Goal: Task Accomplishment & Management: Use online tool/utility

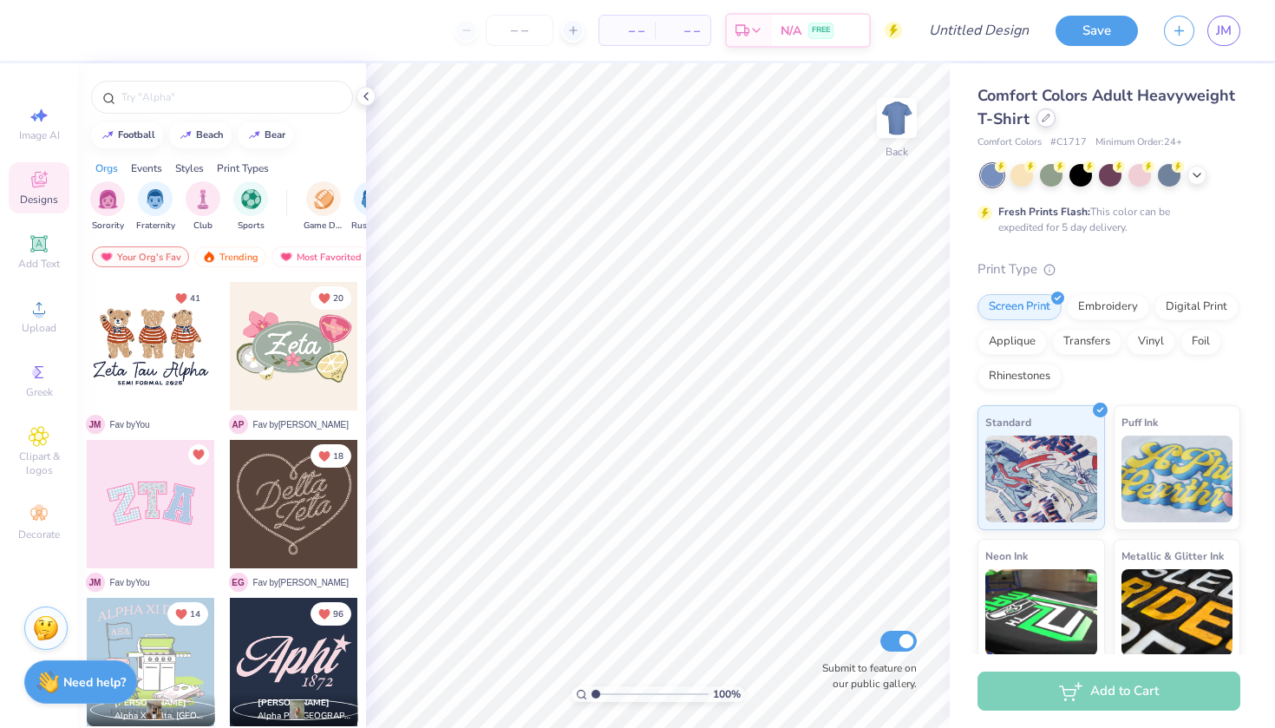
click at [1043, 128] on div at bounding box center [1046, 117] width 19 height 19
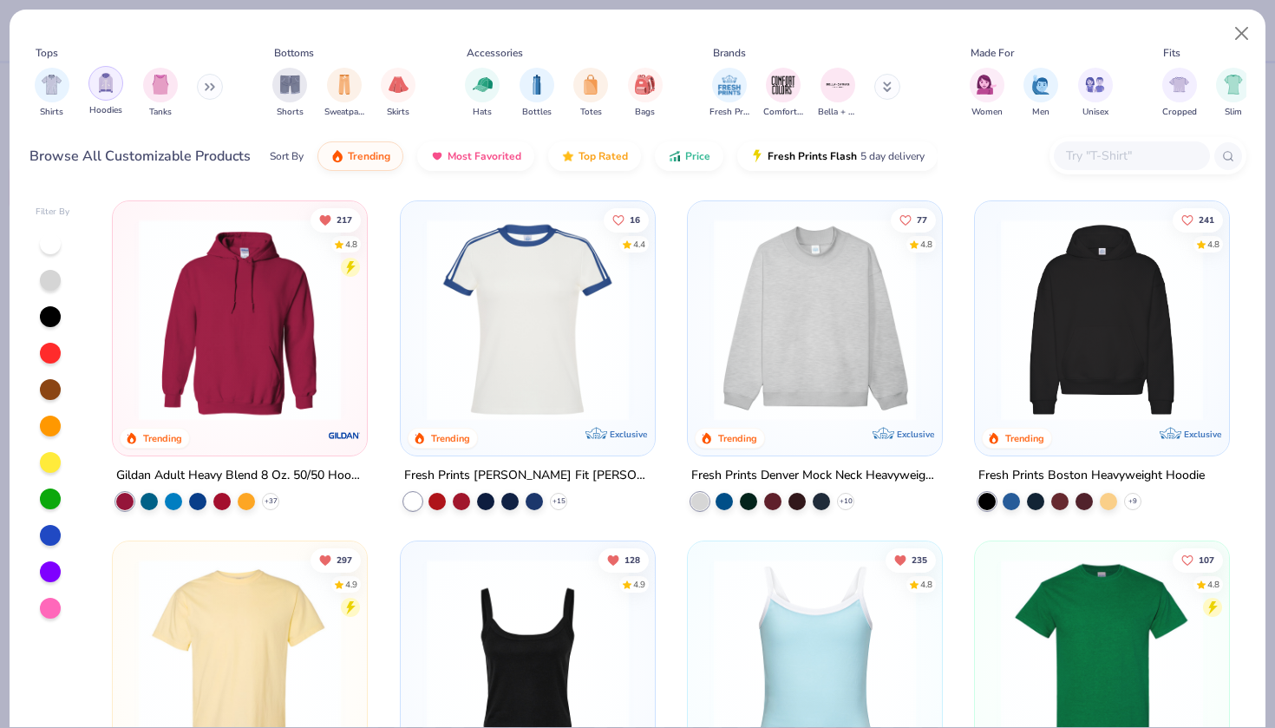
click at [102, 83] on img "filter for Hoodies" at bounding box center [105, 83] width 19 height 20
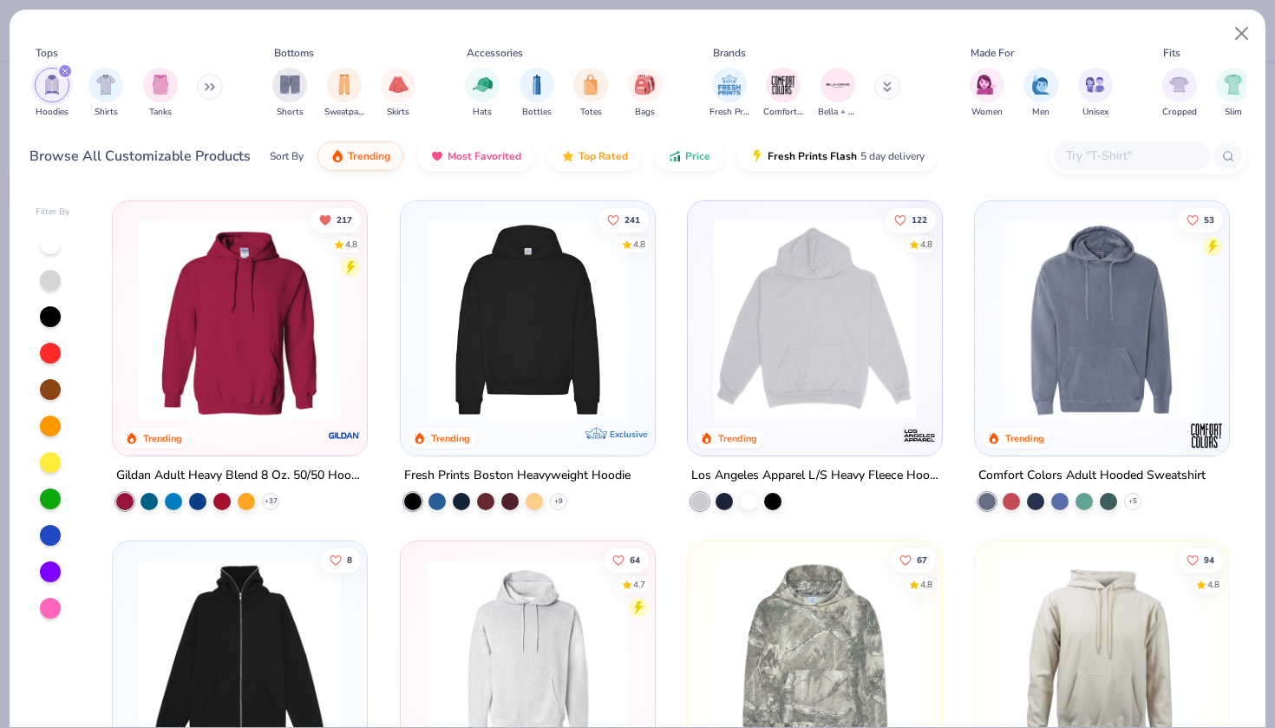
click at [201, 286] on img at bounding box center [240, 320] width 220 height 202
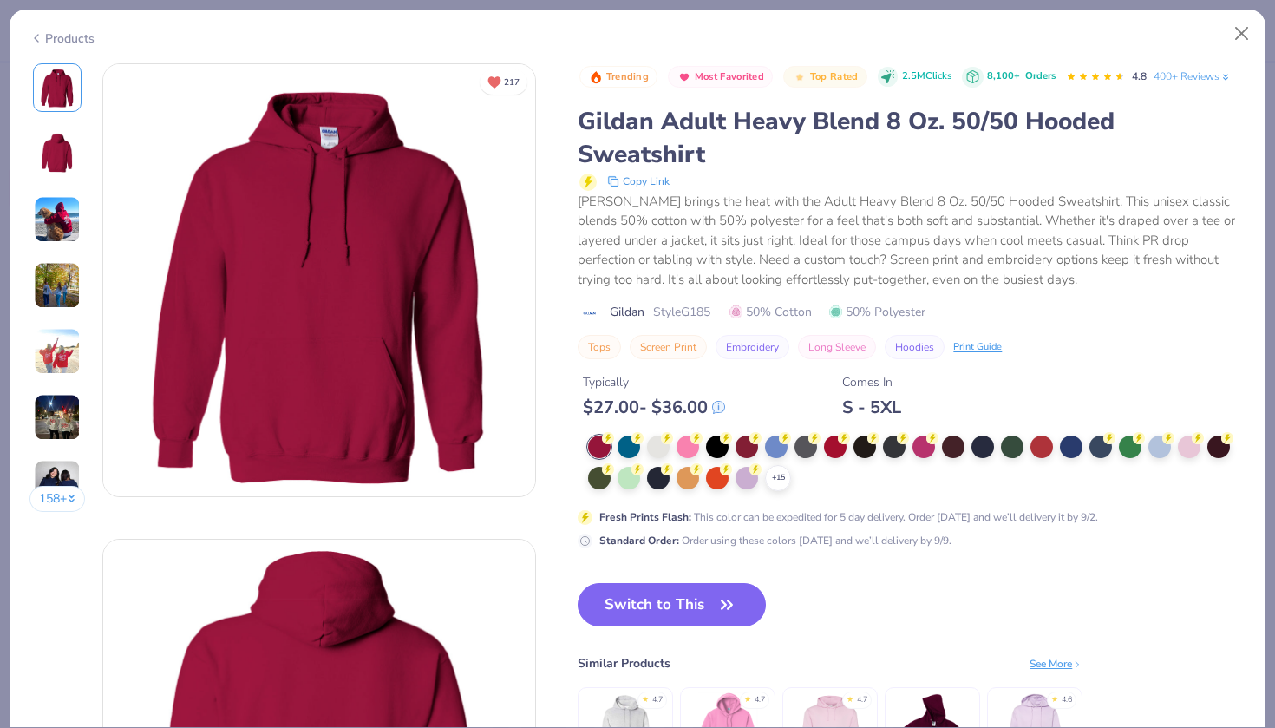
click at [1224, 38] on div "Products" at bounding box center [638, 32] width 1256 height 45
click at [1255, 42] on button "Close" at bounding box center [1242, 33] width 33 height 33
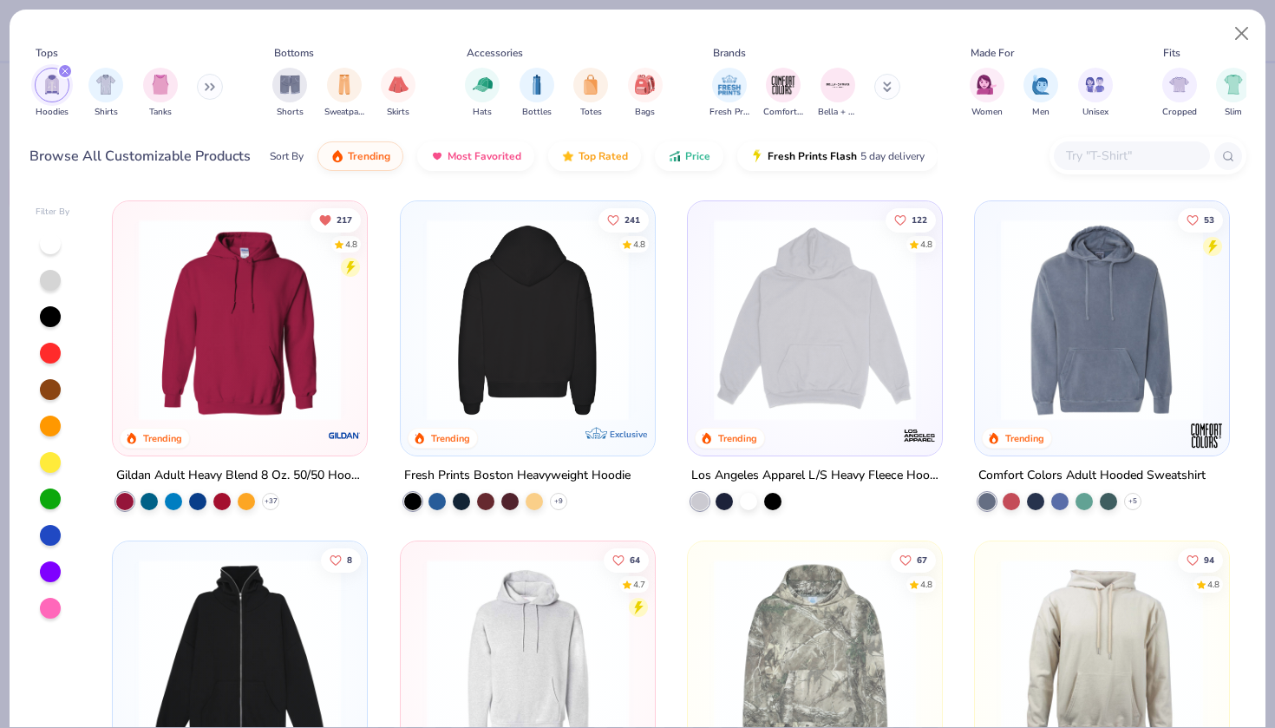
click at [417, 352] on img at bounding box center [308, 320] width 220 height 202
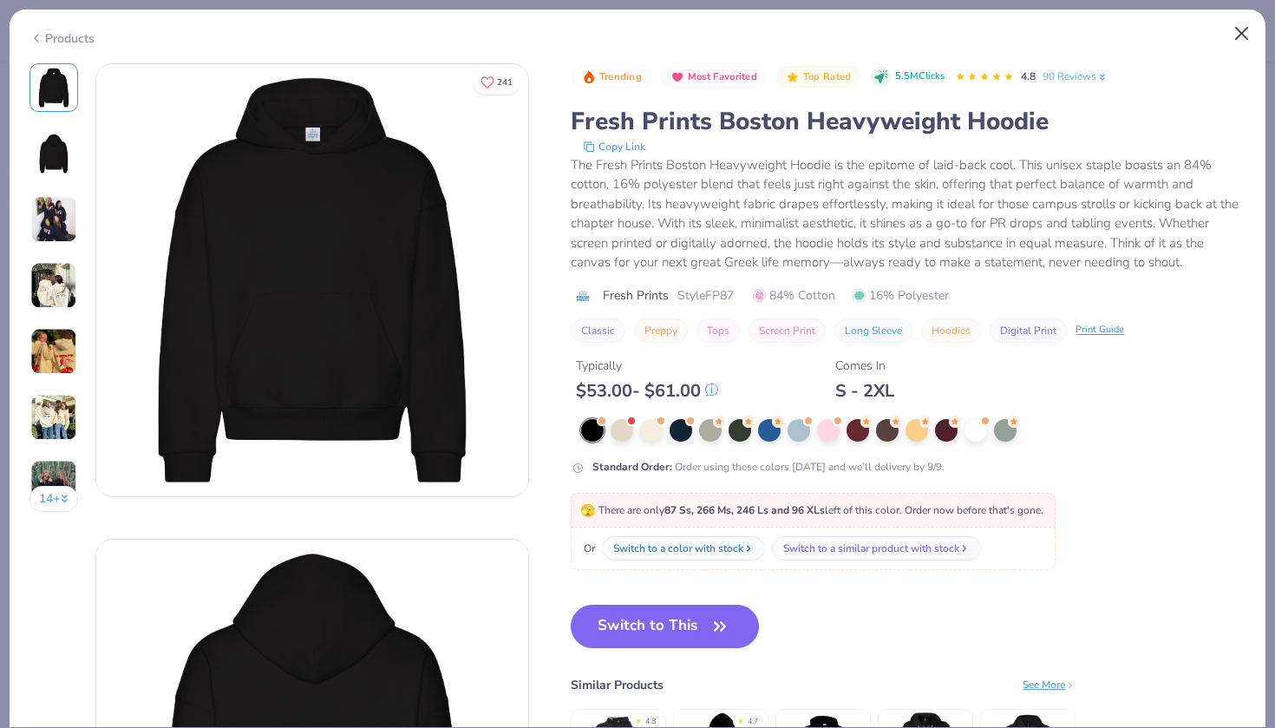
click at [1242, 30] on button "Close" at bounding box center [1242, 33] width 33 height 33
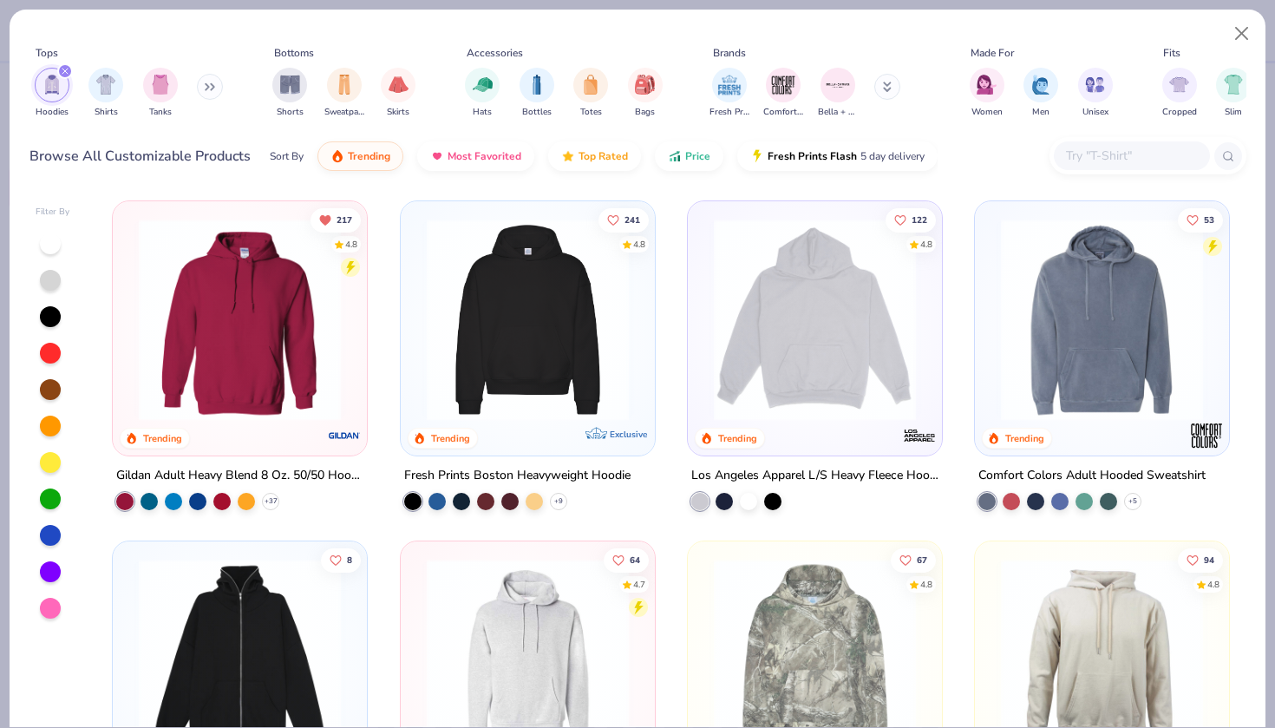
click at [777, 322] on img at bounding box center [815, 320] width 220 height 202
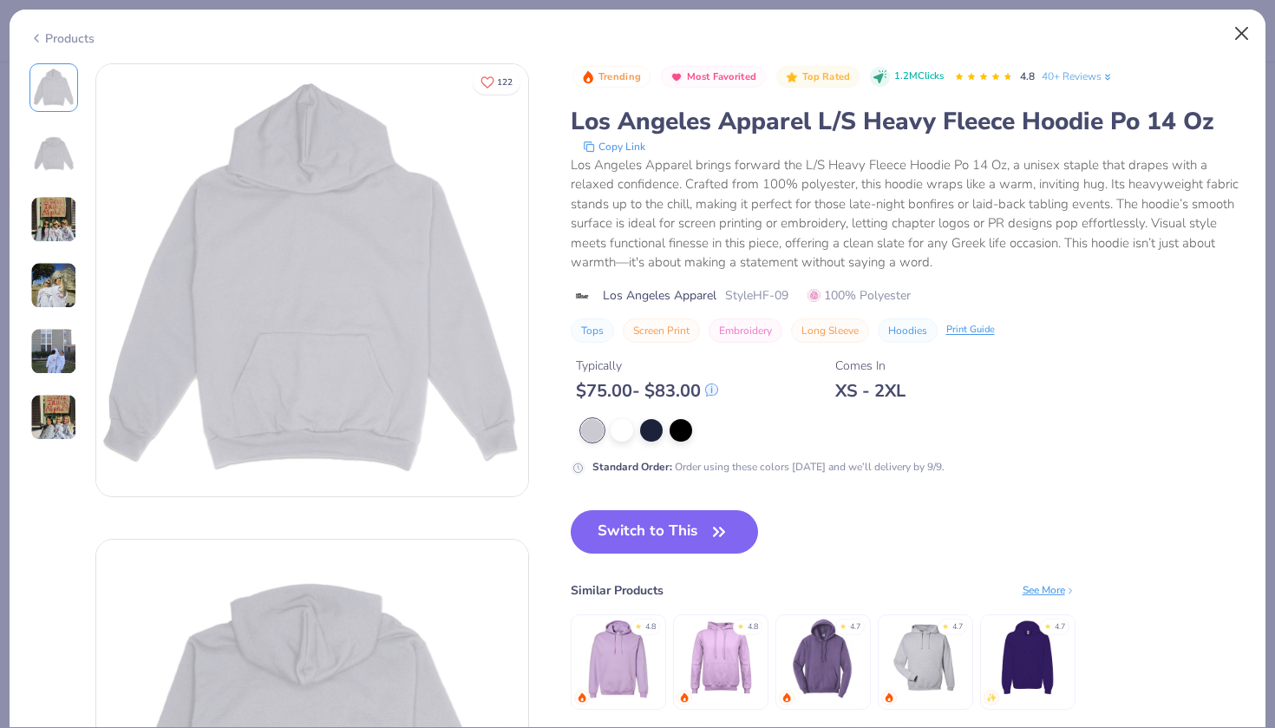
click at [1242, 22] on button "Close" at bounding box center [1242, 33] width 33 height 33
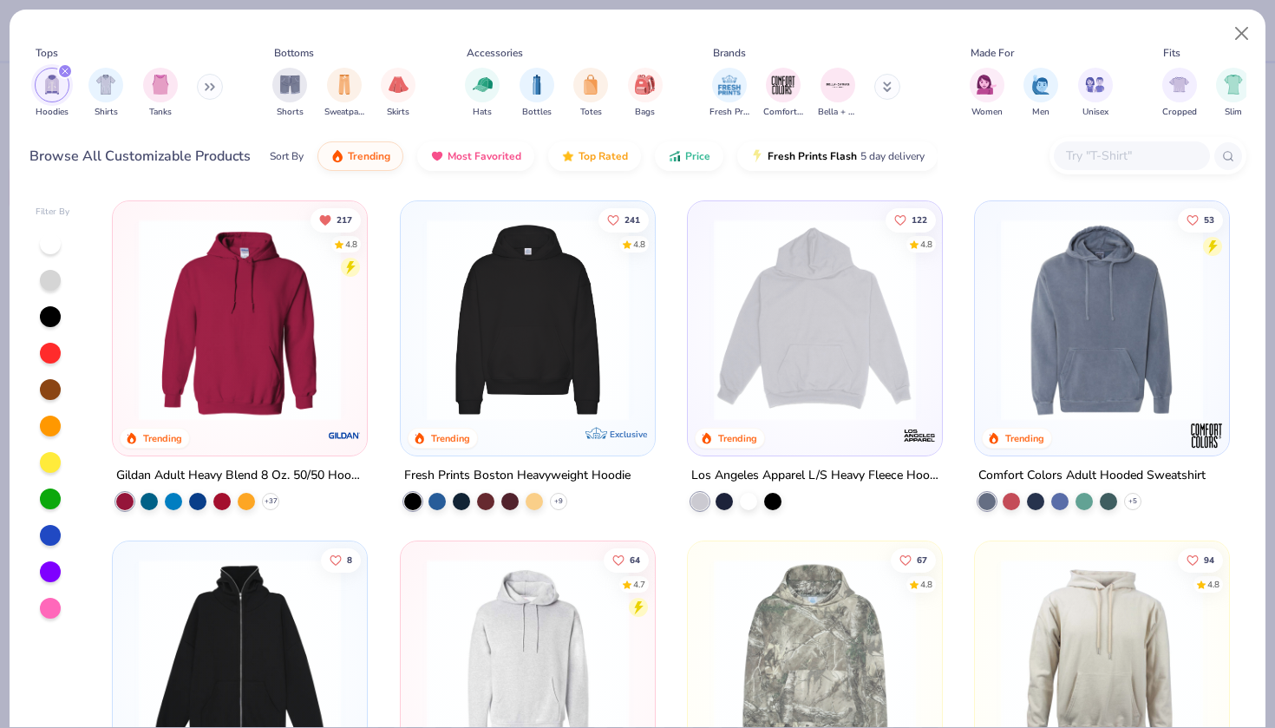
click at [1137, 324] on img at bounding box center [1103, 320] width 220 height 202
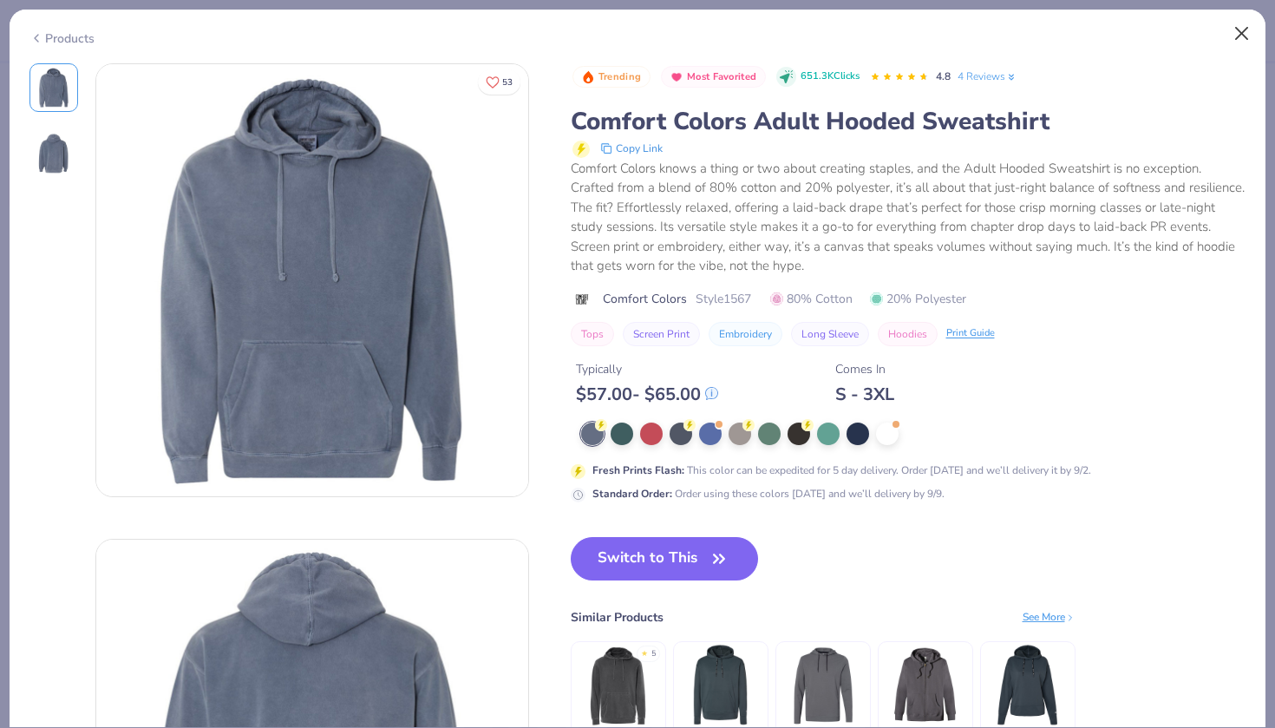
click at [1248, 44] on button "Close" at bounding box center [1242, 33] width 33 height 33
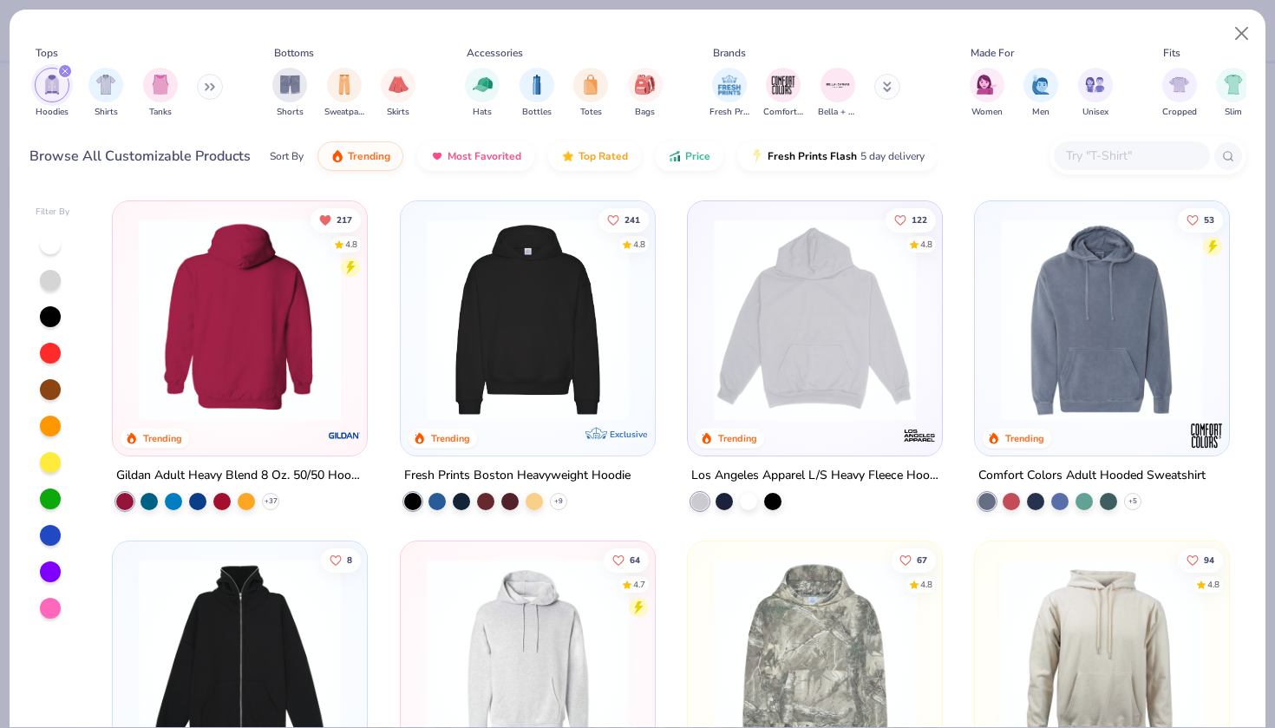
click at [130, 379] on img at bounding box center [21, 320] width 220 height 202
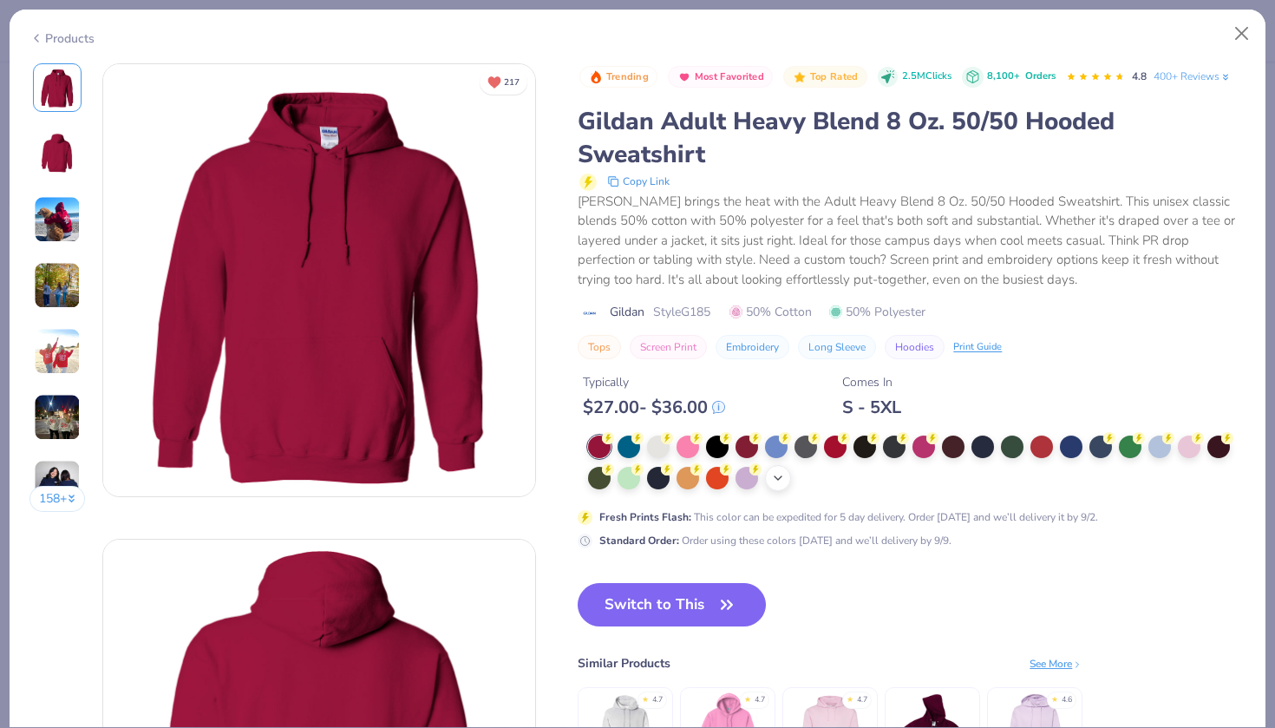
click at [786, 469] on div "+ 15" at bounding box center [778, 478] width 26 height 26
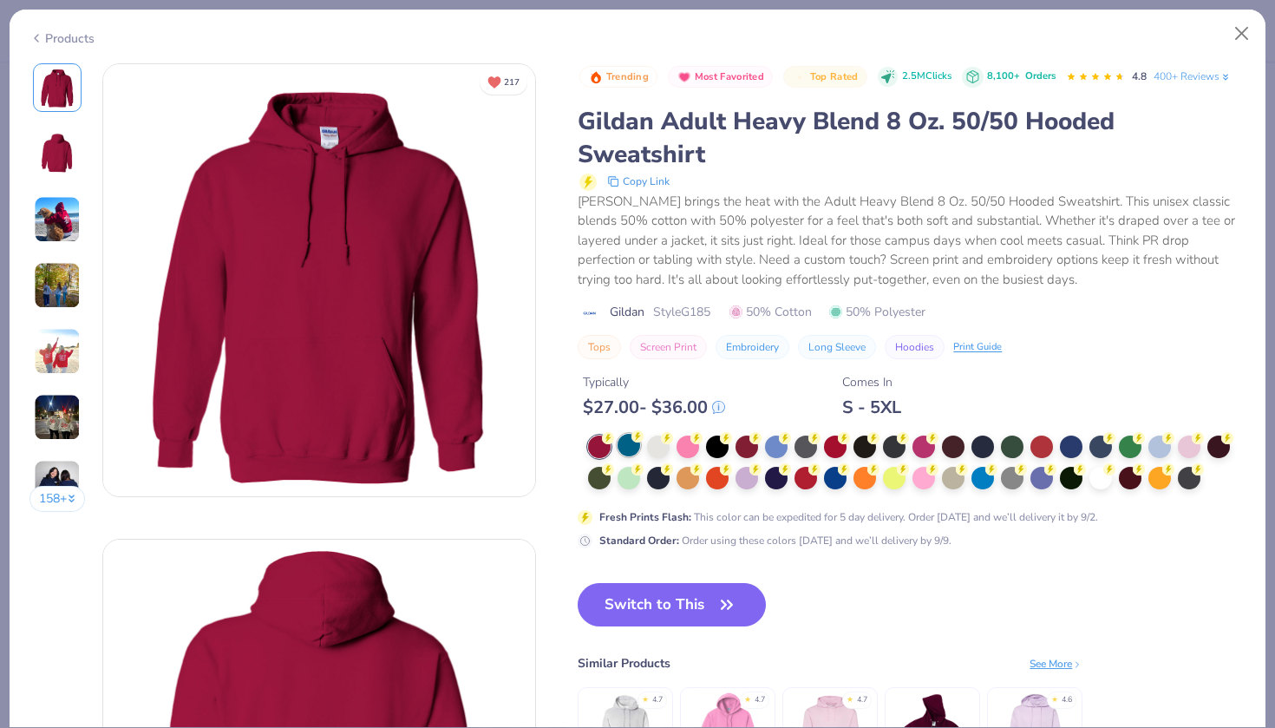
click at [631, 442] on div at bounding box center [629, 445] width 23 height 23
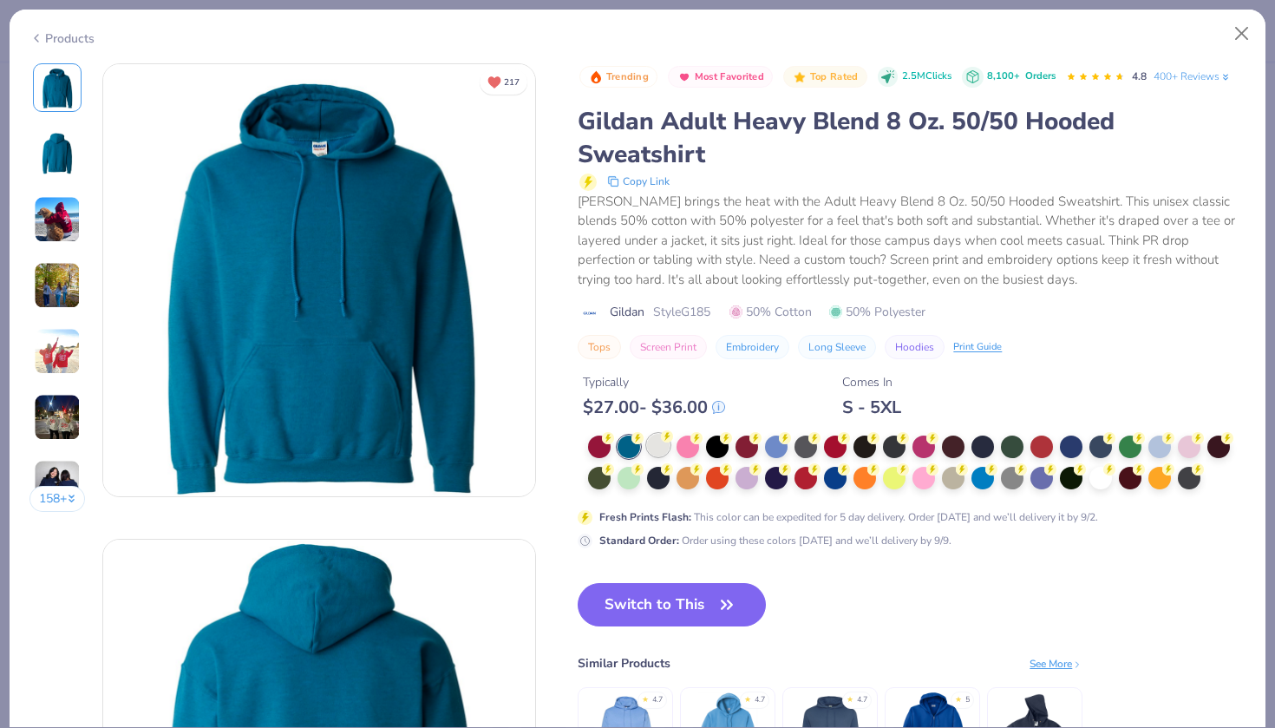
click at [661, 442] on div at bounding box center [658, 445] width 23 height 23
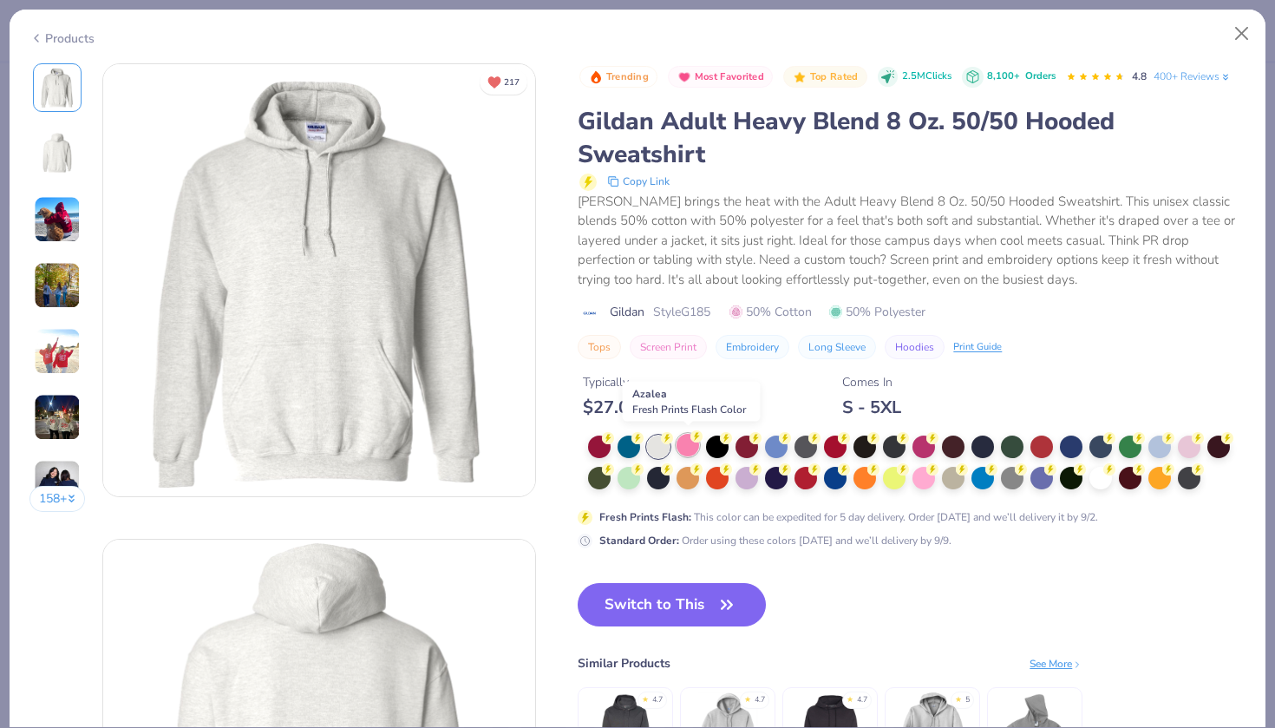
click at [686, 441] on div at bounding box center [688, 445] width 23 height 23
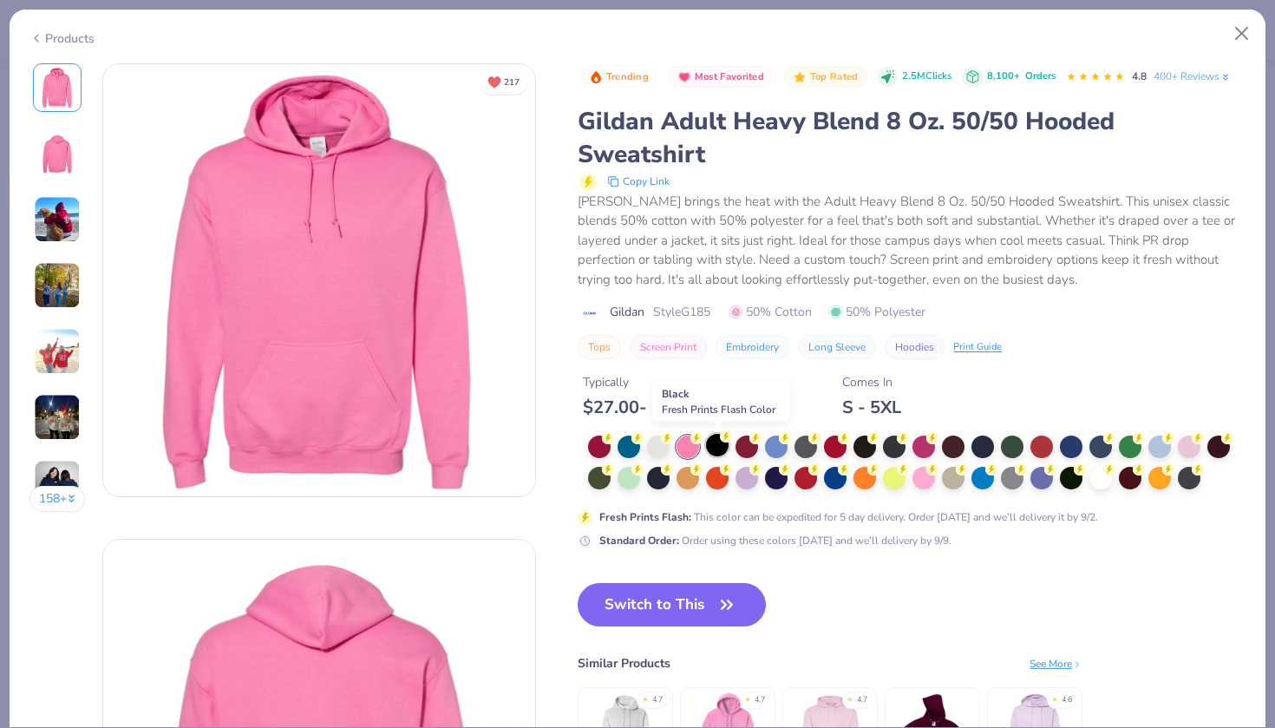
click at [717, 443] on div at bounding box center [717, 445] width 23 height 23
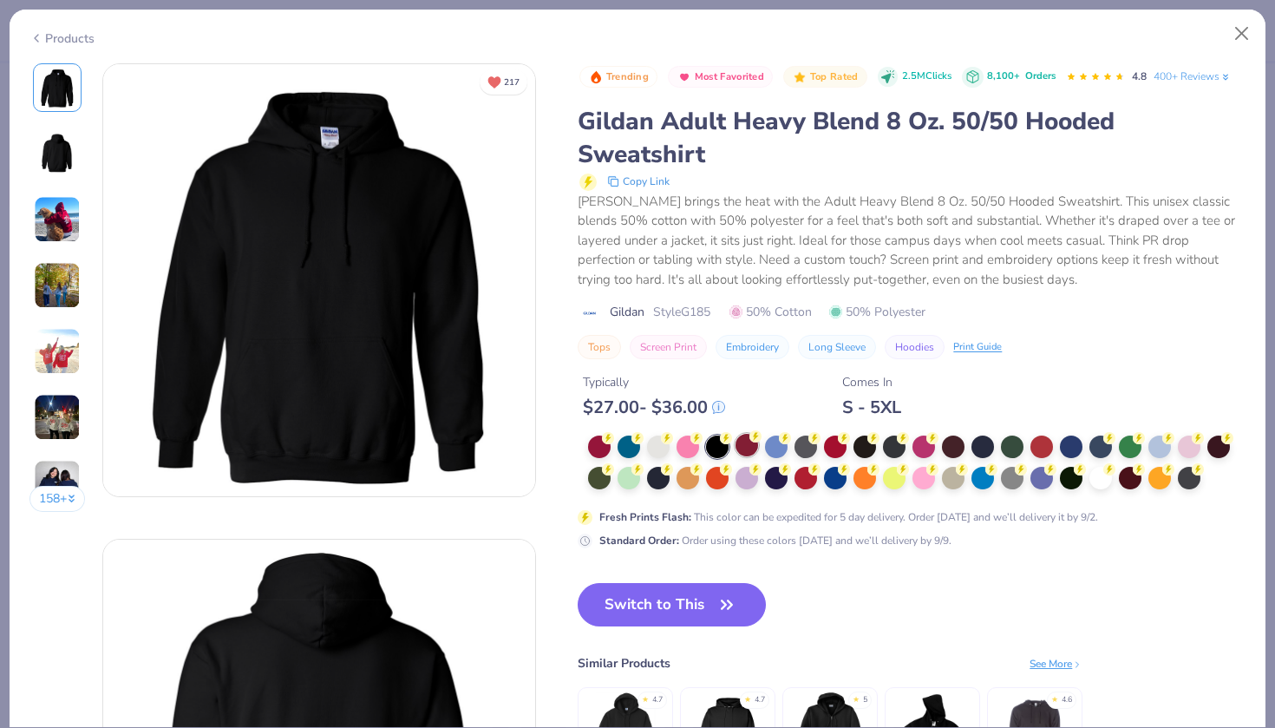
click at [748, 440] on div at bounding box center [747, 445] width 23 height 23
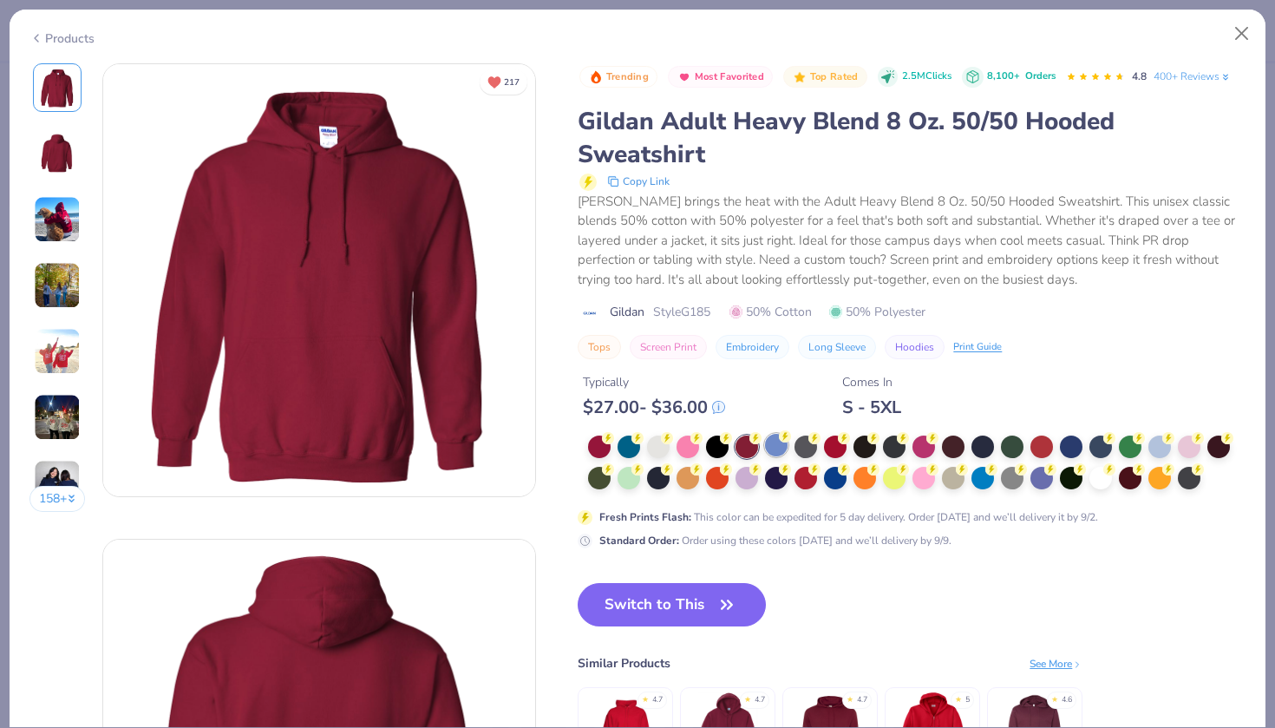
click at [775, 445] on div at bounding box center [776, 445] width 23 height 23
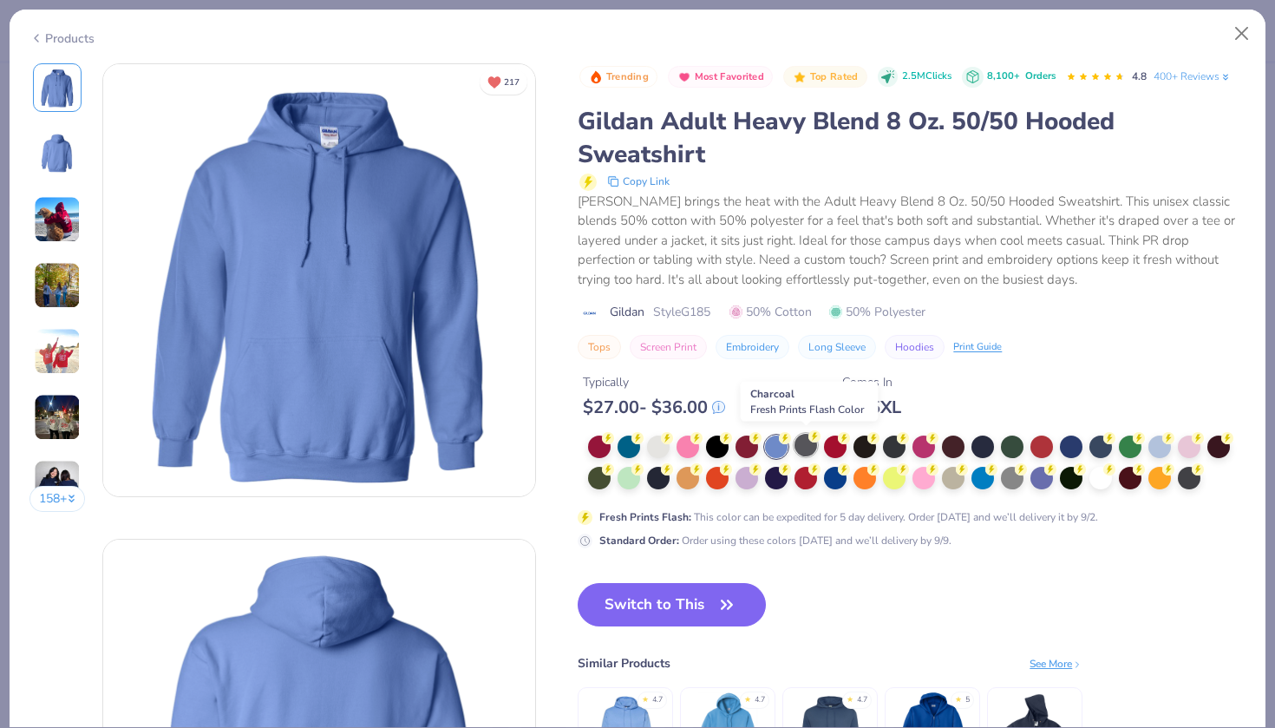
click at [805, 446] on div at bounding box center [806, 445] width 23 height 23
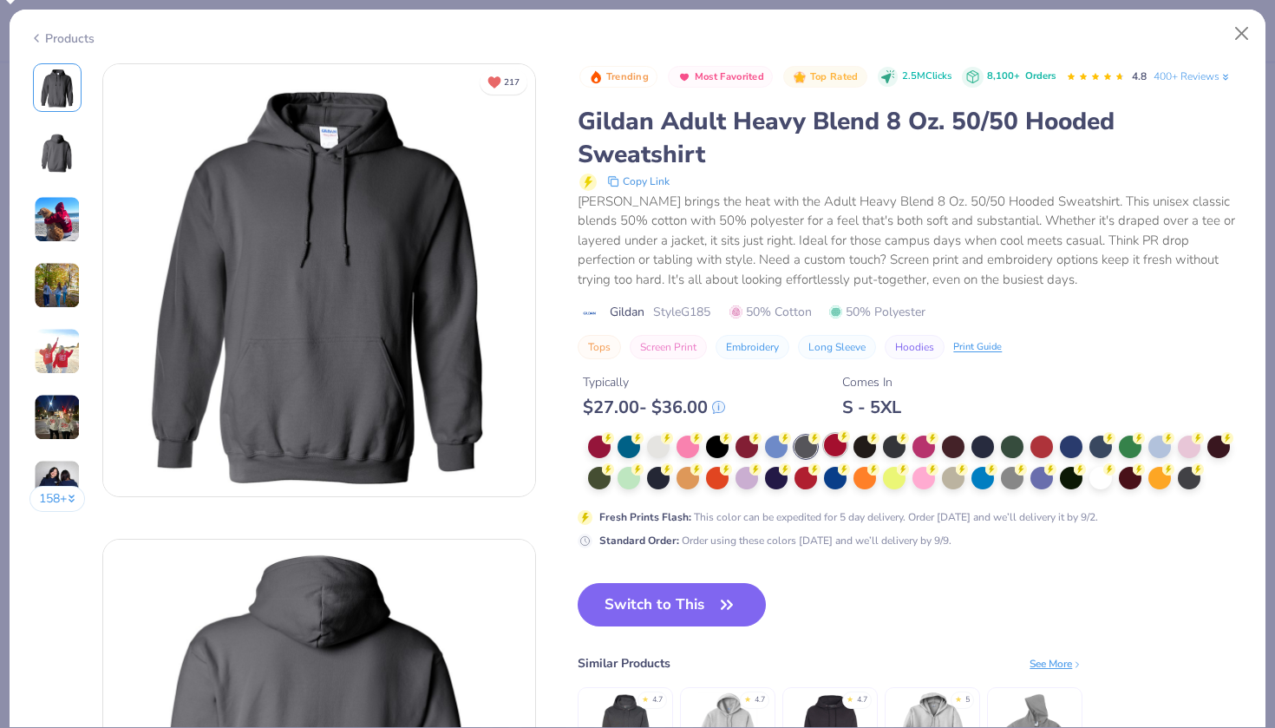
click at [830, 443] on div at bounding box center [835, 445] width 23 height 23
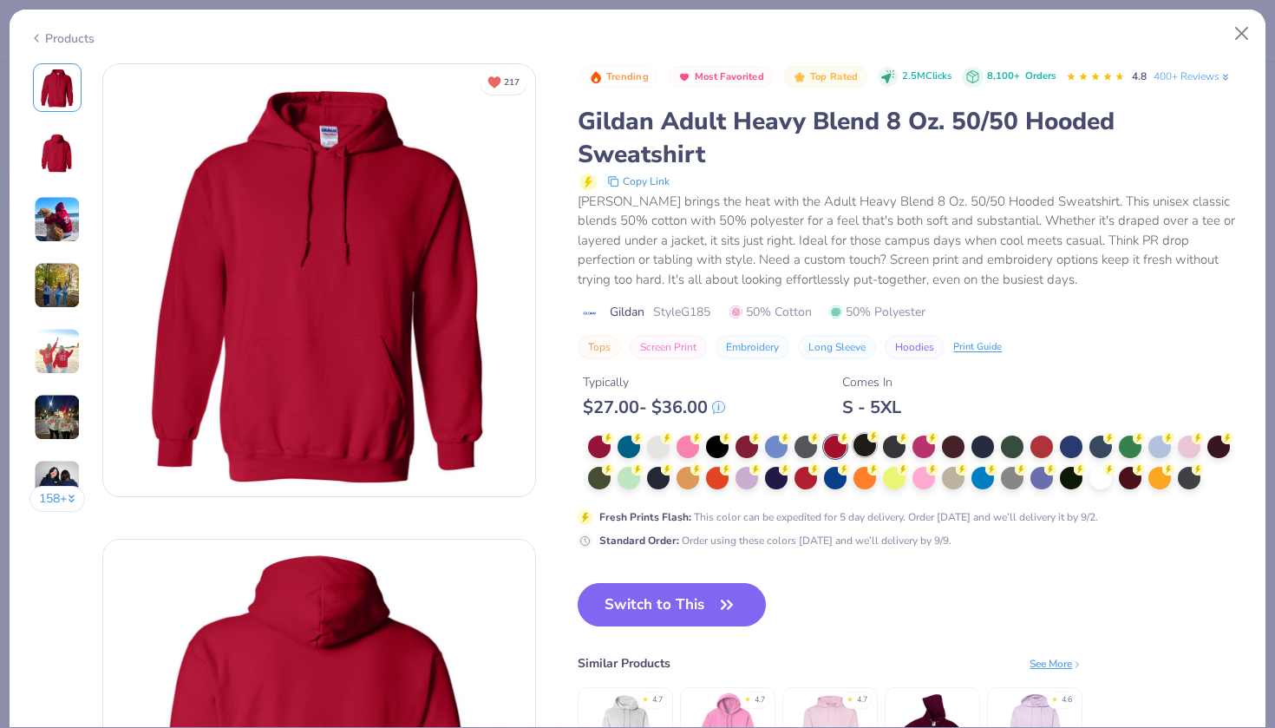
click at [859, 442] on div at bounding box center [865, 445] width 23 height 23
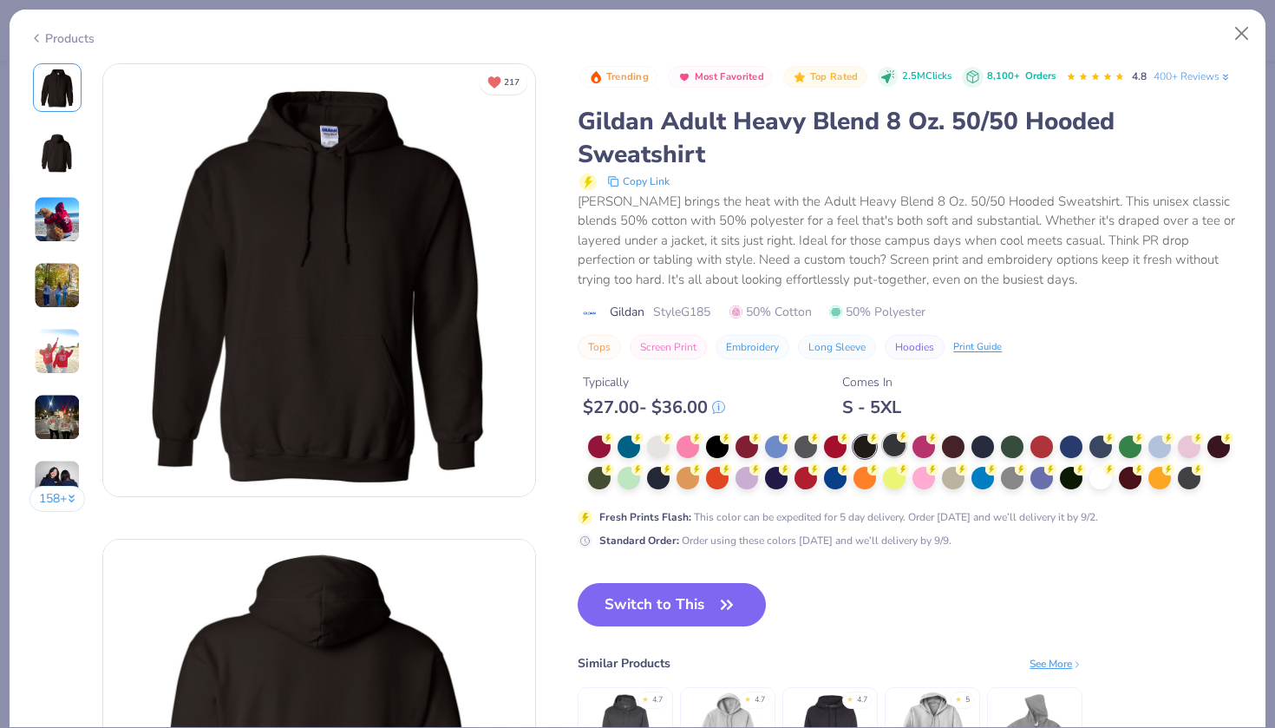
click at [893, 442] on div at bounding box center [894, 445] width 23 height 23
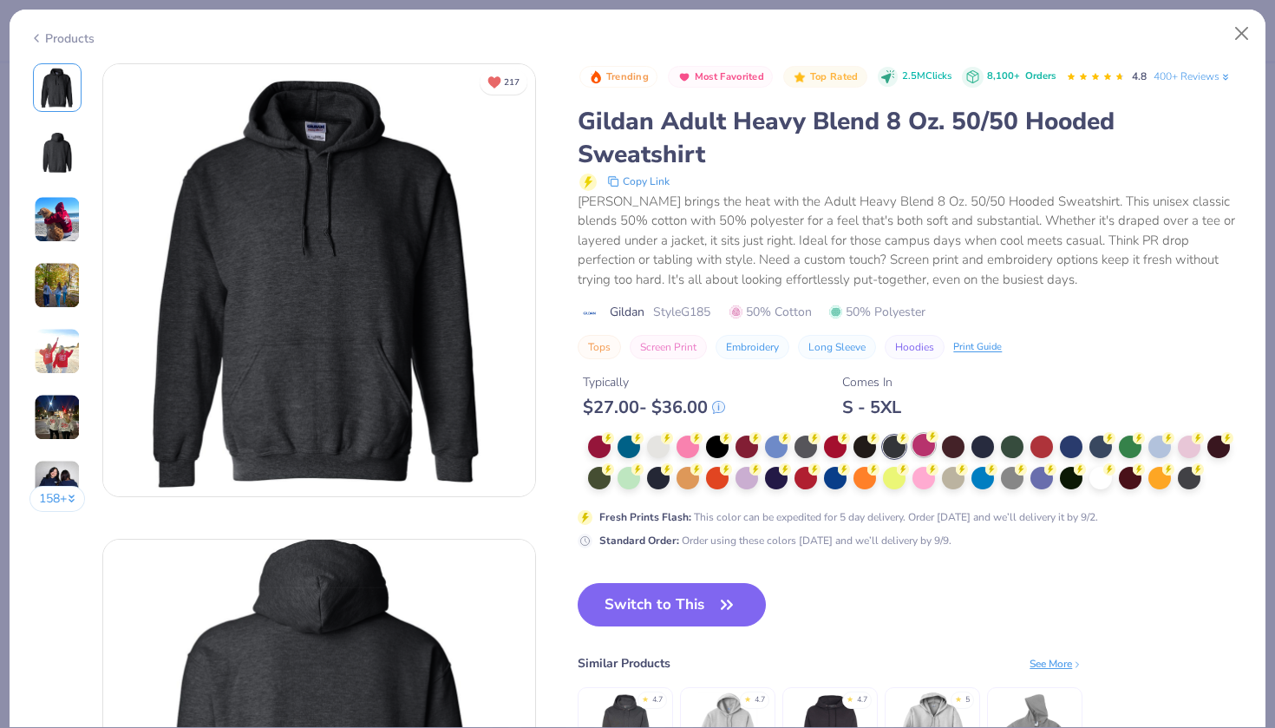
click at [926, 441] on div at bounding box center [924, 445] width 23 height 23
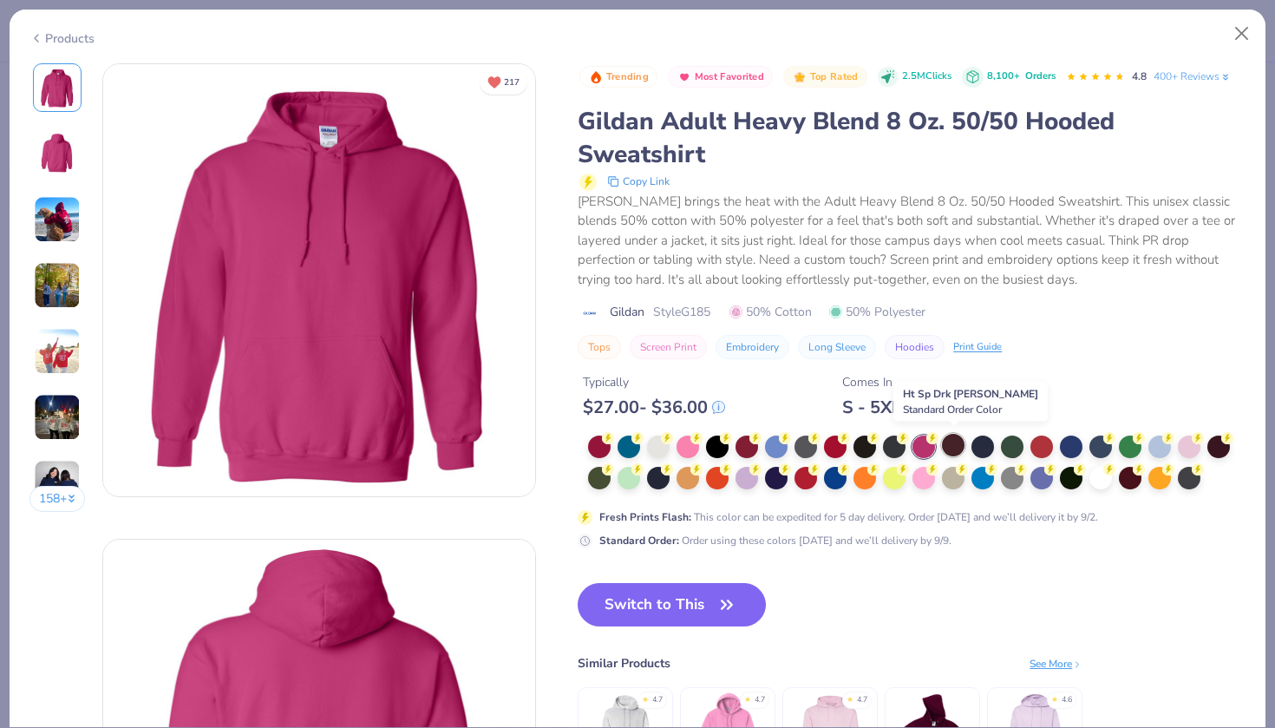
click at [957, 437] on div at bounding box center [953, 445] width 23 height 23
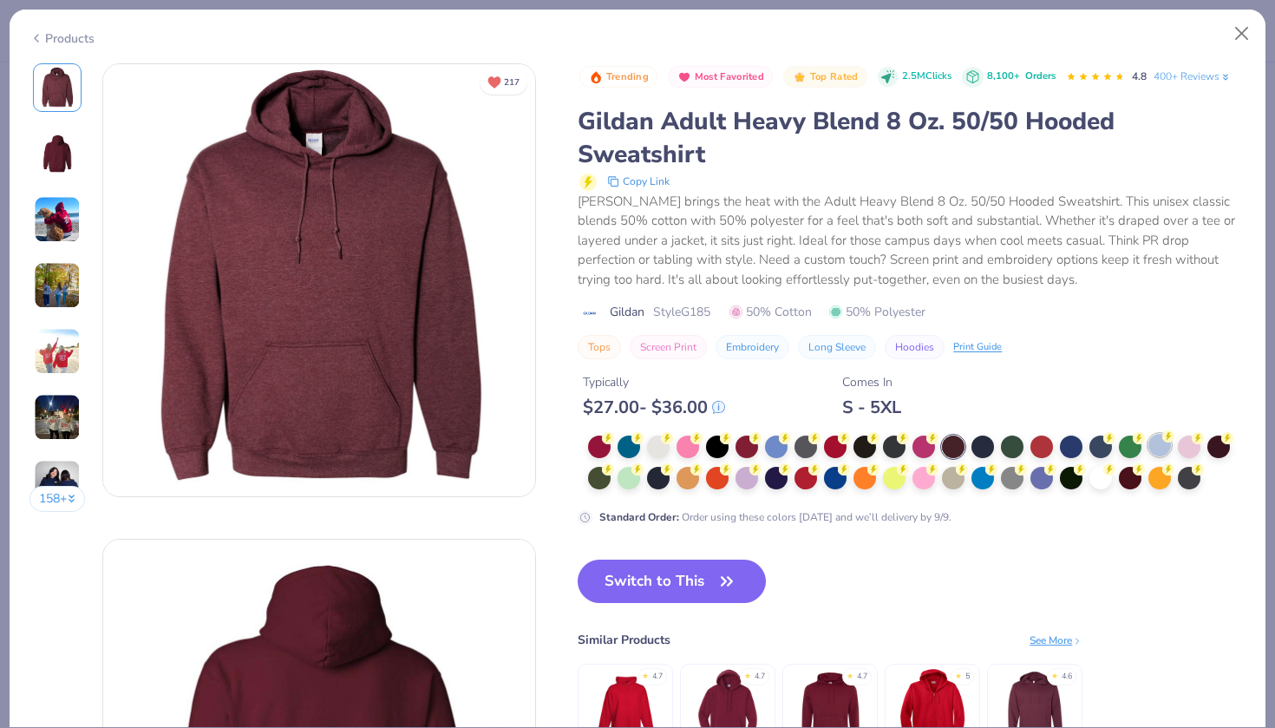
click at [1149, 445] on div at bounding box center [1160, 445] width 23 height 23
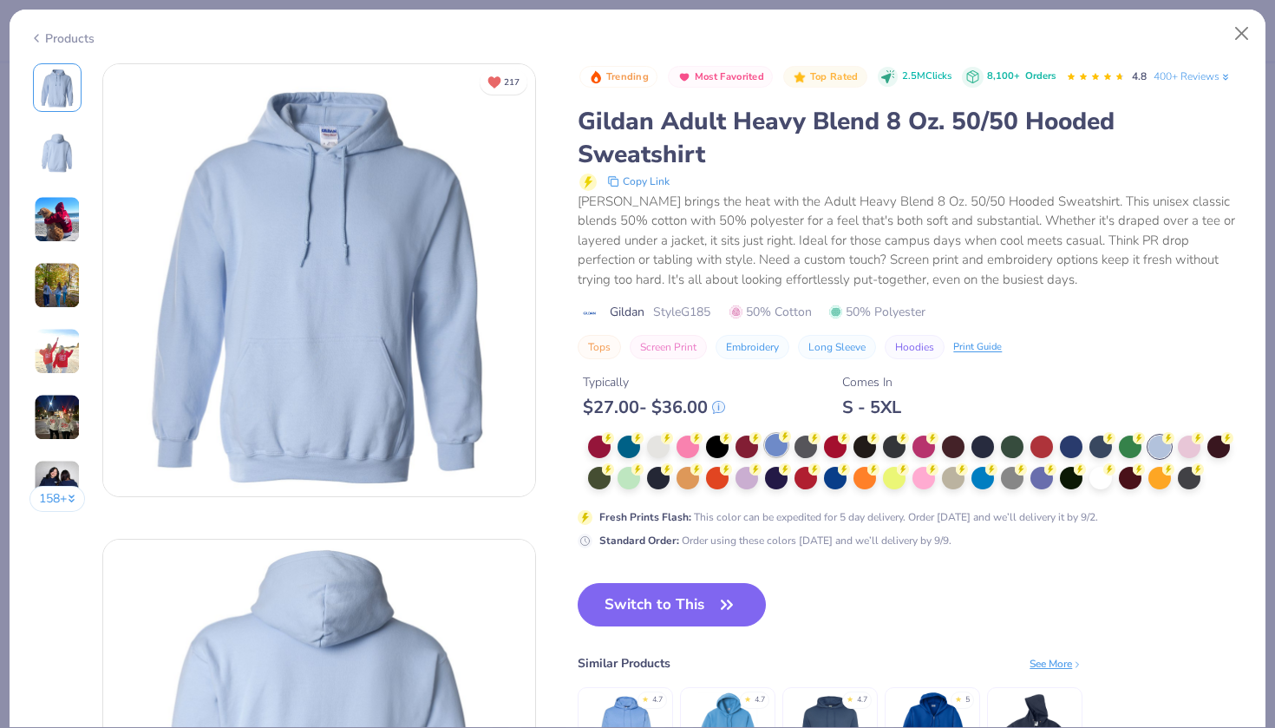
click at [786, 448] on div at bounding box center [776, 445] width 23 height 23
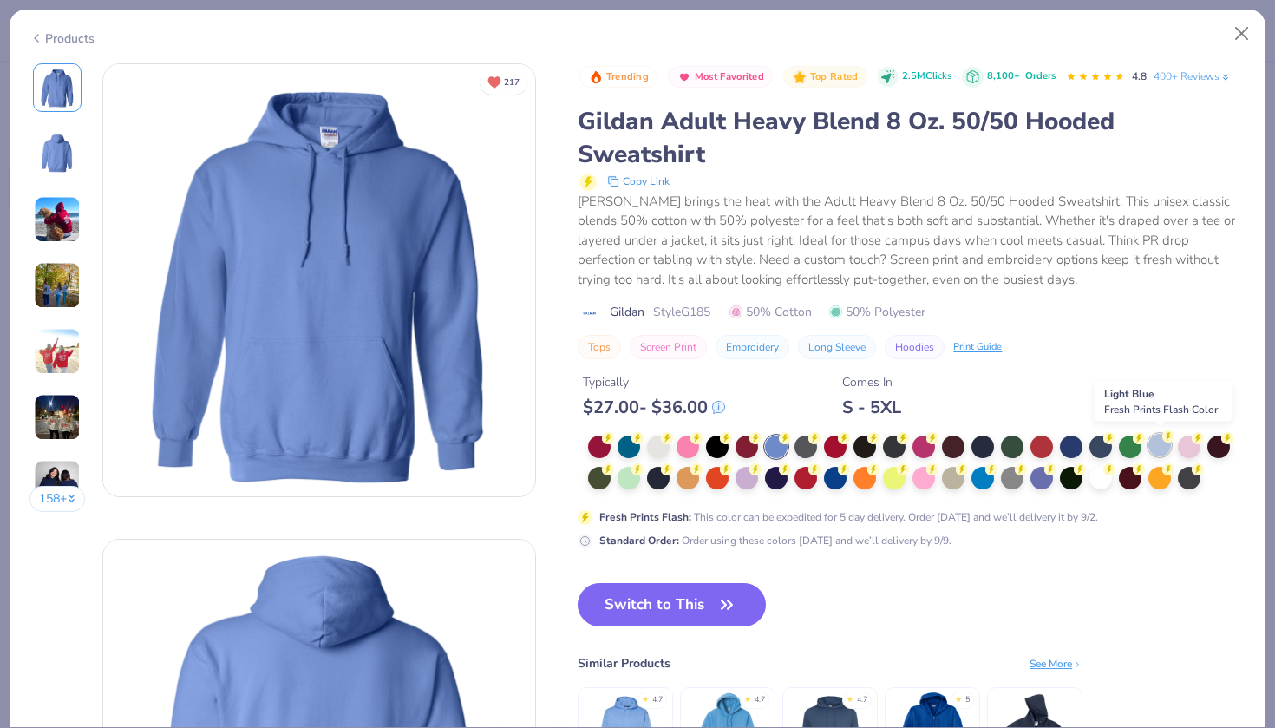
click at [1154, 439] on div at bounding box center [1160, 445] width 23 height 23
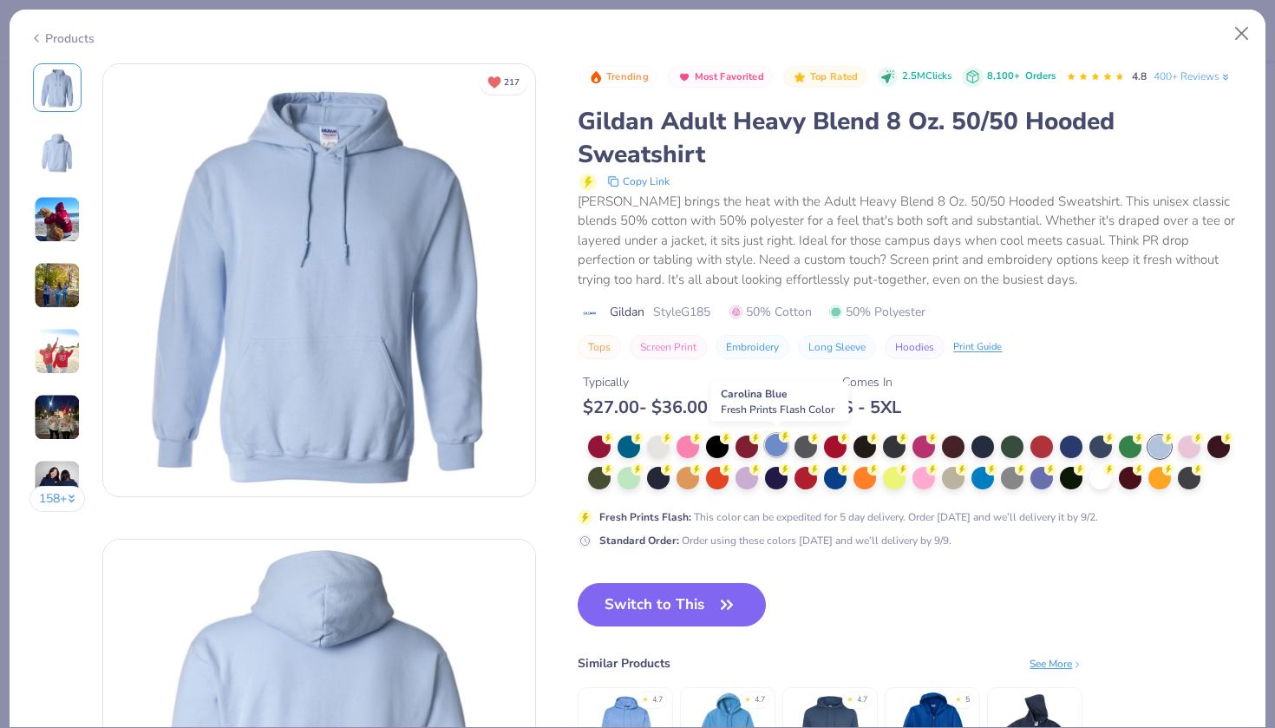
click at [780, 440] on icon at bounding box center [785, 436] width 12 height 12
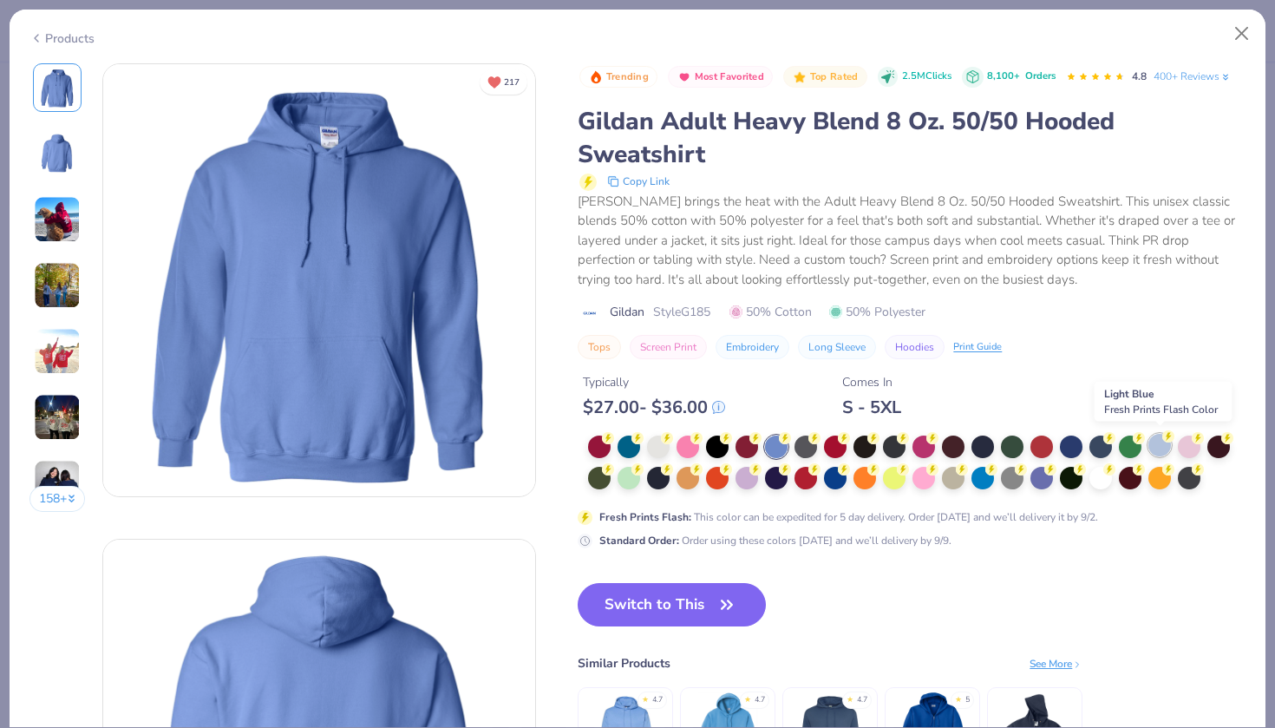
click at [1157, 435] on div at bounding box center [1160, 445] width 23 height 23
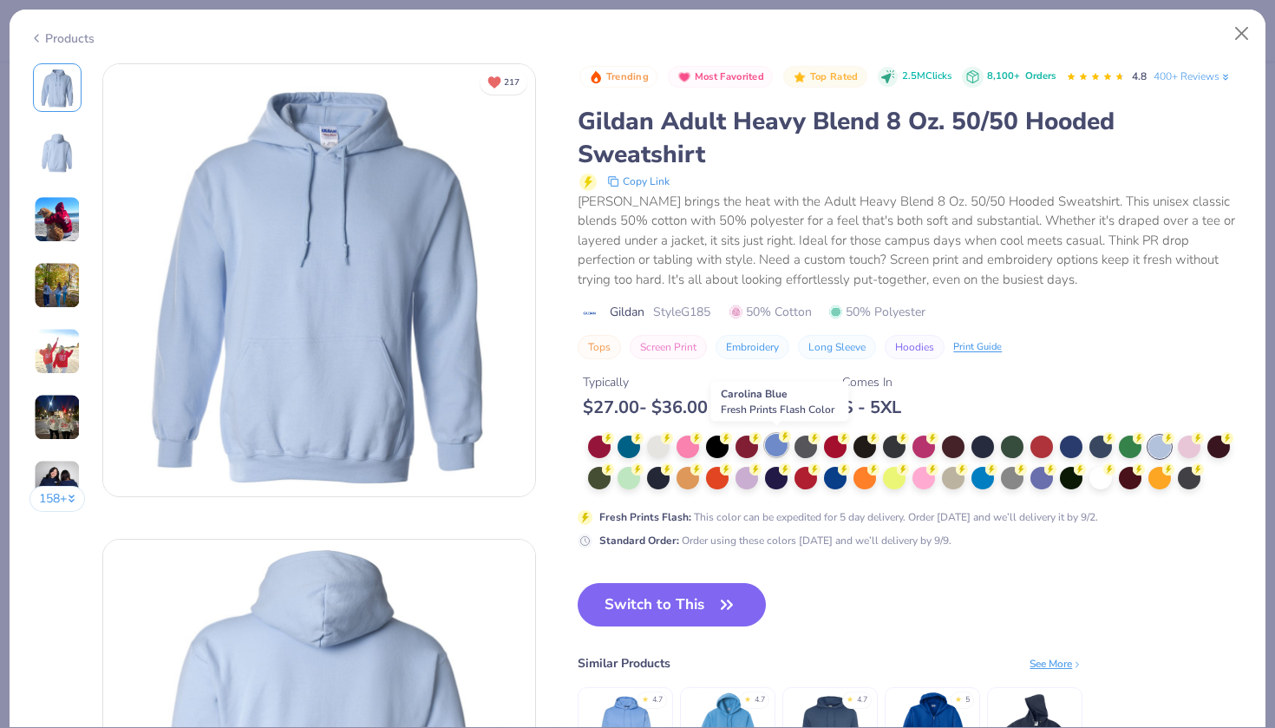
click at [776, 440] on div at bounding box center [776, 445] width 23 height 23
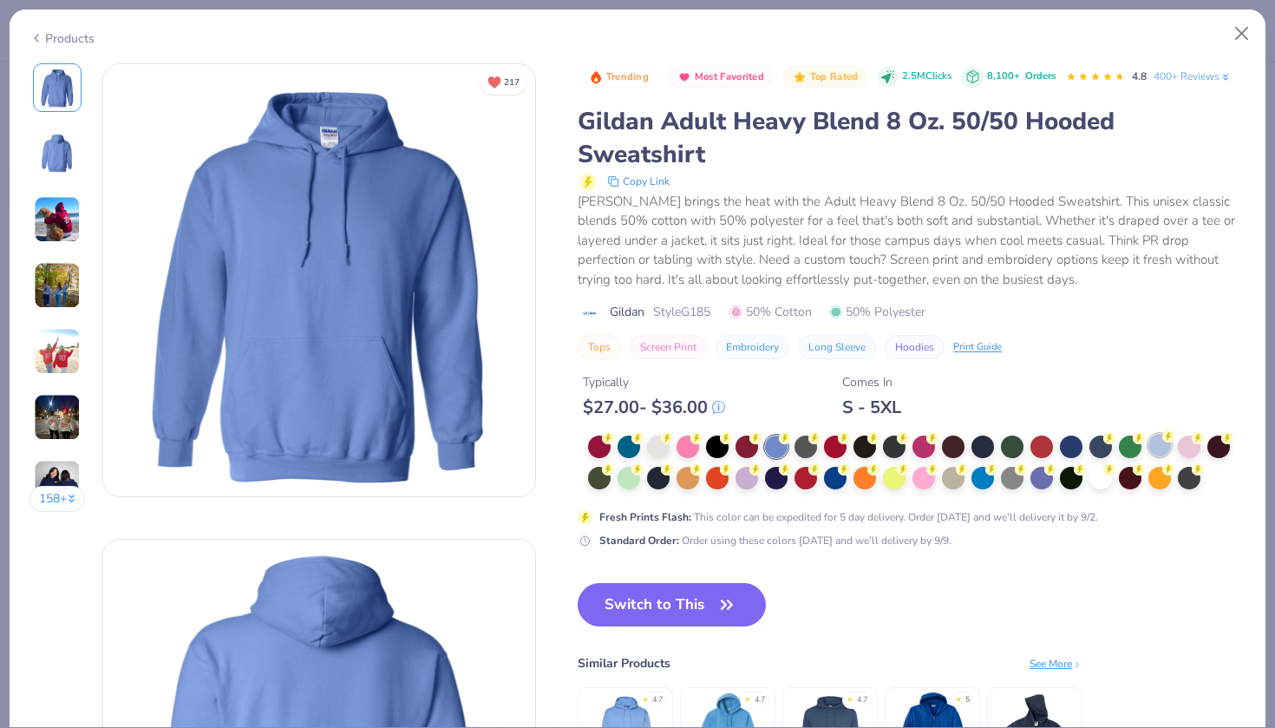
click at [1160, 436] on div at bounding box center [1160, 445] width 23 height 23
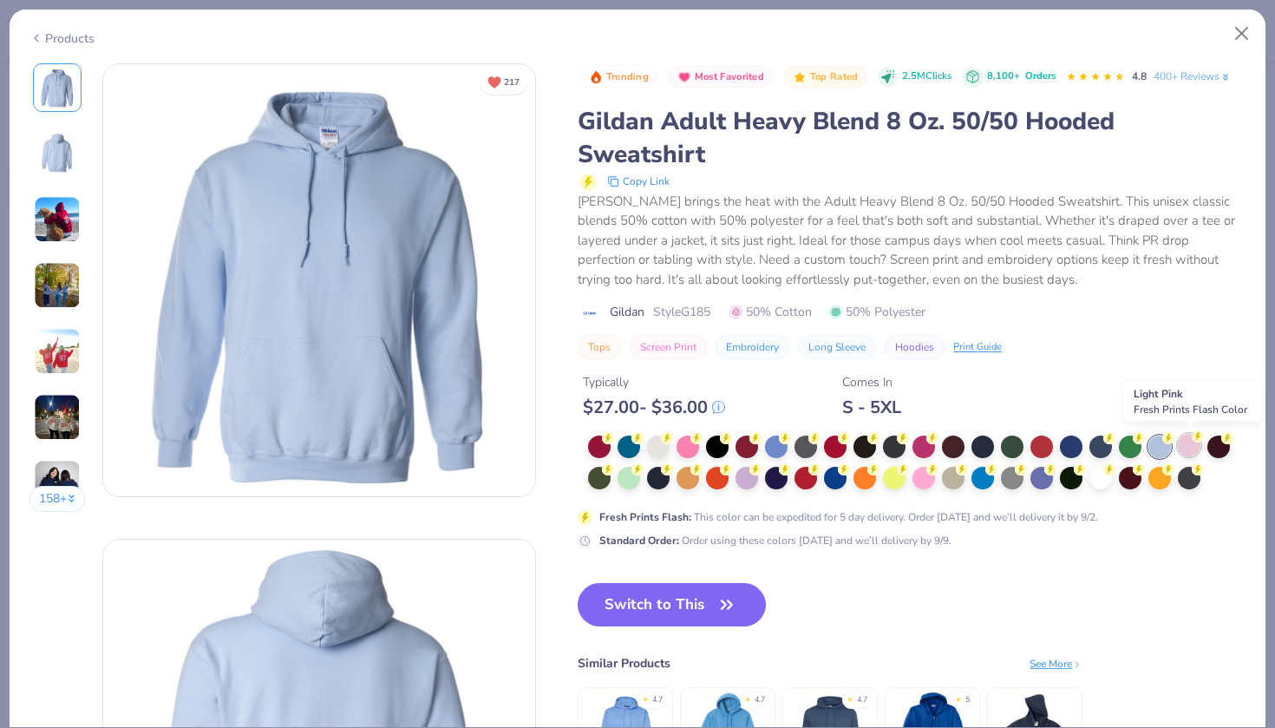
click at [1190, 436] on div at bounding box center [1189, 445] width 23 height 23
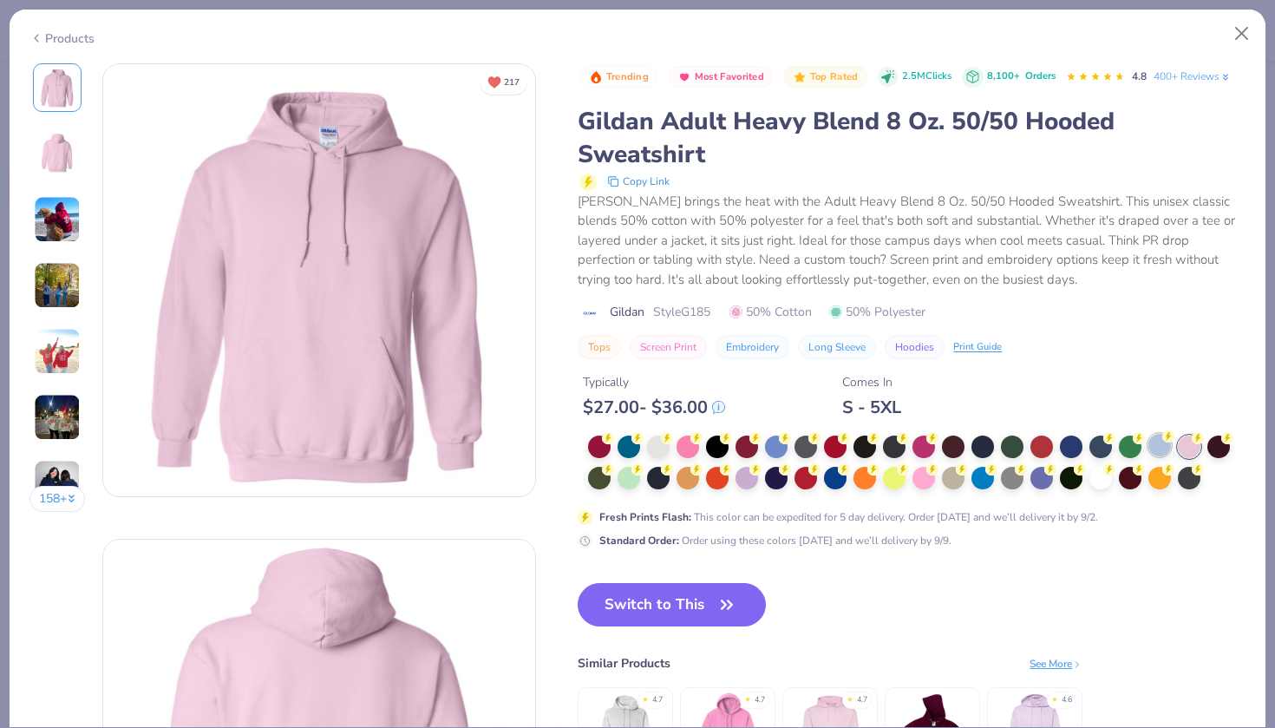
click at [1158, 440] on div at bounding box center [1160, 445] width 23 height 23
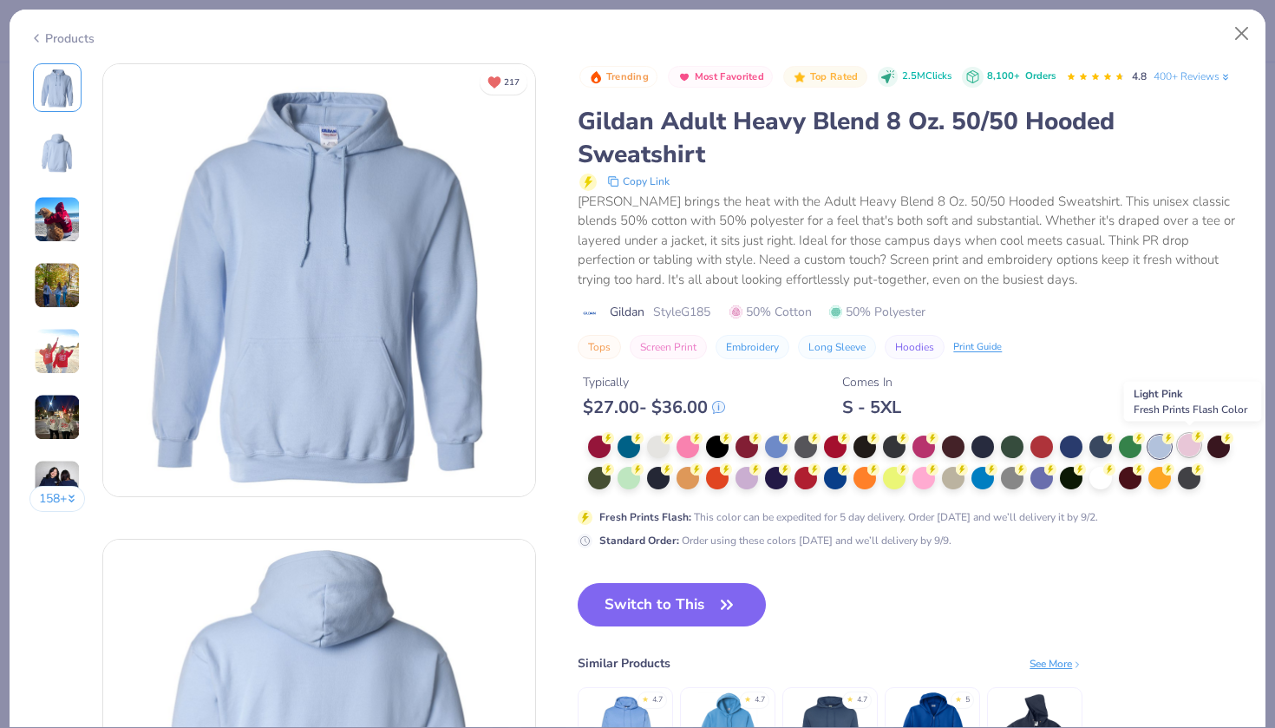
click at [1188, 440] on div at bounding box center [1189, 445] width 23 height 23
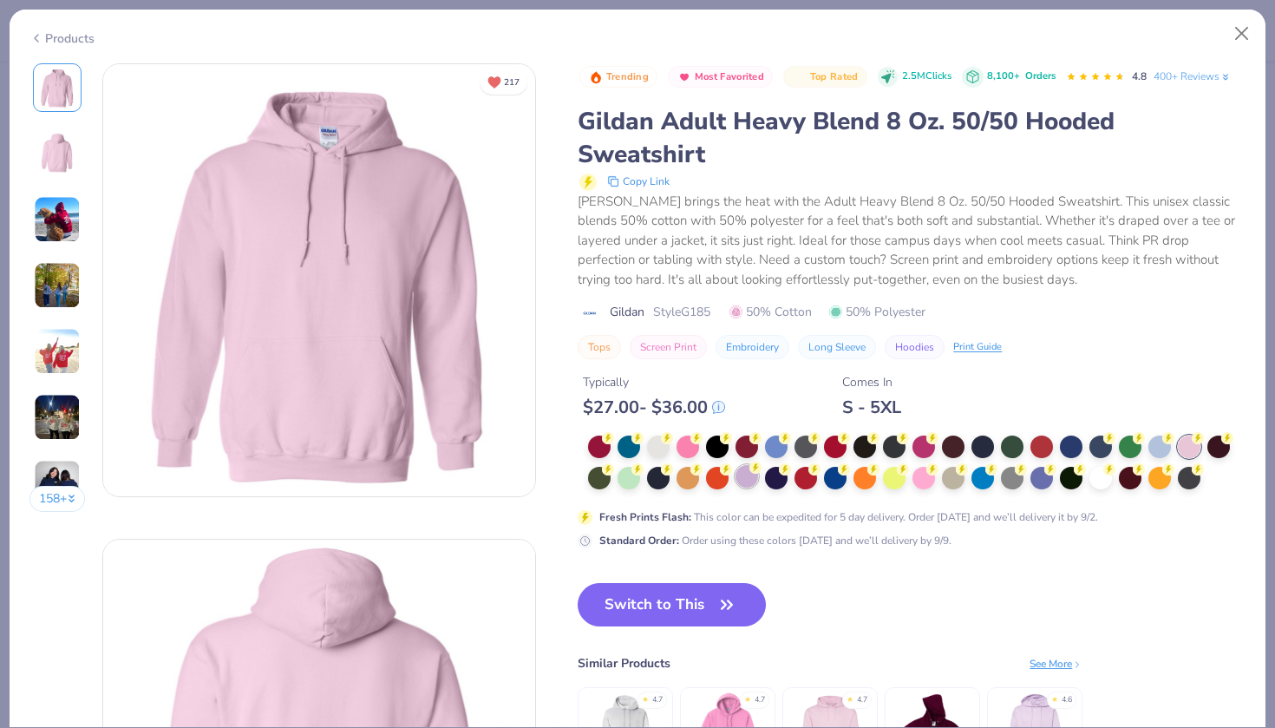
click at [743, 475] on div at bounding box center [747, 476] width 23 height 23
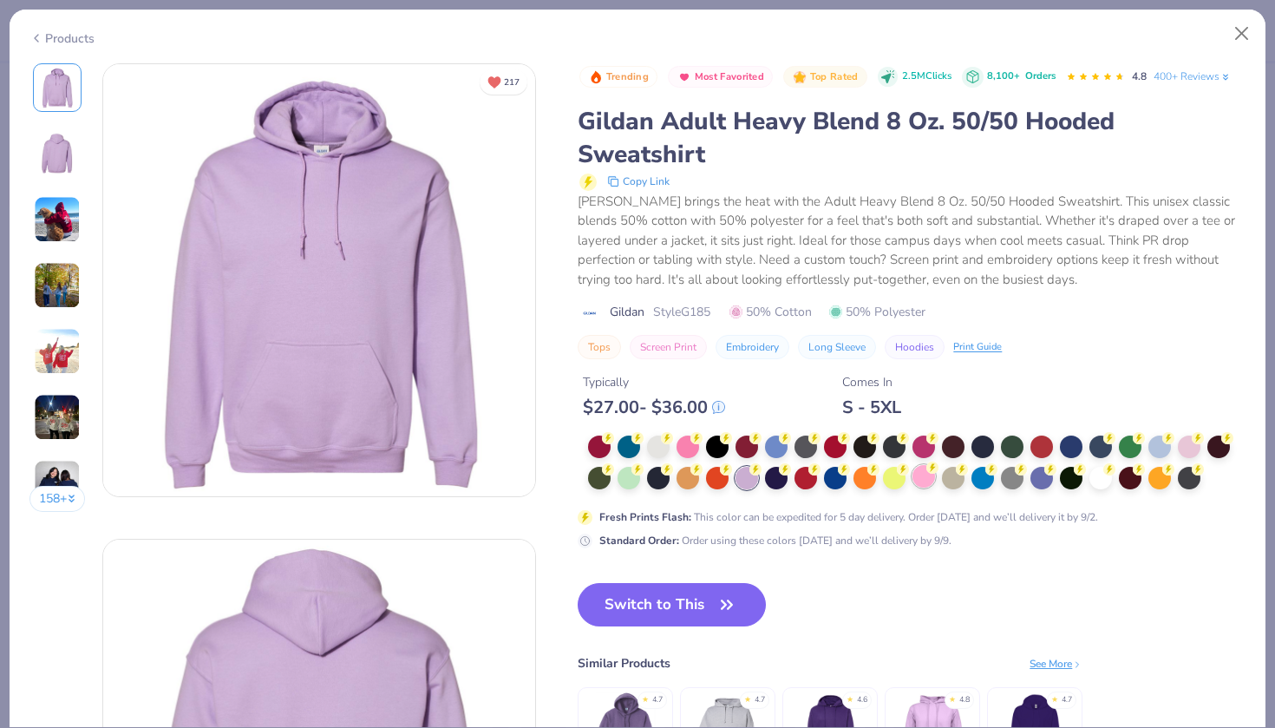
click at [927, 473] on div at bounding box center [924, 476] width 23 height 23
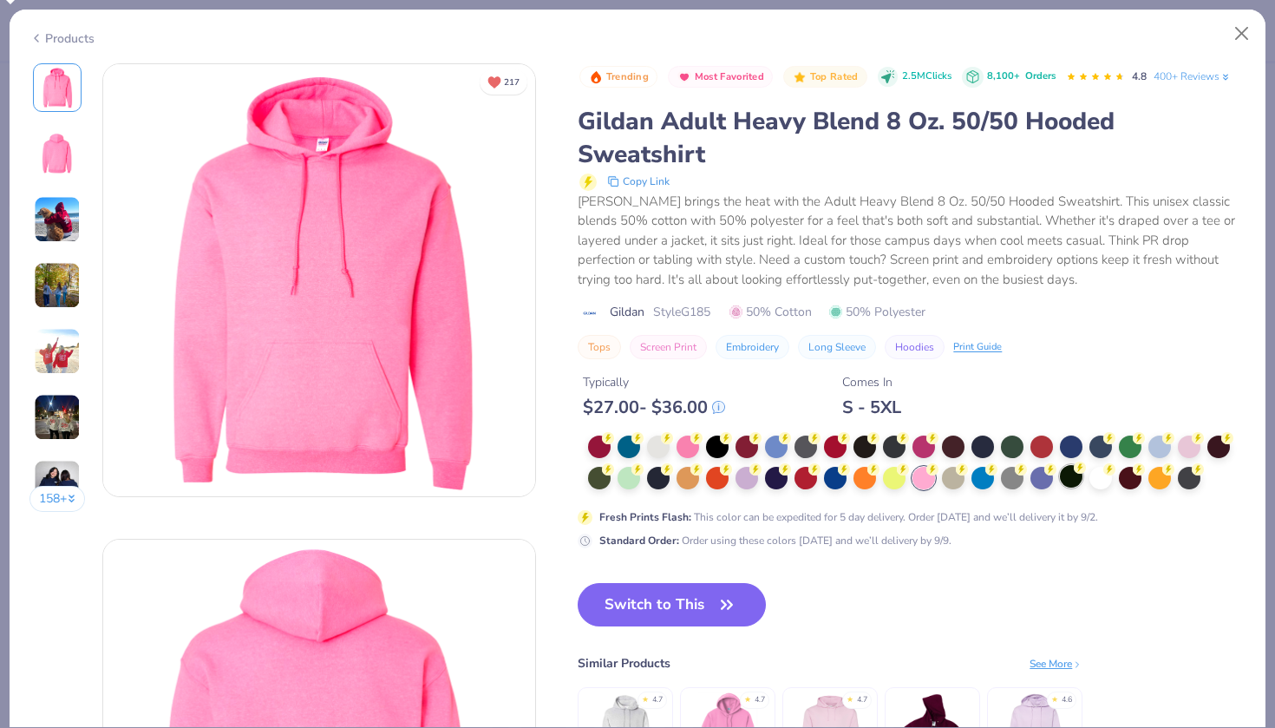
click at [1065, 474] on div at bounding box center [1071, 476] width 23 height 23
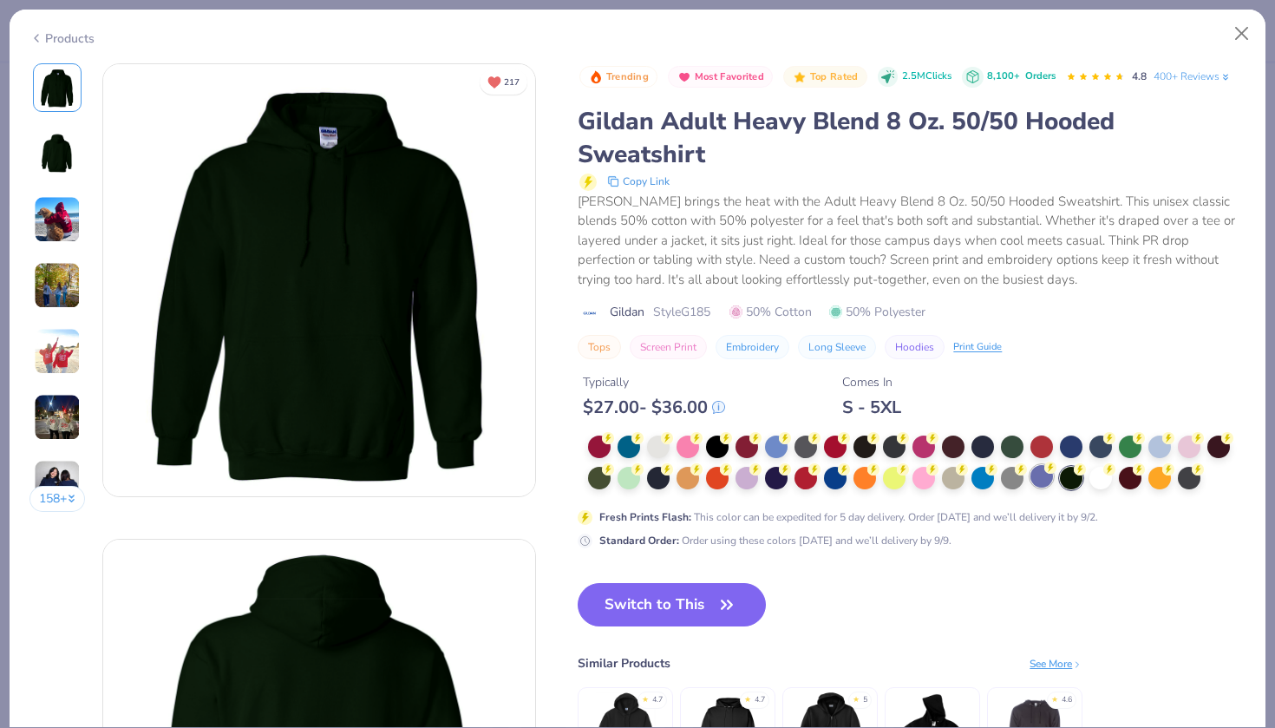
click at [1039, 475] on div at bounding box center [1042, 476] width 23 height 23
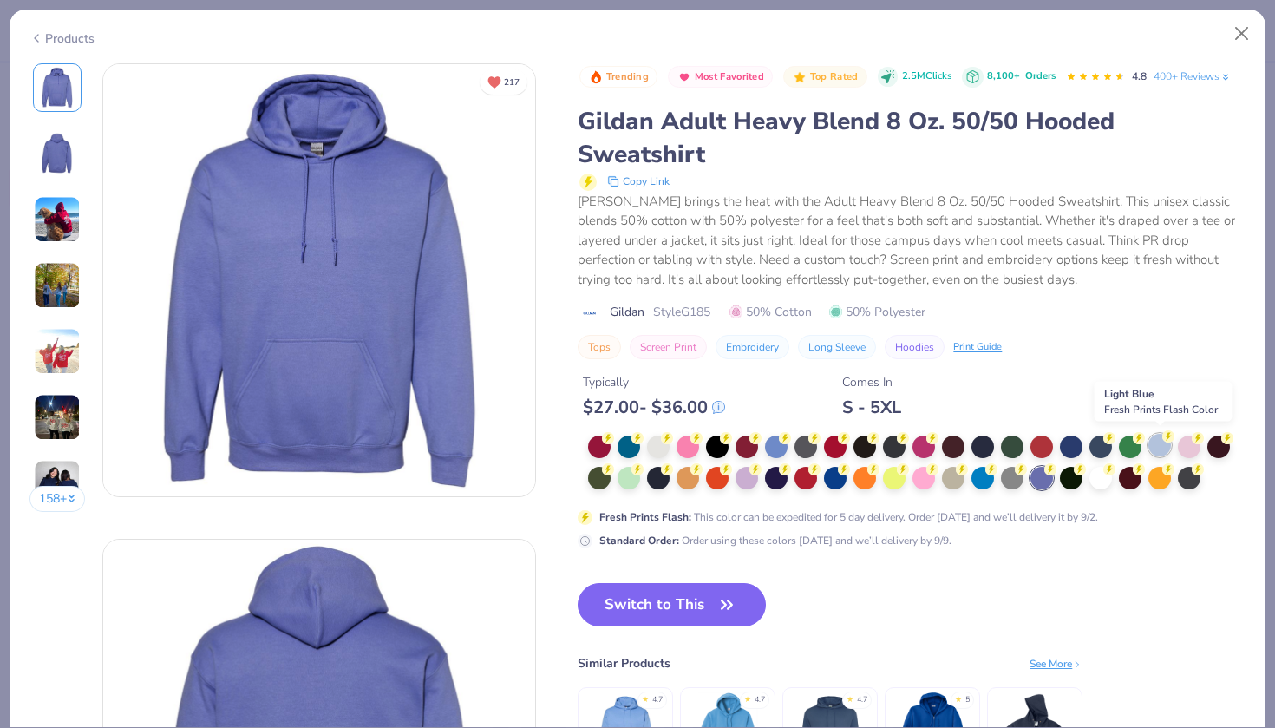
click at [1158, 447] on div at bounding box center [1160, 445] width 23 height 23
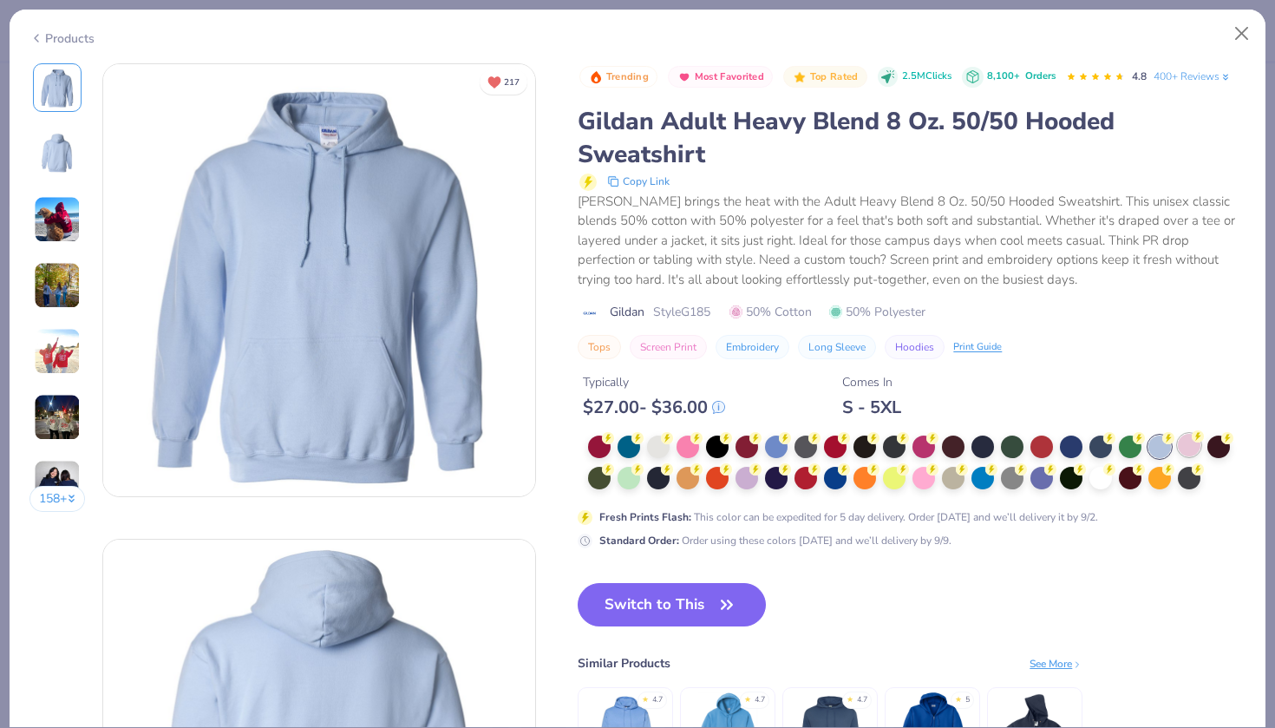
click at [1187, 442] on div at bounding box center [1189, 445] width 23 height 23
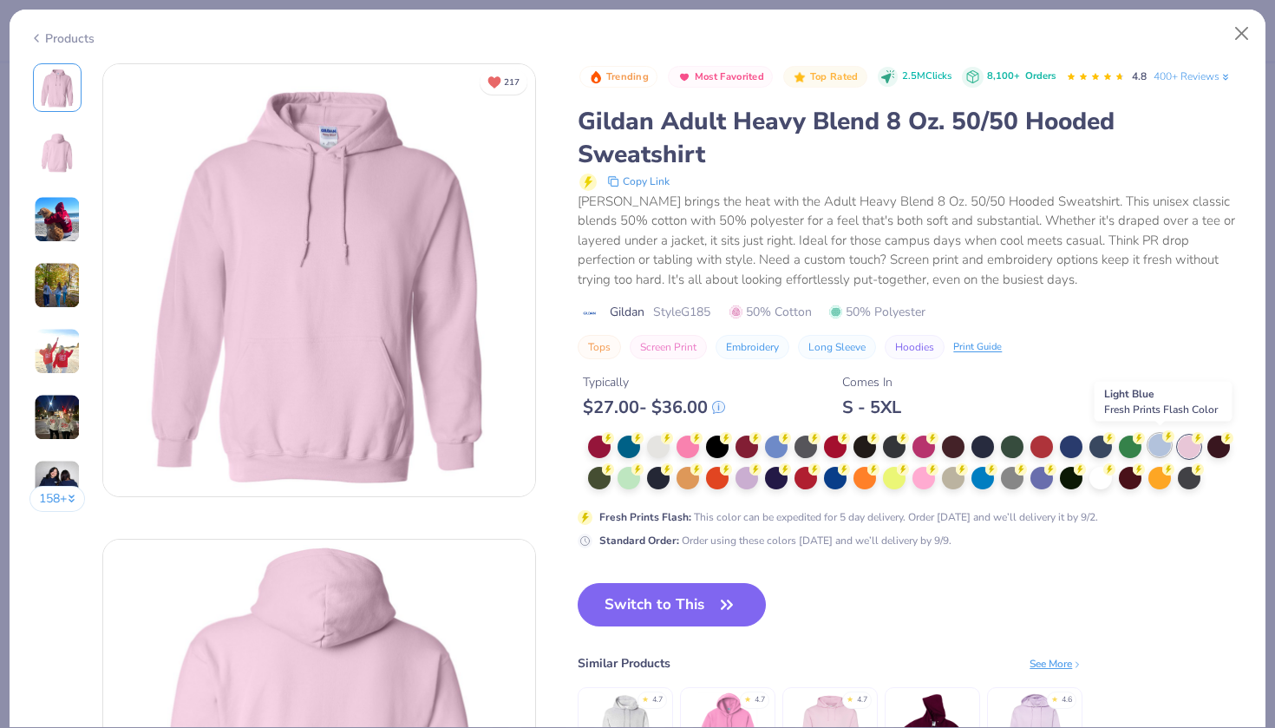
click at [1169, 446] on div at bounding box center [1160, 445] width 23 height 23
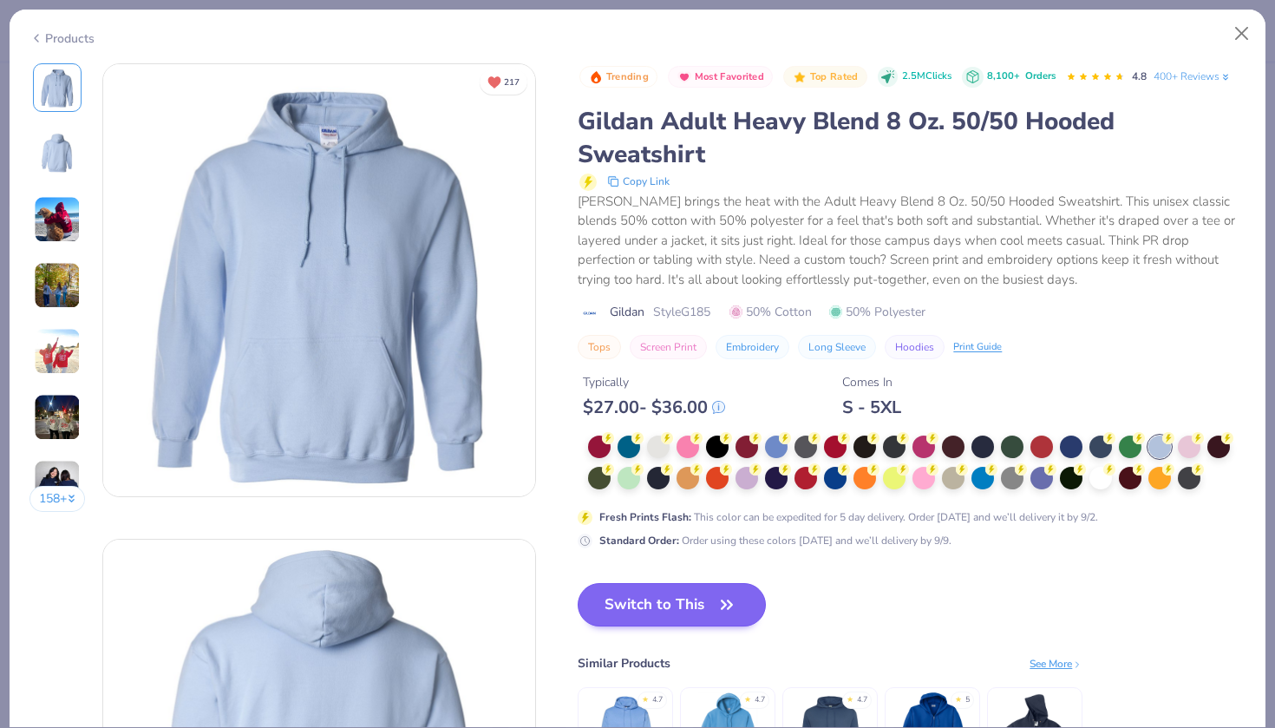
click at [718, 599] on icon "button" at bounding box center [727, 605] width 24 height 24
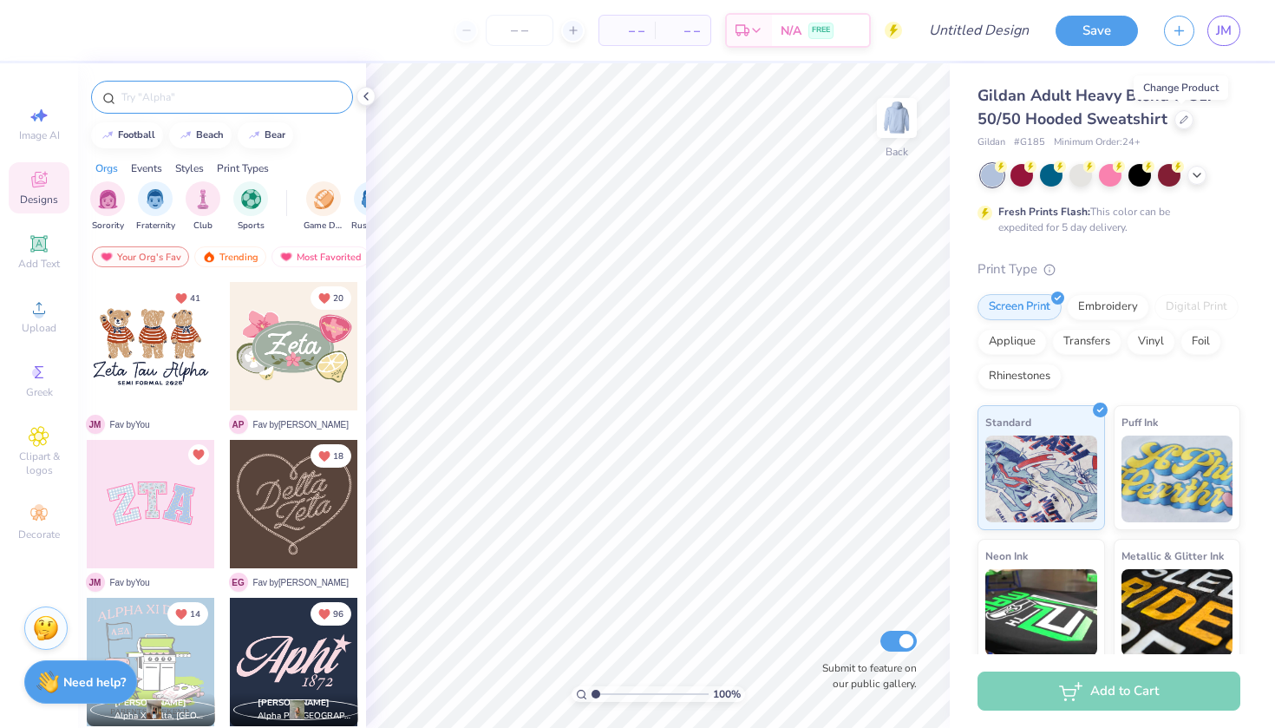
click at [205, 96] on input "text" at bounding box center [231, 96] width 222 height 17
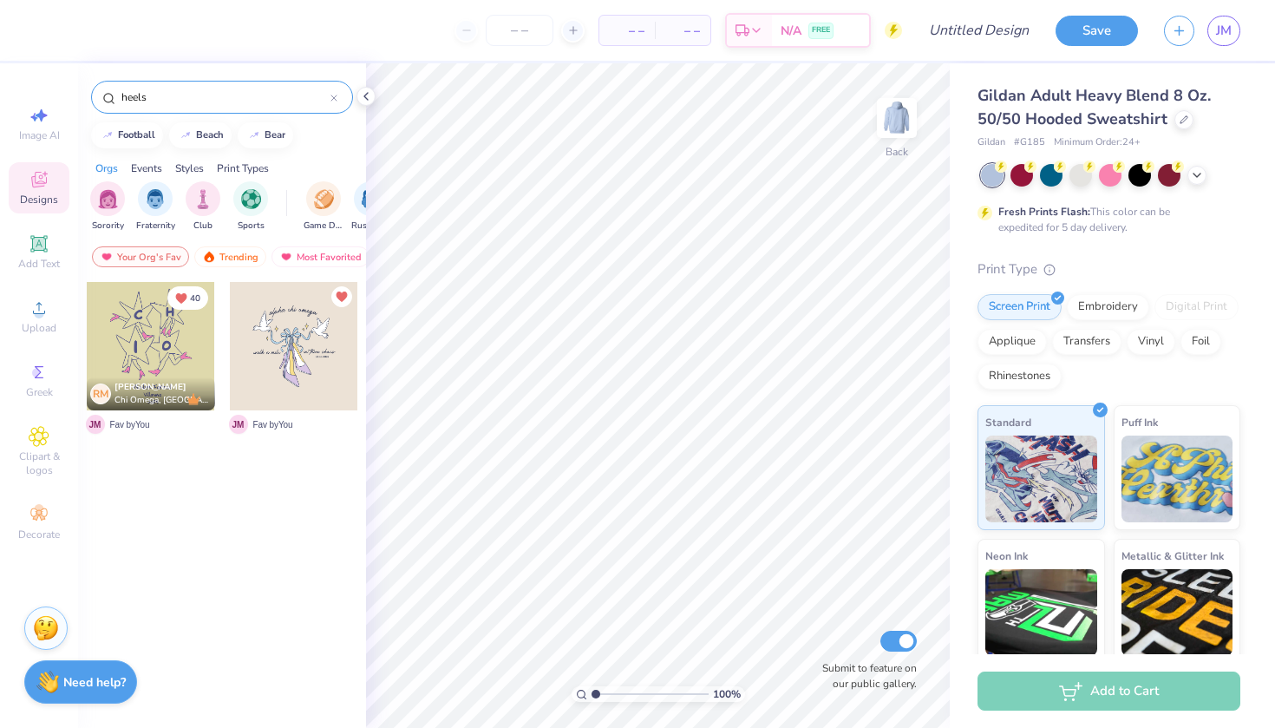
type input "heels"
click at [261, 324] on div at bounding box center [294, 346] width 128 height 128
click at [892, 115] on img at bounding box center [896, 117] width 69 height 69
click at [292, 336] on div at bounding box center [294, 346] width 128 height 128
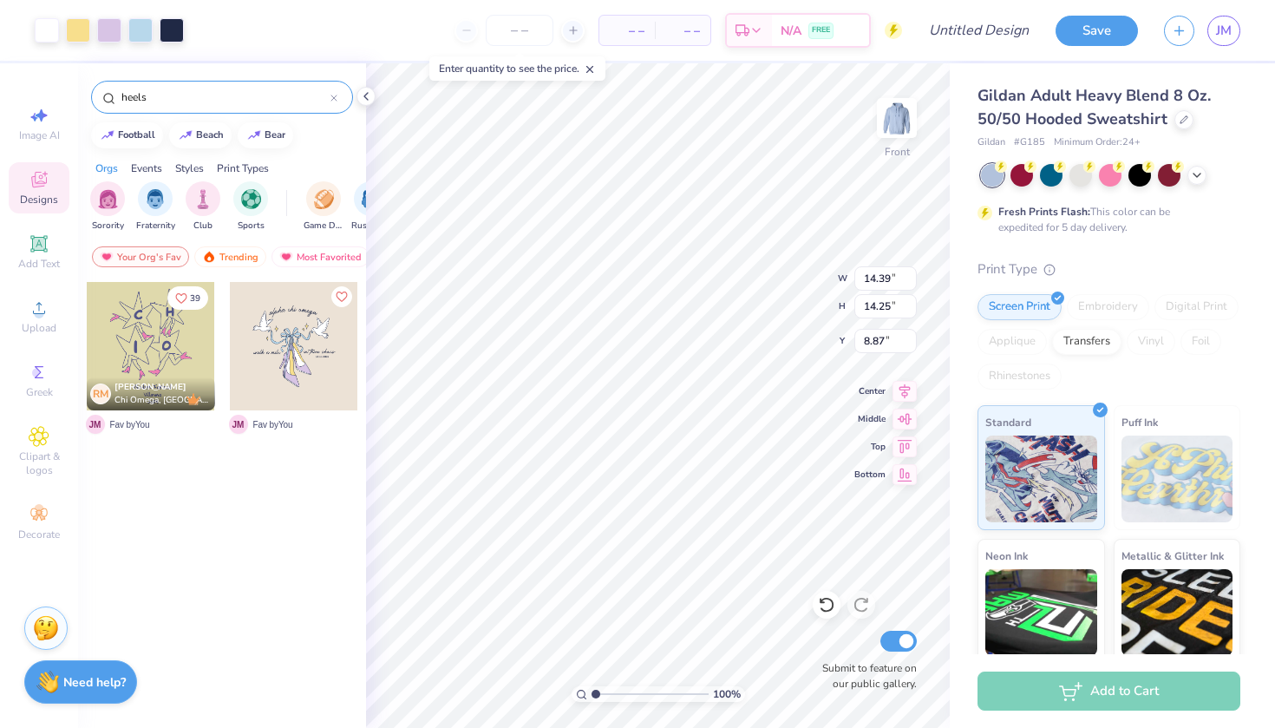
type input "6.00"
click at [886, 106] on img at bounding box center [896, 117] width 69 height 69
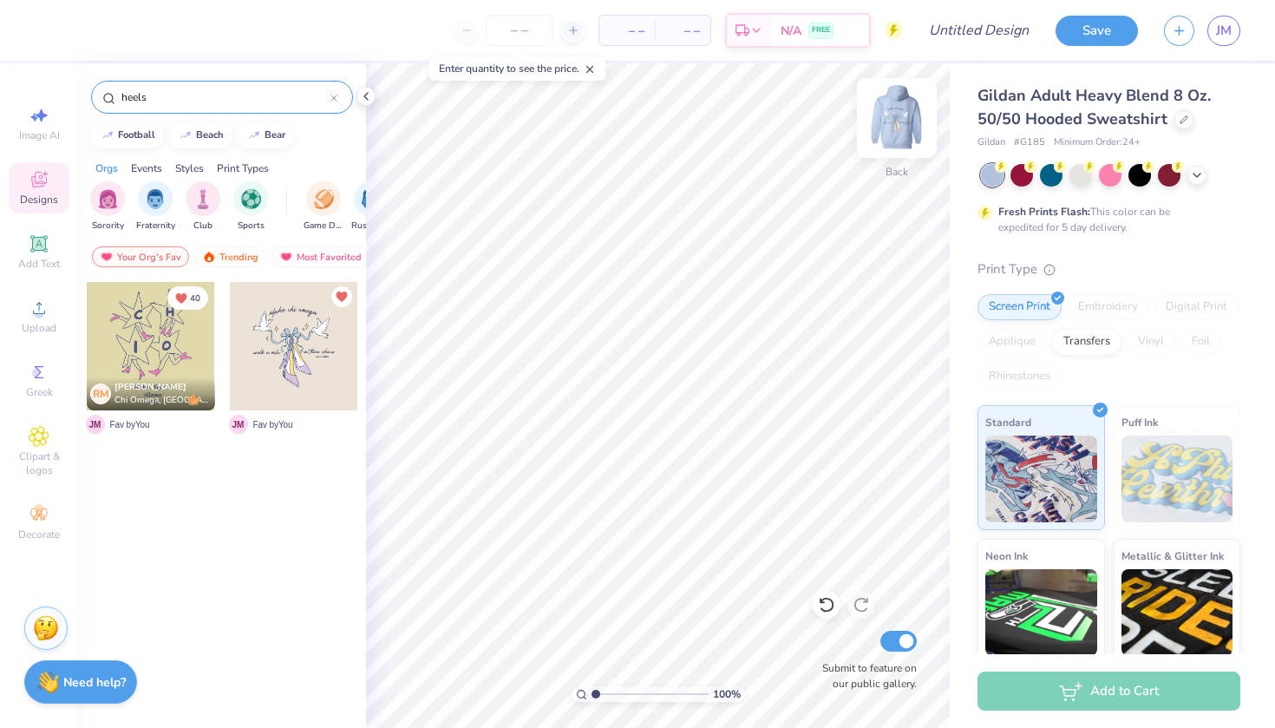
click at [880, 117] on img at bounding box center [896, 117] width 69 height 69
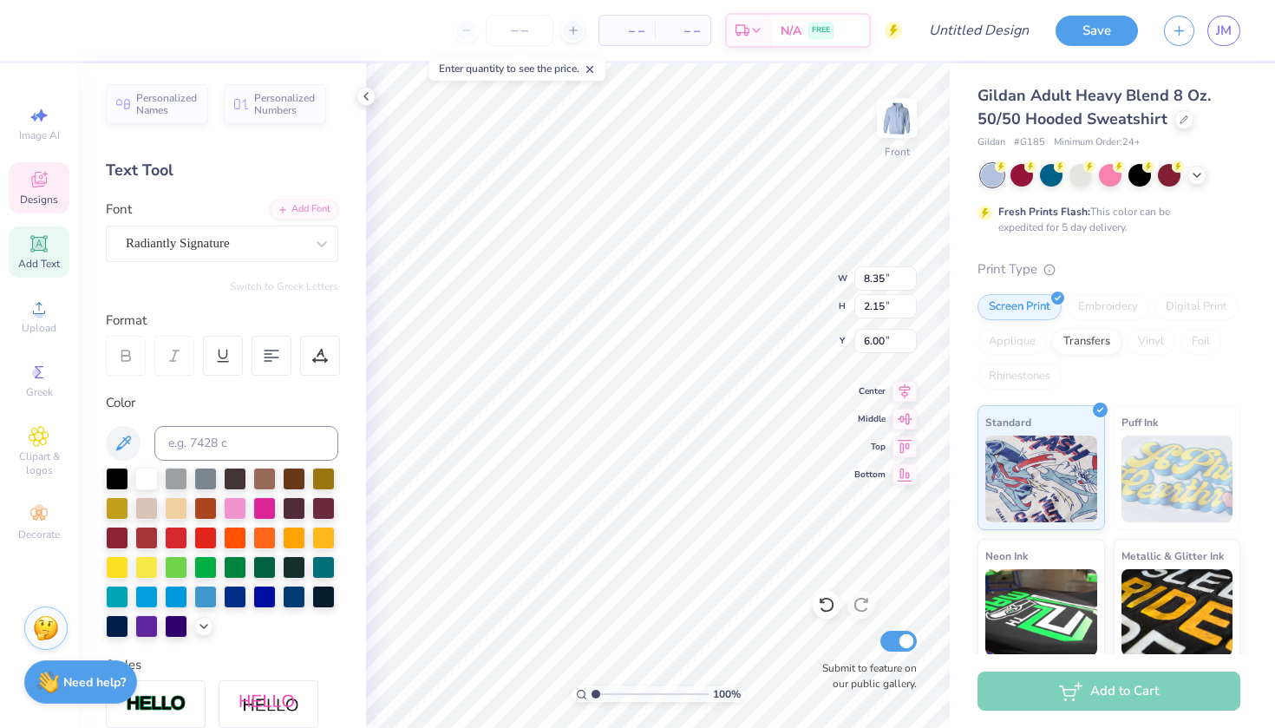
scroll to position [0, 4]
type textarea "alpha sigma tau"
type input "13.34"
type input "13.27"
type input "6.99"
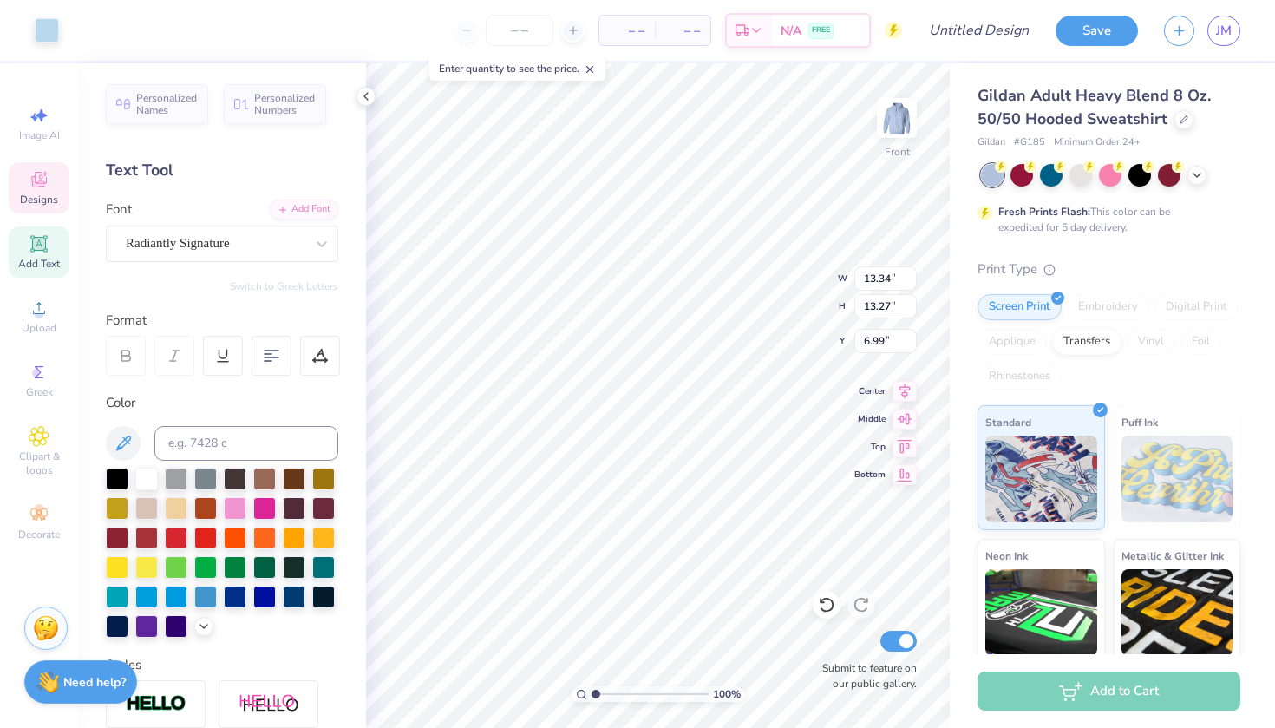
type input "7.84"
type input "8.85"
type input "9.85"
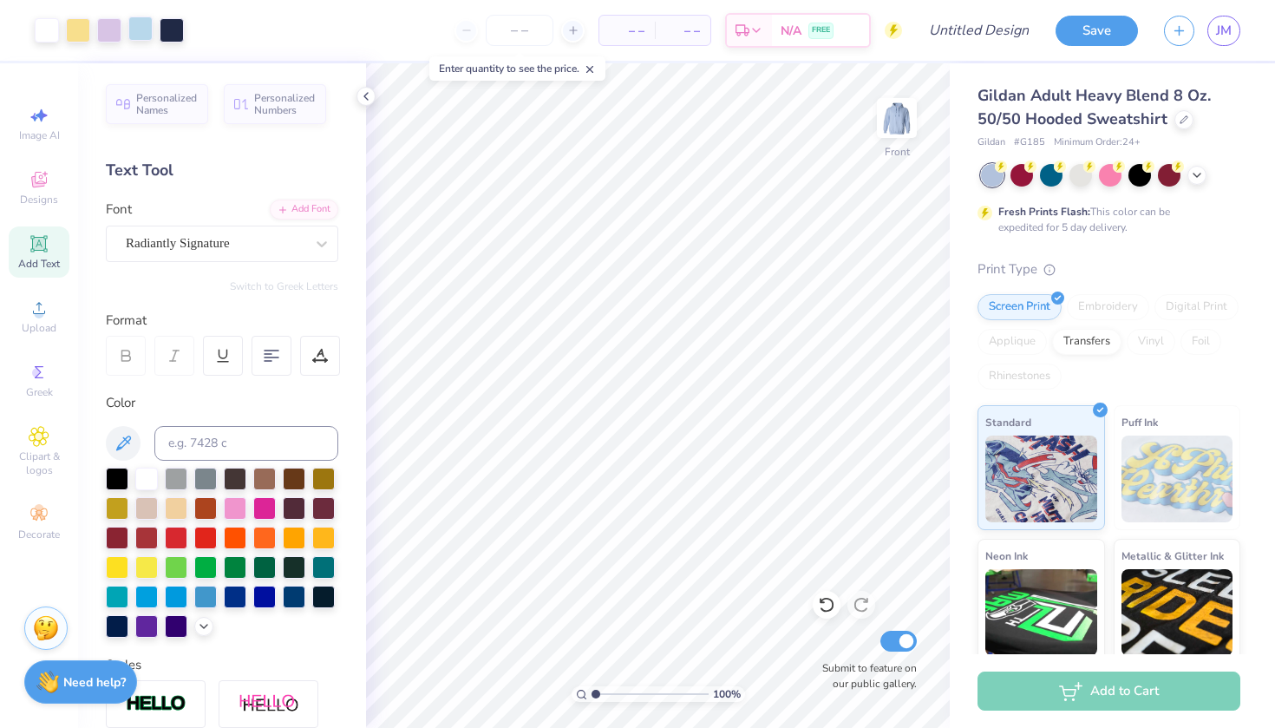
click at [145, 29] on div at bounding box center [140, 28] width 24 height 24
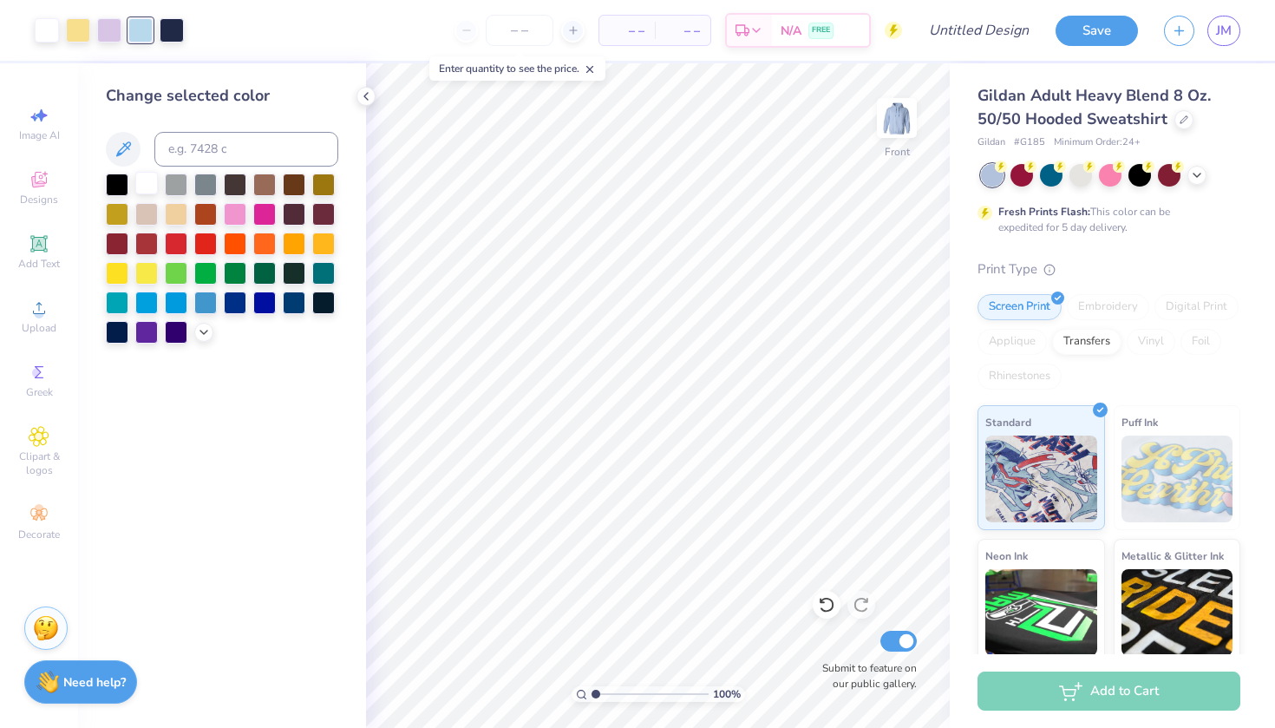
click at [152, 183] on div at bounding box center [146, 183] width 23 height 23
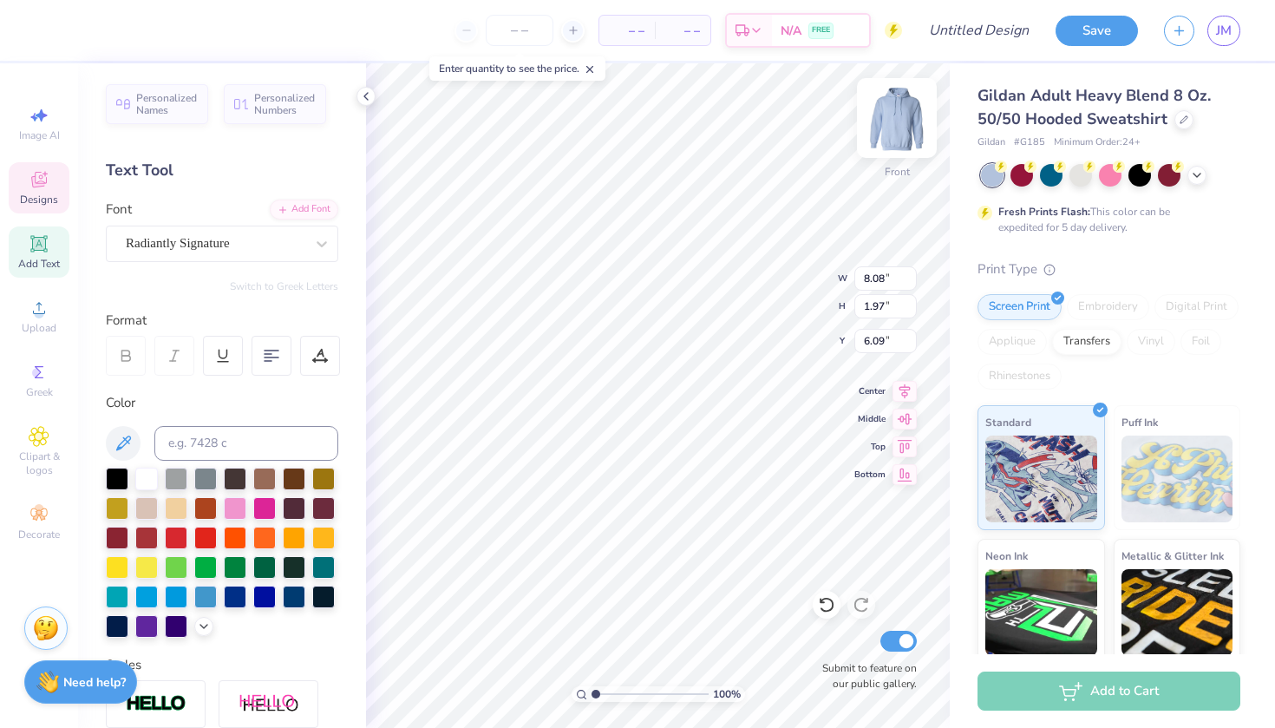
scroll to position [0, 1]
click at [901, 135] on img at bounding box center [896, 117] width 69 height 69
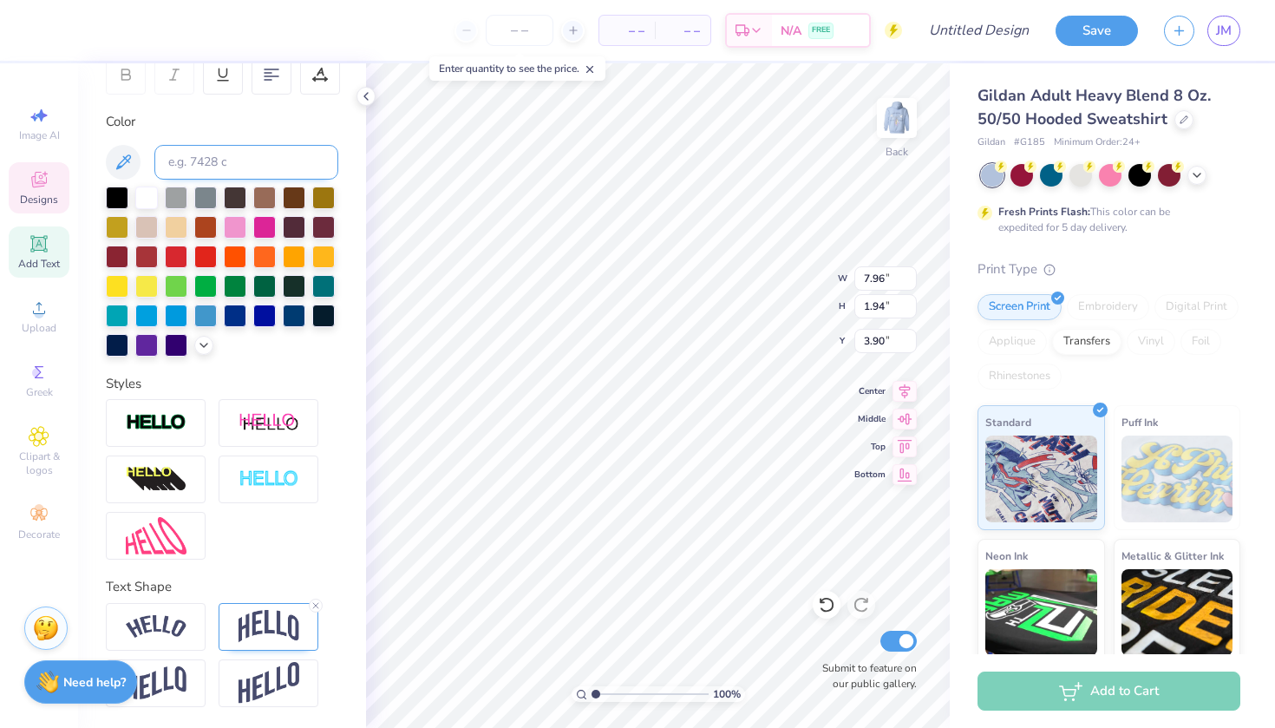
scroll to position [281, 0]
click at [315, 603] on icon at bounding box center [316, 605] width 10 height 10
type input "1.70"
type input "3.00"
type input "5.30"
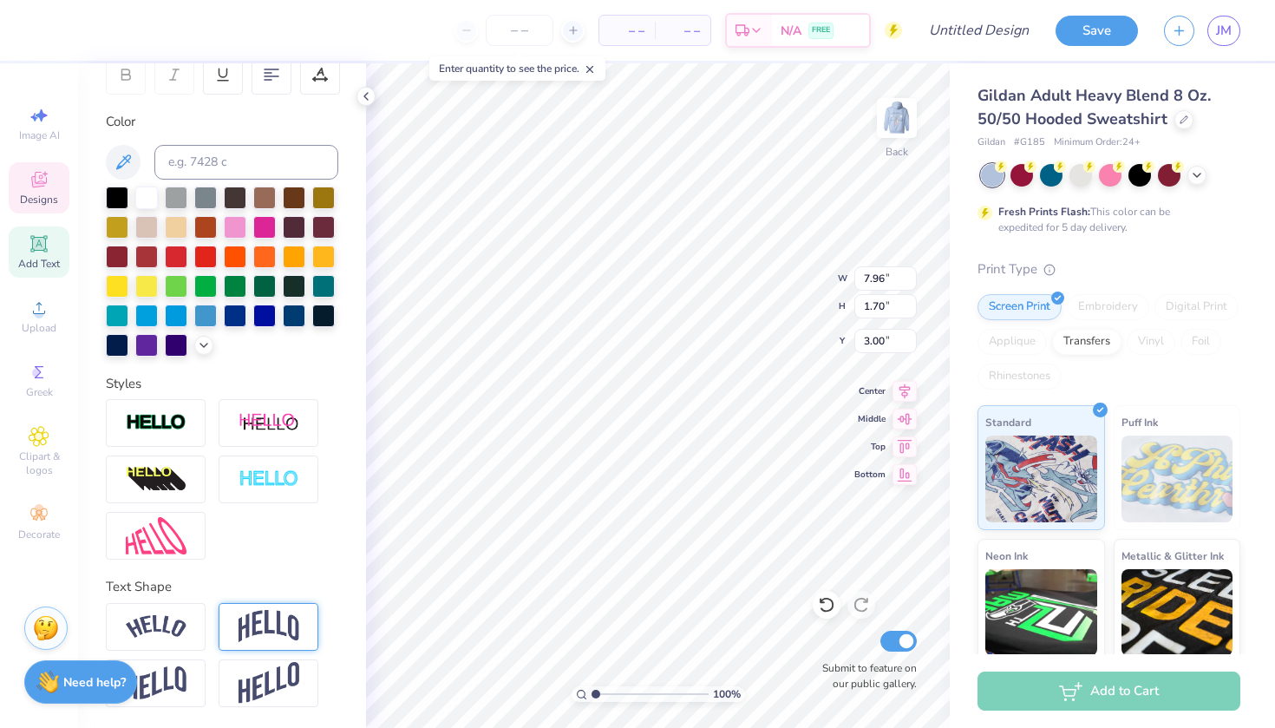
type input "1.13"
type input "3.00"
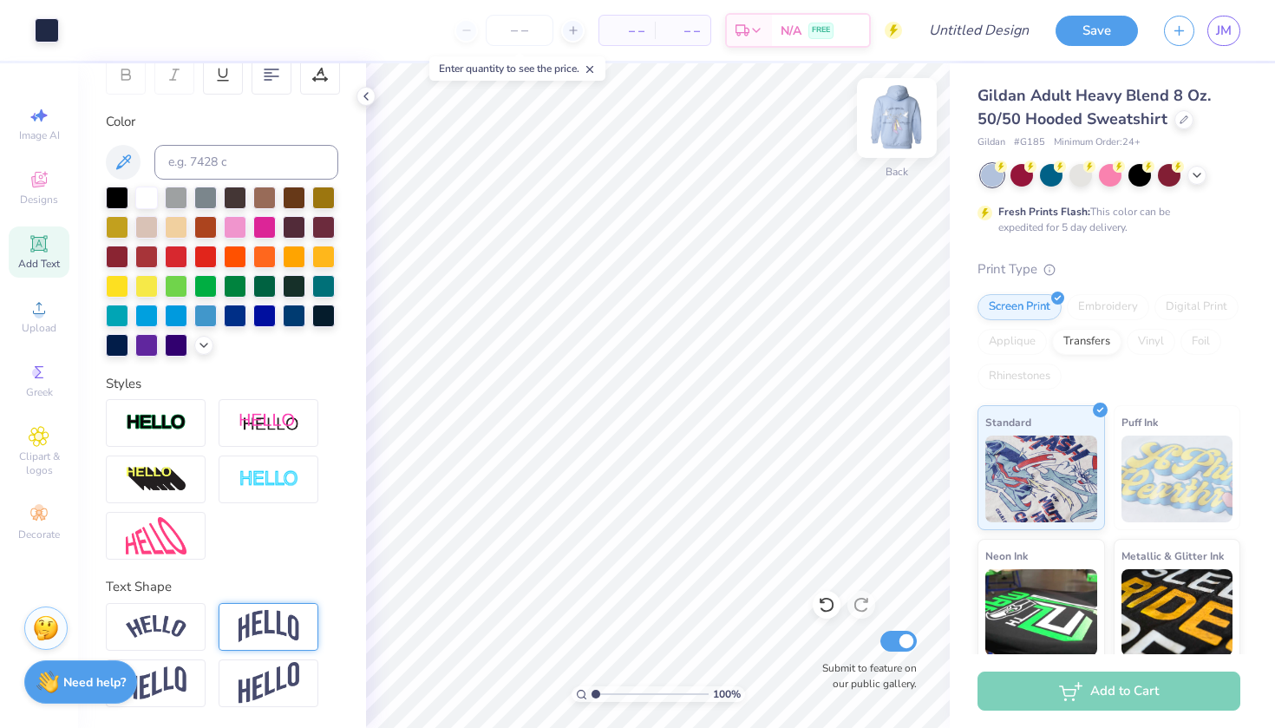
click at [894, 94] on img at bounding box center [896, 117] width 69 height 69
click at [891, 116] on img at bounding box center [896, 117] width 69 height 69
click at [891, 116] on img at bounding box center [897, 118] width 35 height 35
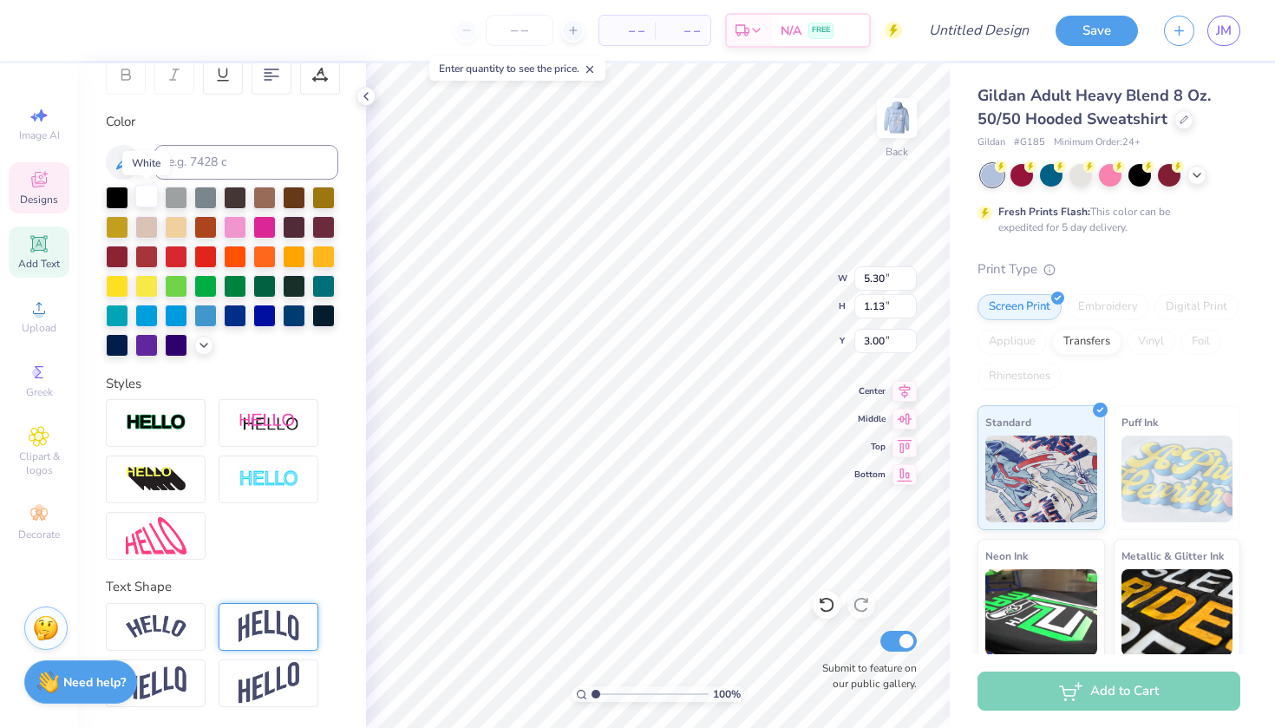
click at [149, 193] on div at bounding box center [146, 196] width 23 height 23
click at [895, 113] on img at bounding box center [896, 117] width 69 height 69
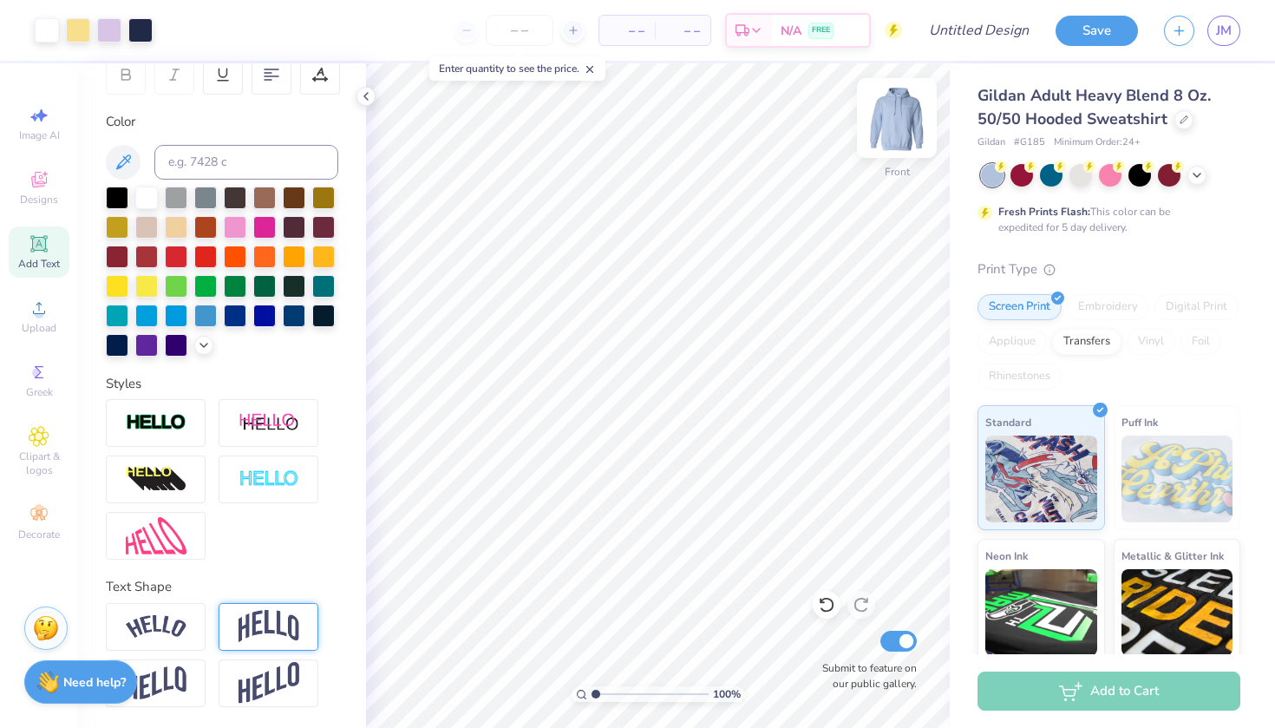
click at [884, 116] on img at bounding box center [896, 117] width 69 height 69
click at [888, 118] on img at bounding box center [896, 117] width 69 height 69
click at [890, 114] on img at bounding box center [896, 117] width 69 height 69
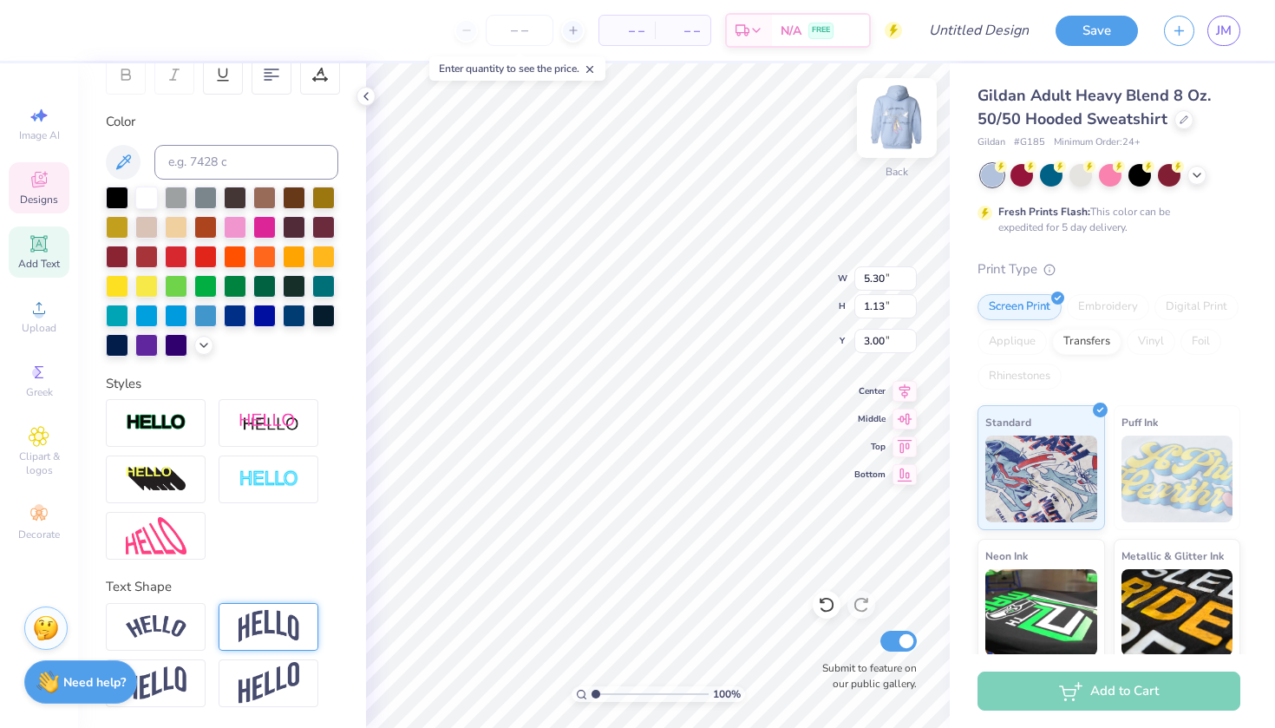
click at [907, 116] on img at bounding box center [896, 117] width 69 height 69
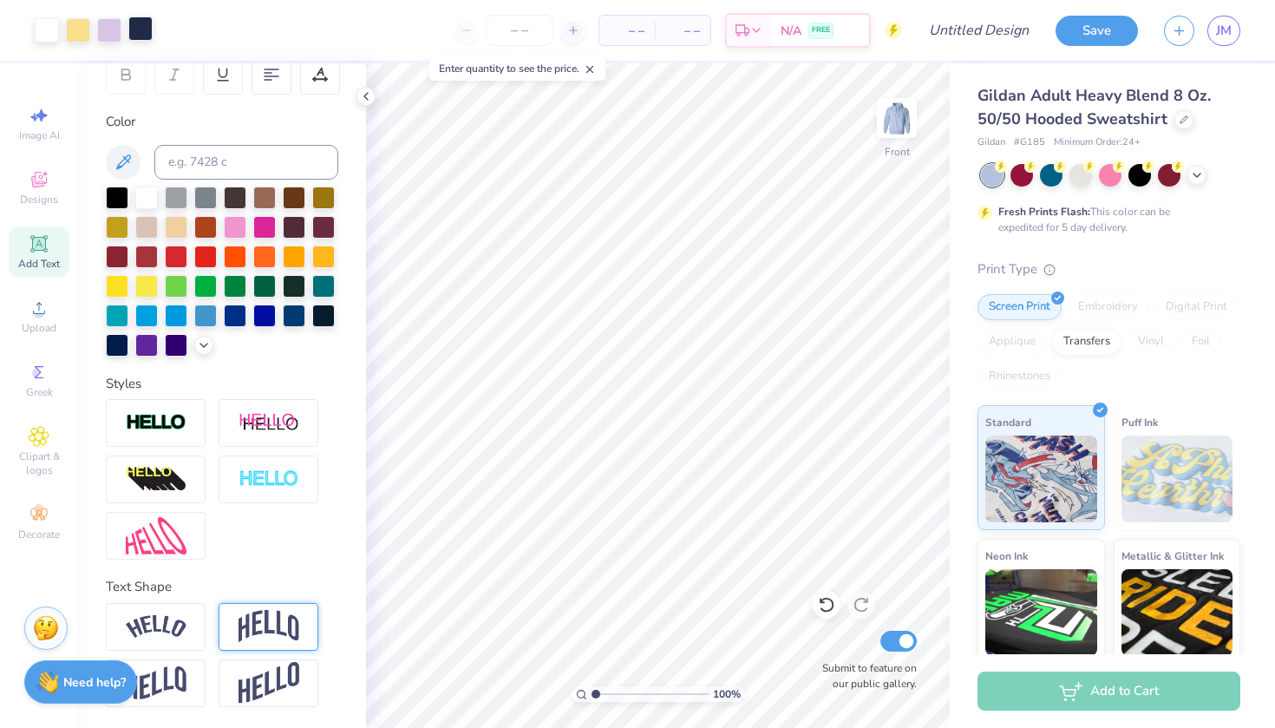
click at [137, 34] on div at bounding box center [140, 28] width 24 height 24
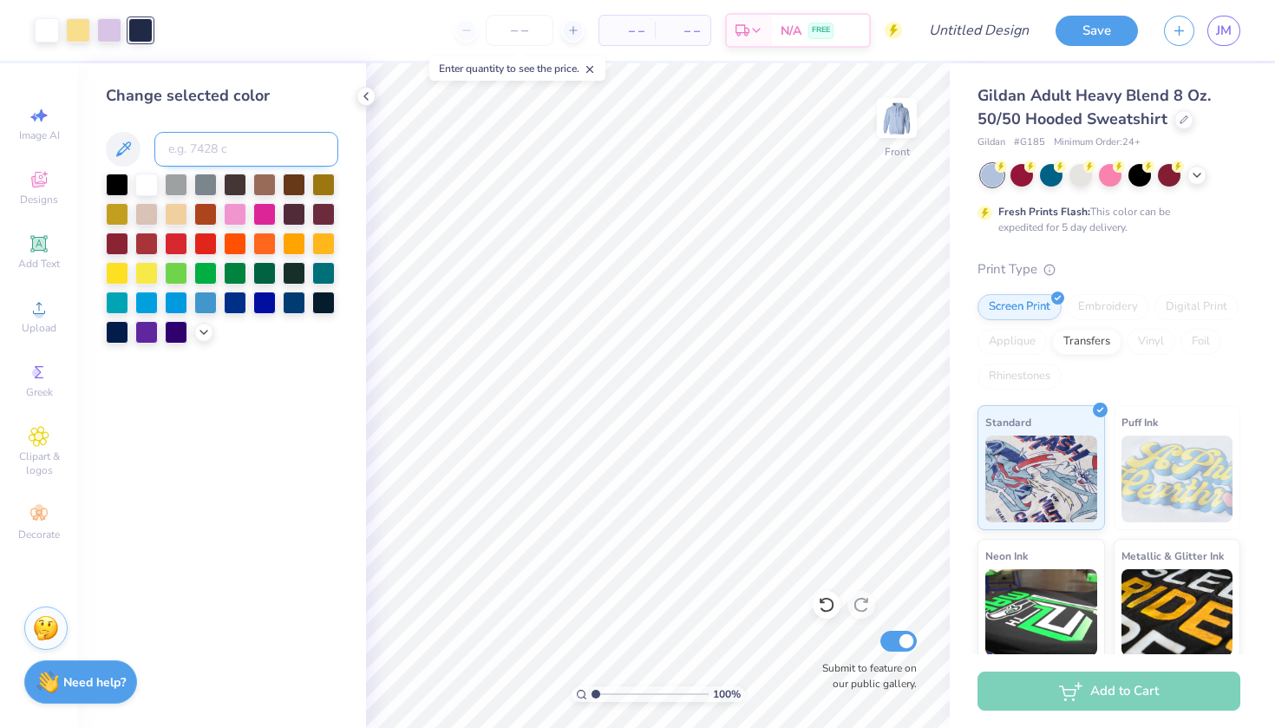
click at [206, 157] on input at bounding box center [246, 149] width 184 height 35
click at [895, 120] on img at bounding box center [896, 117] width 69 height 69
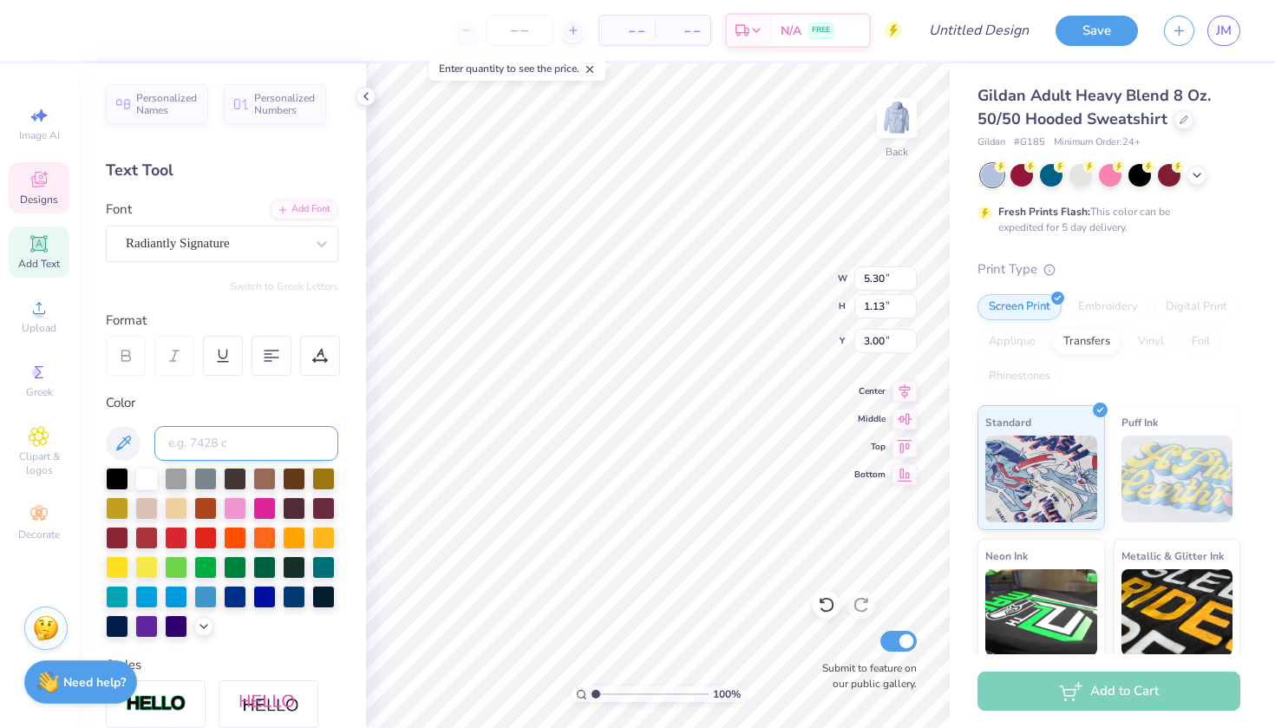
click at [233, 446] on input at bounding box center [246, 443] width 184 height 35
type input "533"
type input "5.72"
type input "1.22"
drag, startPoint x: 593, startPoint y: 694, endPoint x: 621, endPoint y: 689, distance: 29.1
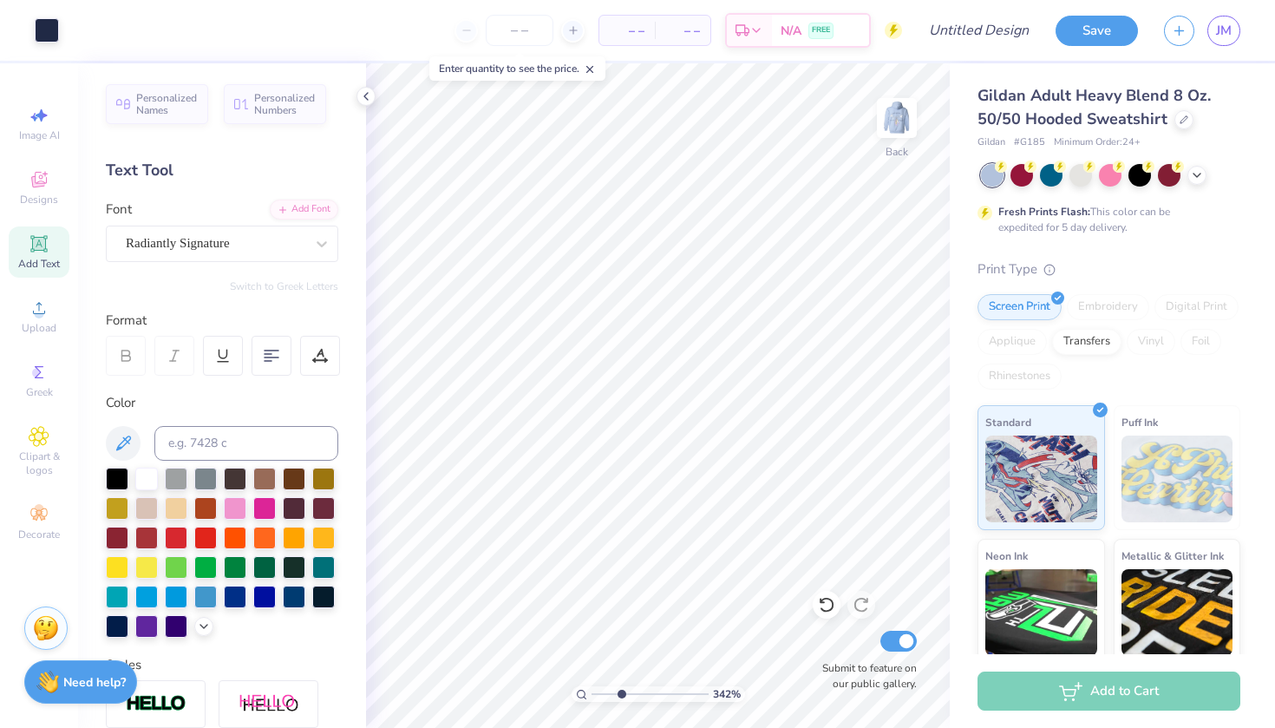
click at [621, 689] on input "range" at bounding box center [650, 694] width 117 height 16
drag, startPoint x: 620, startPoint y: 693, endPoint x: 603, endPoint y: 692, distance: 17.4
click at [603, 692] on input "range" at bounding box center [650, 694] width 117 height 16
drag, startPoint x: 605, startPoint y: 697, endPoint x: 553, endPoint y: 692, distance: 52.3
type input "1"
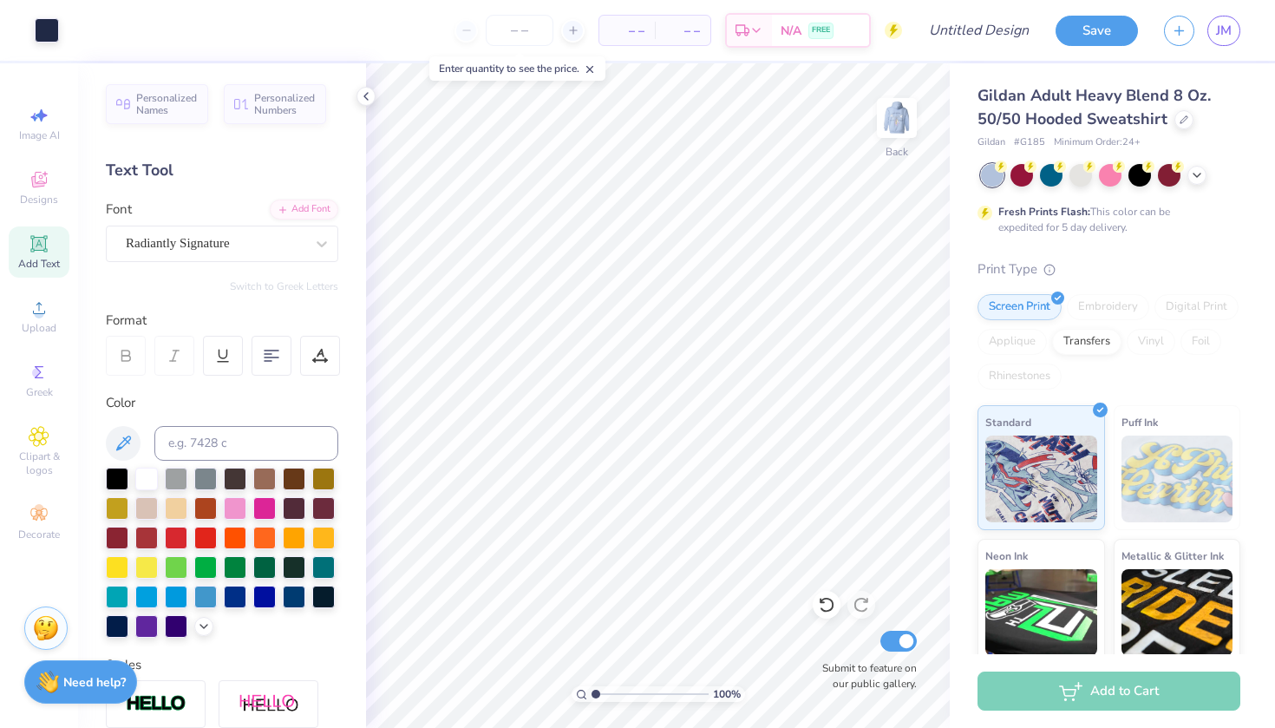
click at [553, 692] on div "100 %" at bounding box center [658, 395] width 665 height 665
type input "5.19"
type input "1.11"
click at [908, 113] on img at bounding box center [896, 117] width 69 height 69
type input "2.53"
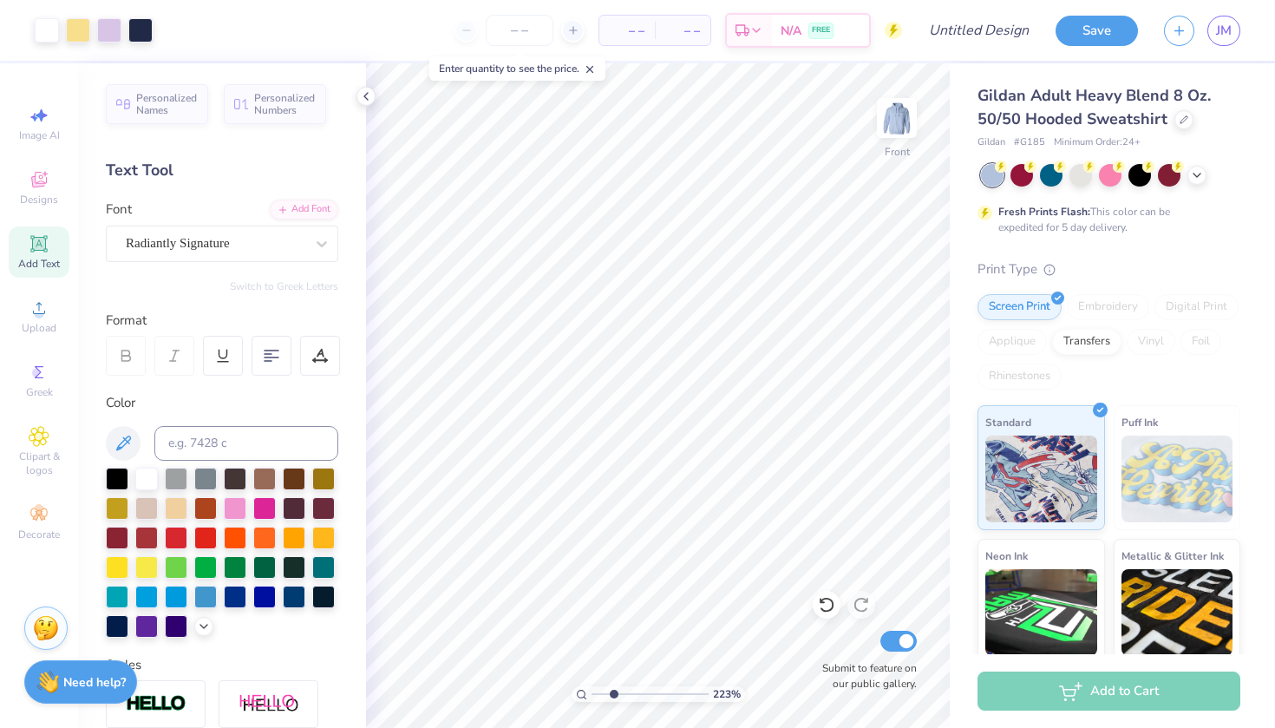
drag, startPoint x: 598, startPoint y: 692, endPoint x: 613, endPoint y: 692, distance: 15.6
click at [613, 692] on input "range" at bounding box center [650, 694] width 117 height 16
type textarea "F"
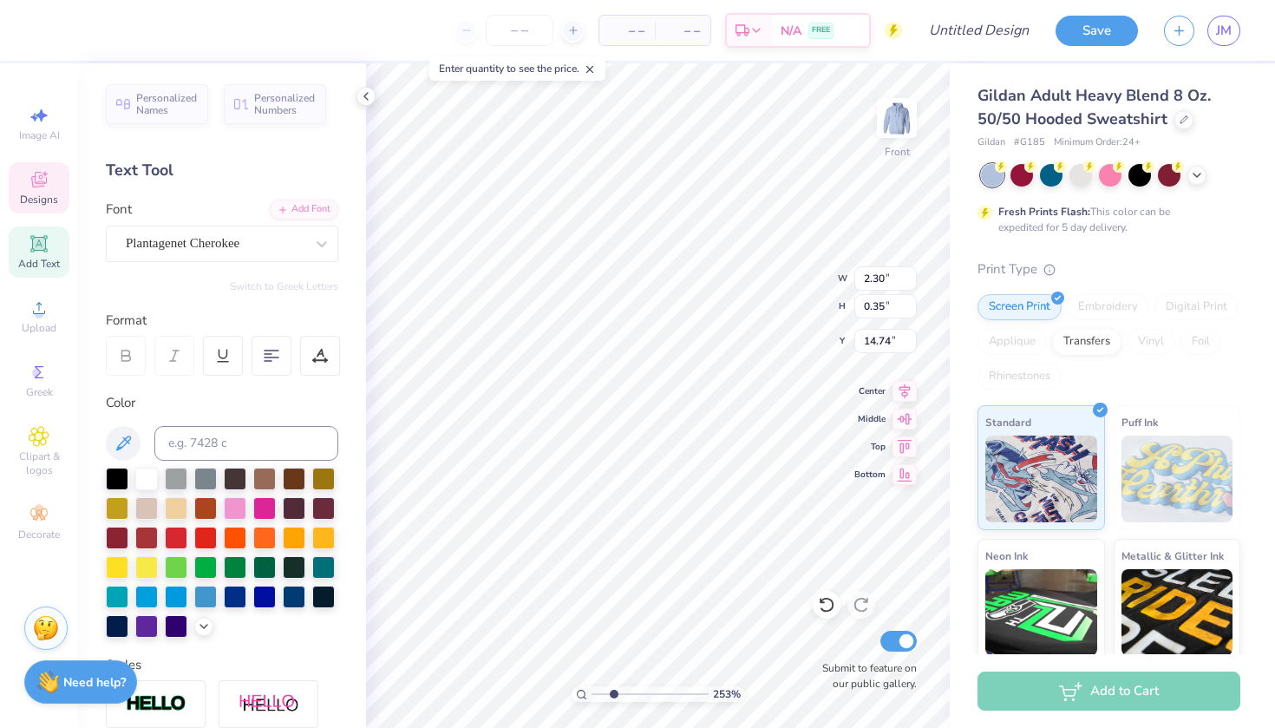
type textarea "est. 1899"
drag, startPoint x: 613, startPoint y: 694, endPoint x: 593, endPoint y: 694, distance: 20.0
type input "1"
click at [593, 694] on input "range" at bounding box center [650, 694] width 117 height 16
click at [514, 26] on input "number" at bounding box center [520, 30] width 68 height 31
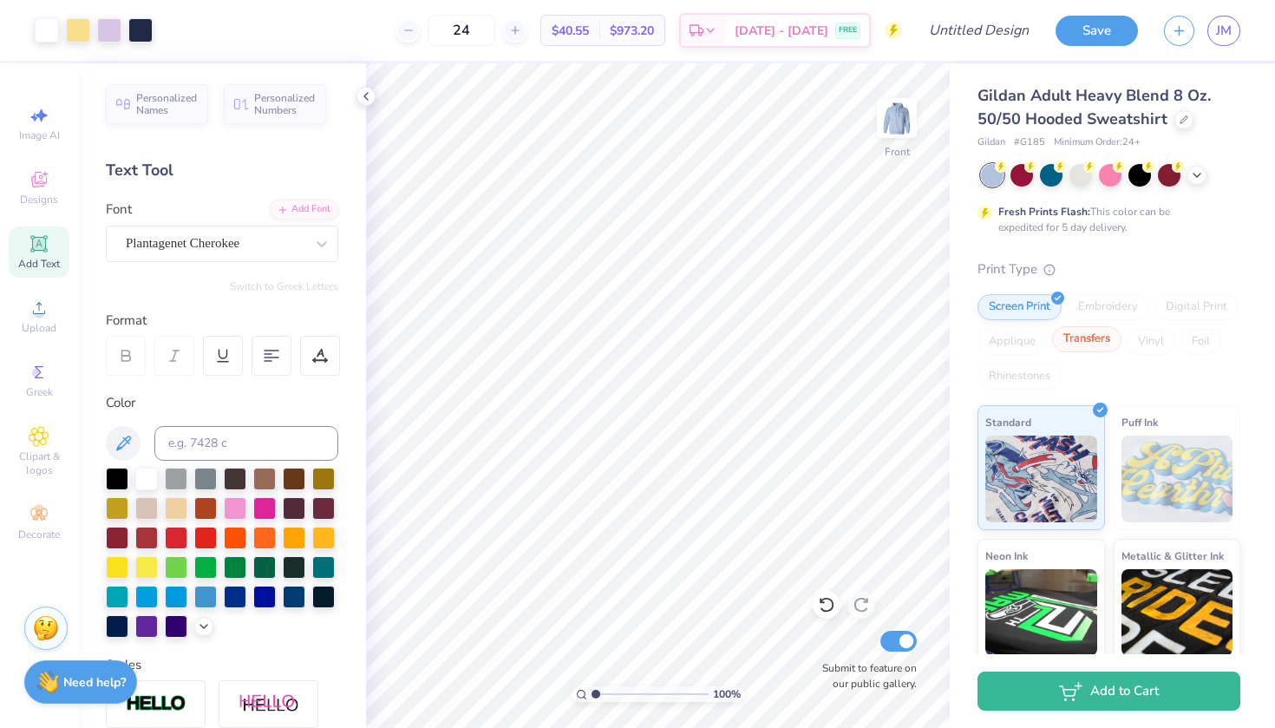
click at [1084, 341] on div "Transfers" at bounding box center [1086, 339] width 69 height 26
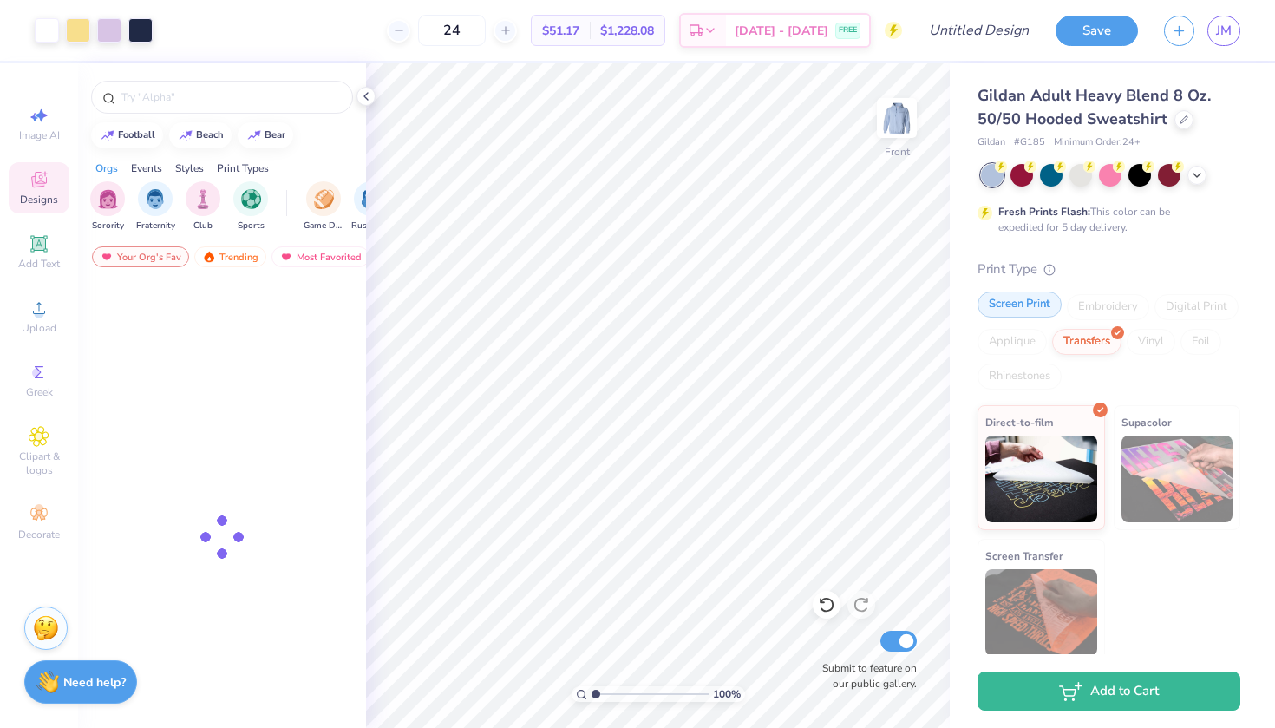
click at [1019, 294] on div "Screen Print" at bounding box center [1020, 305] width 84 height 26
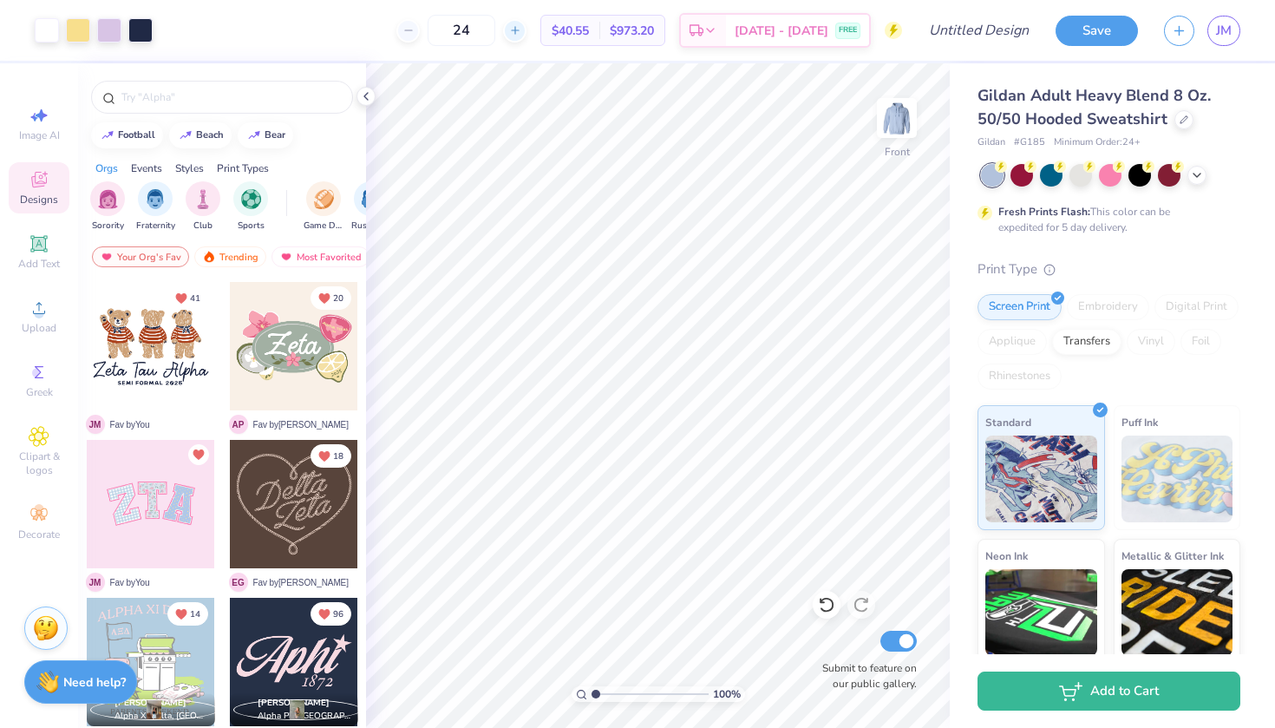
click at [521, 29] on icon at bounding box center [515, 30] width 12 height 12
click at [486, 32] on input "25" at bounding box center [452, 30] width 68 height 31
type input "2"
type input "50"
click at [382, 21] on div "50 $33.53 Per Item $1,676.50 Total Est. Delivery [DATE] - [DATE] FREE" at bounding box center [534, 30] width 737 height 61
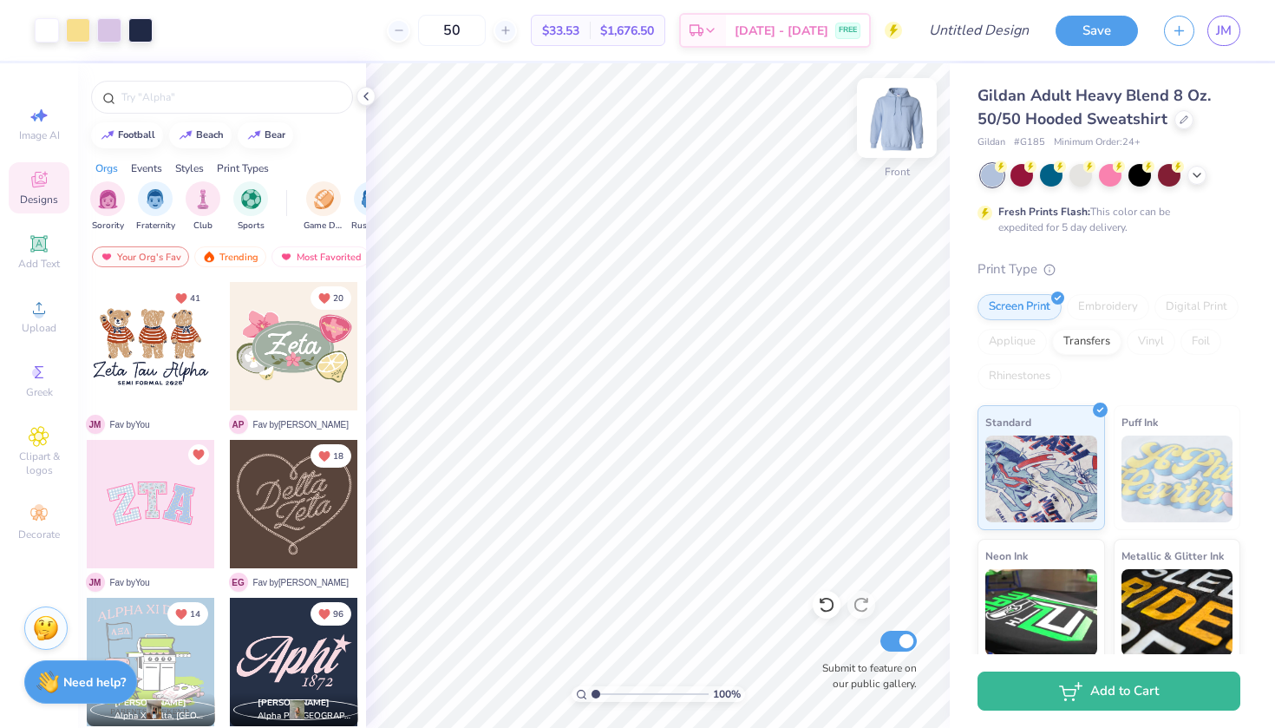
click at [904, 121] on img at bounding box center [896, 117] width 69 height 69
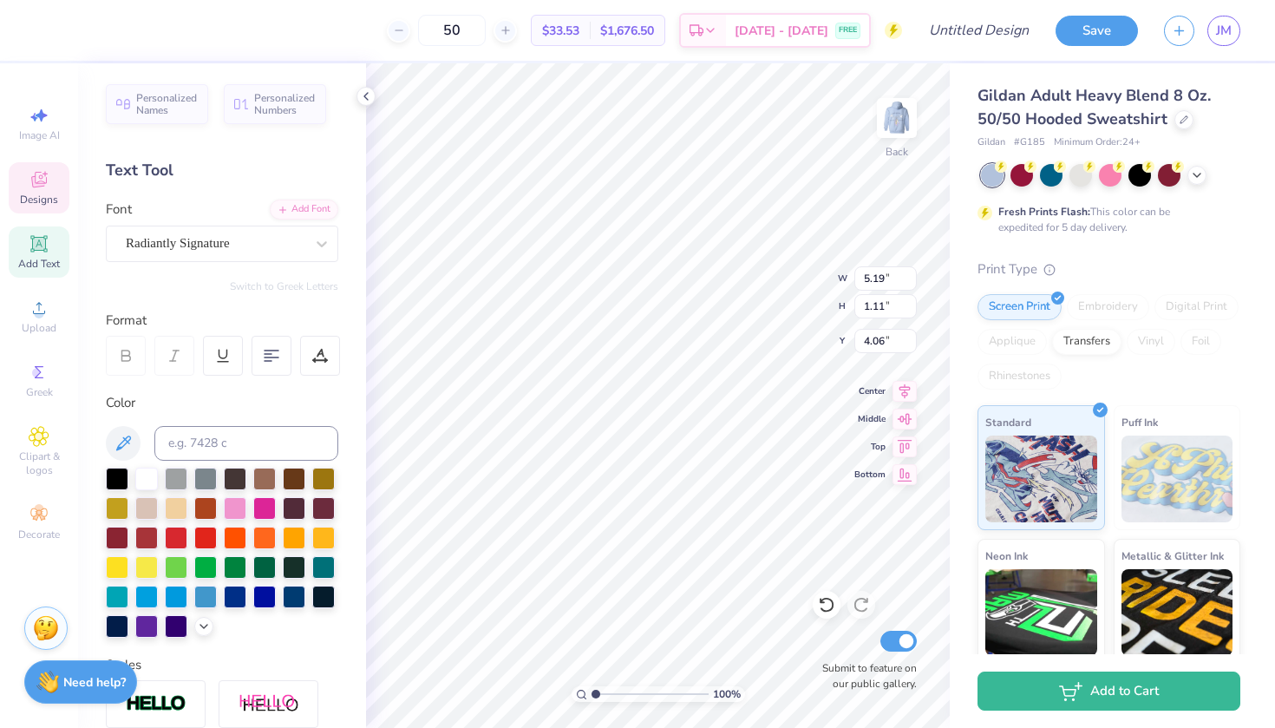
type input "4.06"
type input "7.88"
type input "1.68"
type input "3.00"
type input "4.99"
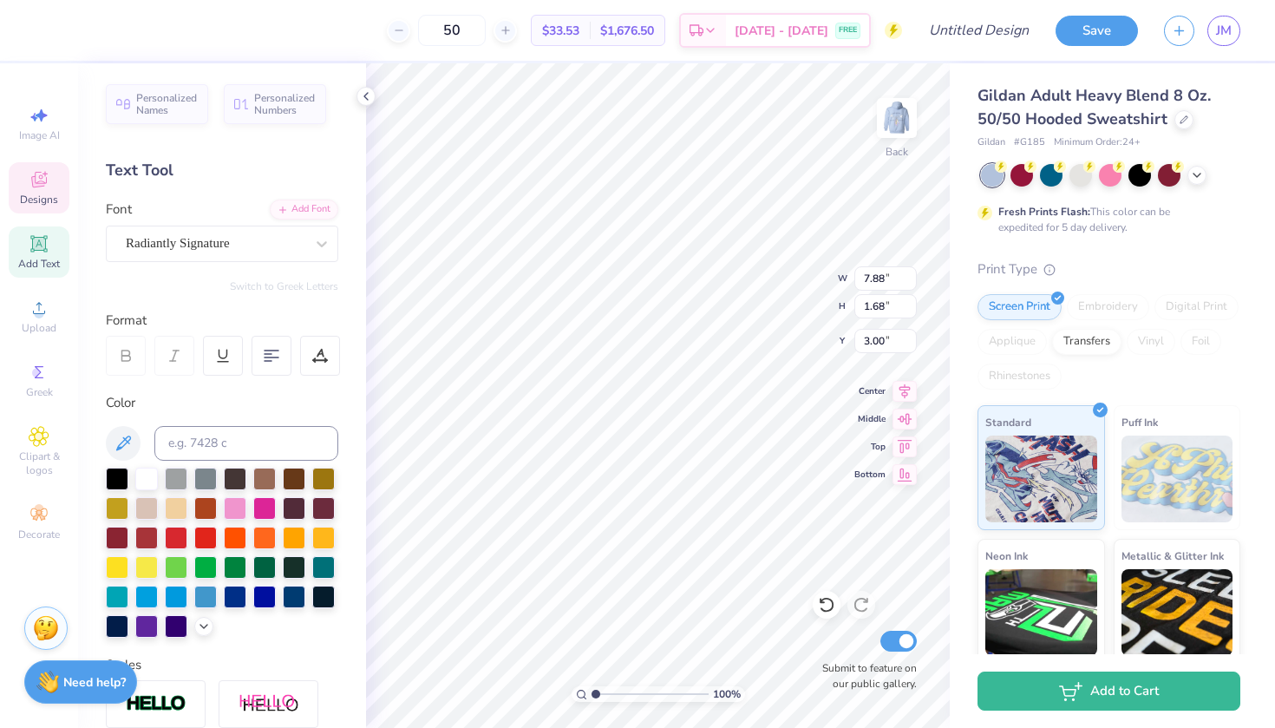
type input "1.07"
click at [345, 29] on div "50 $33.53 Per Item $1,676.50 Total Est. Delivery [DATE] - [DATE] FREE" at bounding box center [487, 30] width 830 height 61
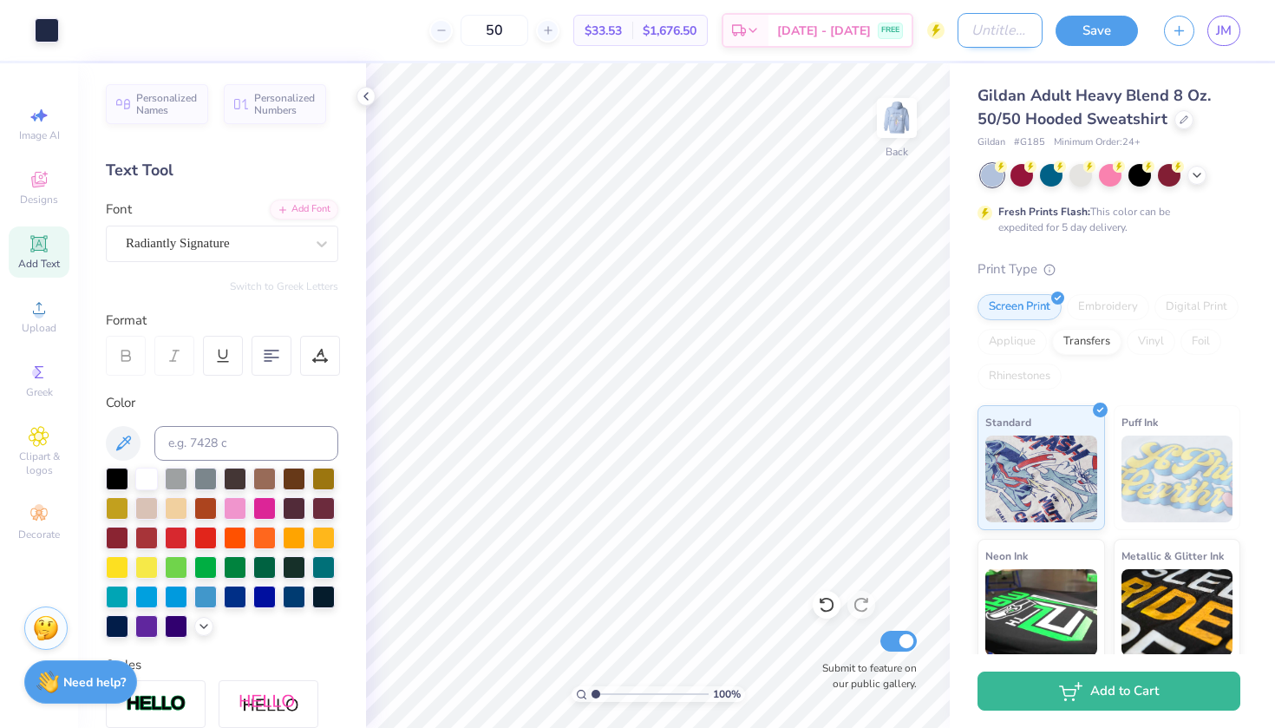
click at [994, 31] on input "Design Title" at bounding box center [1000, 30] width 85 height 35
paste input "alpha sigma tau"
click at [994, 31] on input "alpha sigma tau" at bounding box center [1000, 30] width 85 height 35
type input "alpha tau"
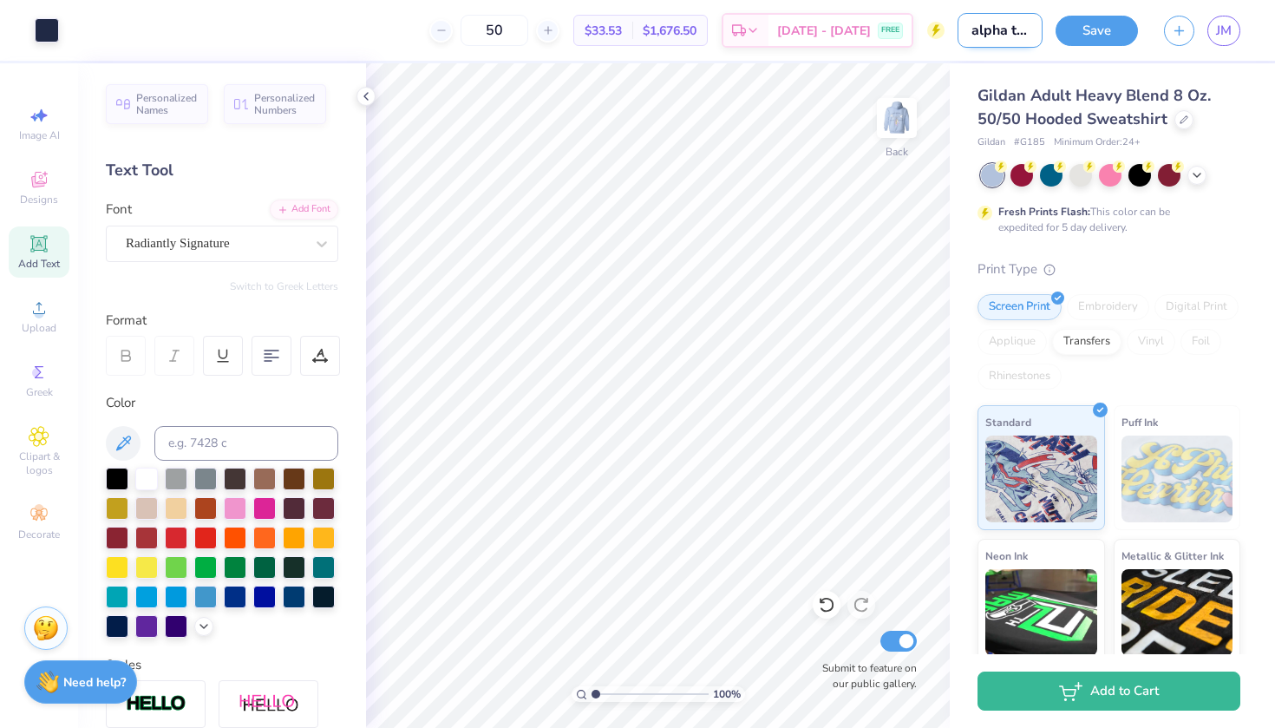
click at [994, 31] on input "alpha tau" at bounding box center [1000, 30] width 85 height 35
click at [897, 123] on img at bounding box center [896, 117] width 69 height 69
click at [971, 35] on input "Design Title" at bounding box center [1000, 30] width 85 height 35
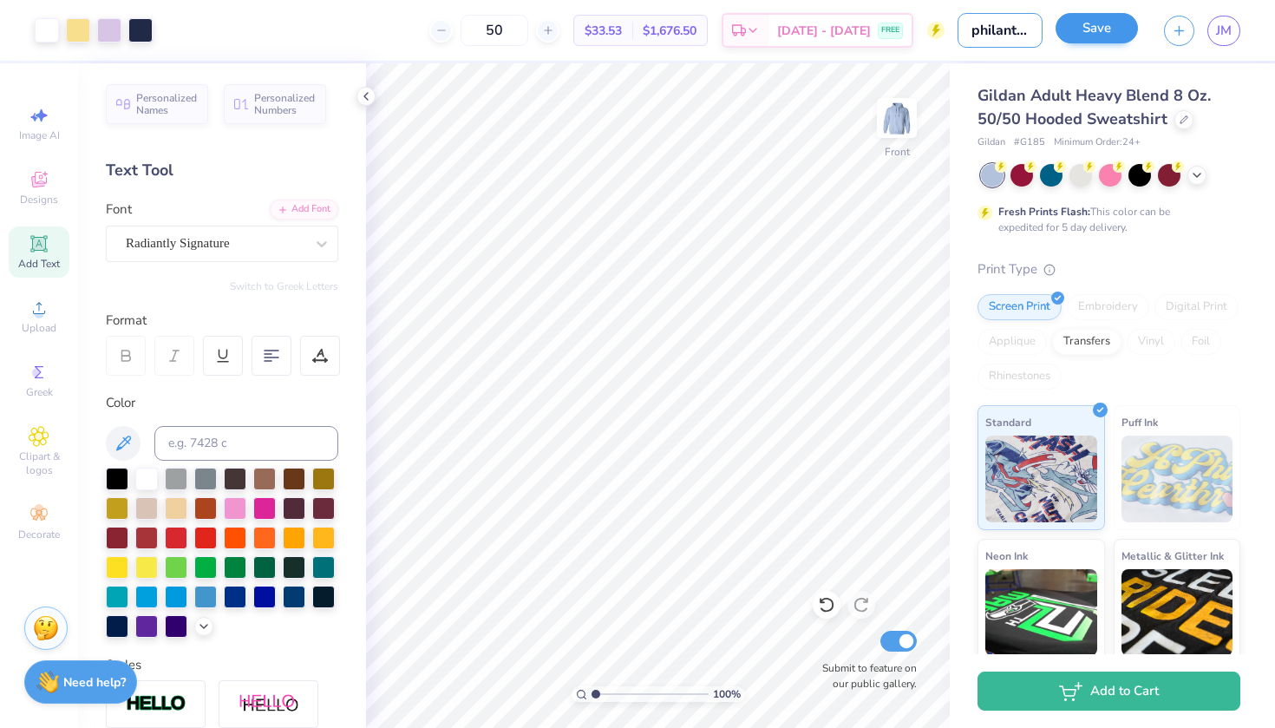
type input "philanthropy idea 1- heels/birds"
click at [1076, 35] on button "Save" at bounding box center [1097, 28] width 82 height 30
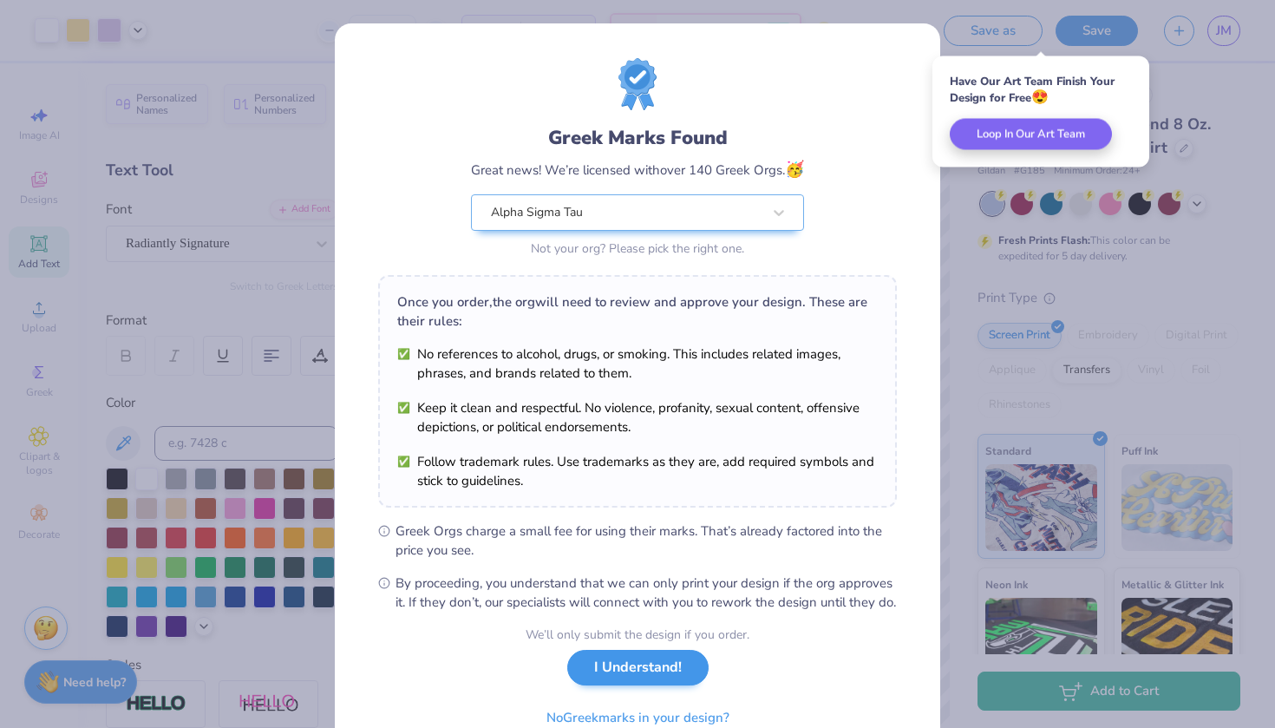
click at [646, 685] on button "I Understand!" at bounding box center [637, 668] width 141 height 36
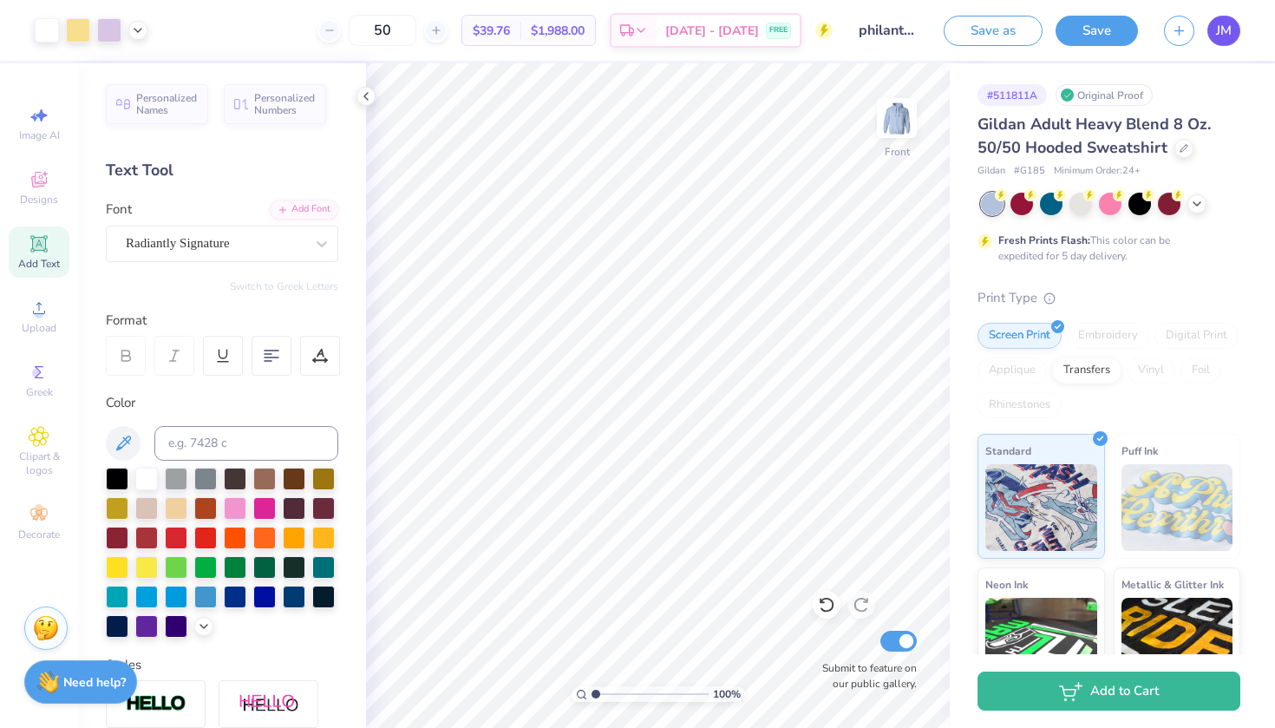
click at [1216, 26] on span "JM" at bounding box center [1224, 31] width 16 height 20
